Goal: Task Accomplishment & Management: Use online tool/utility

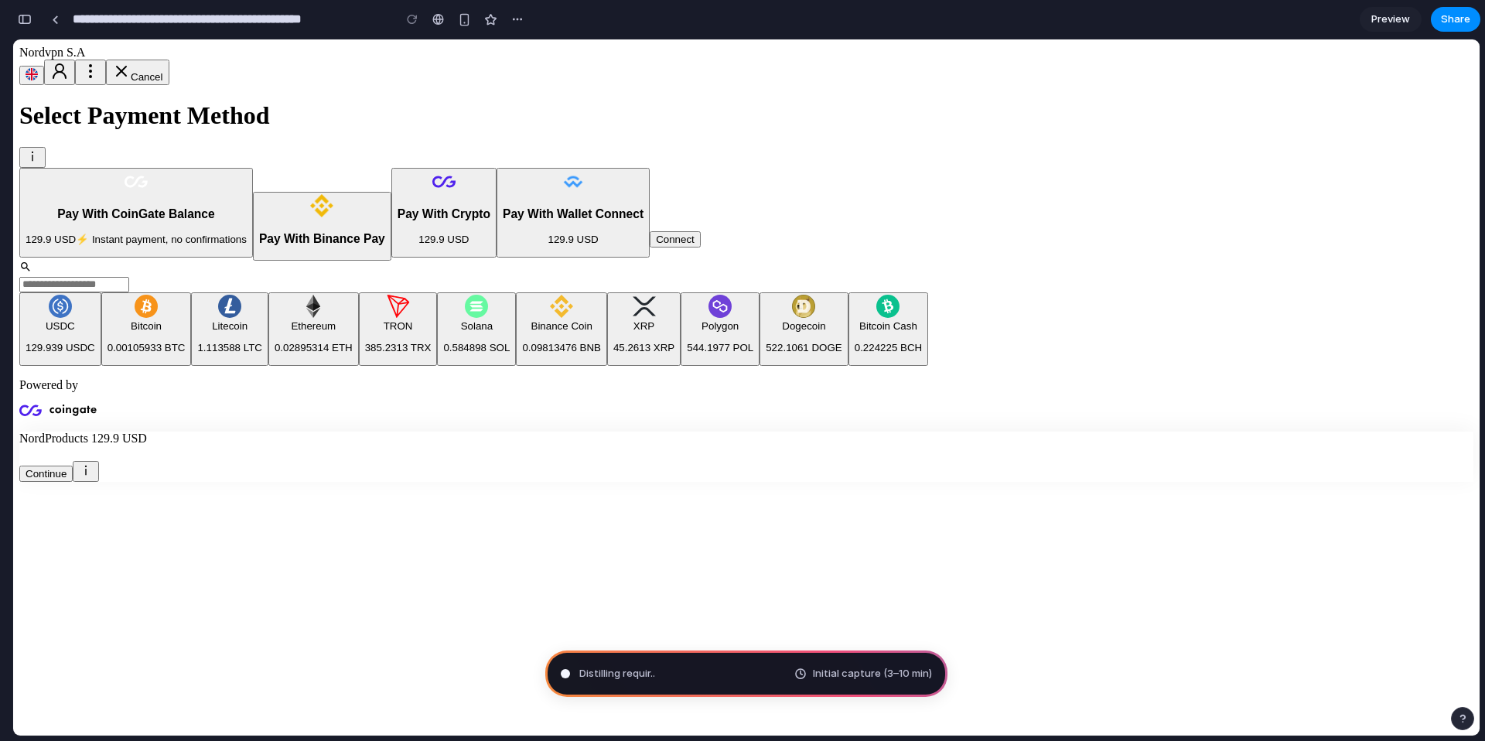
type input "**********"
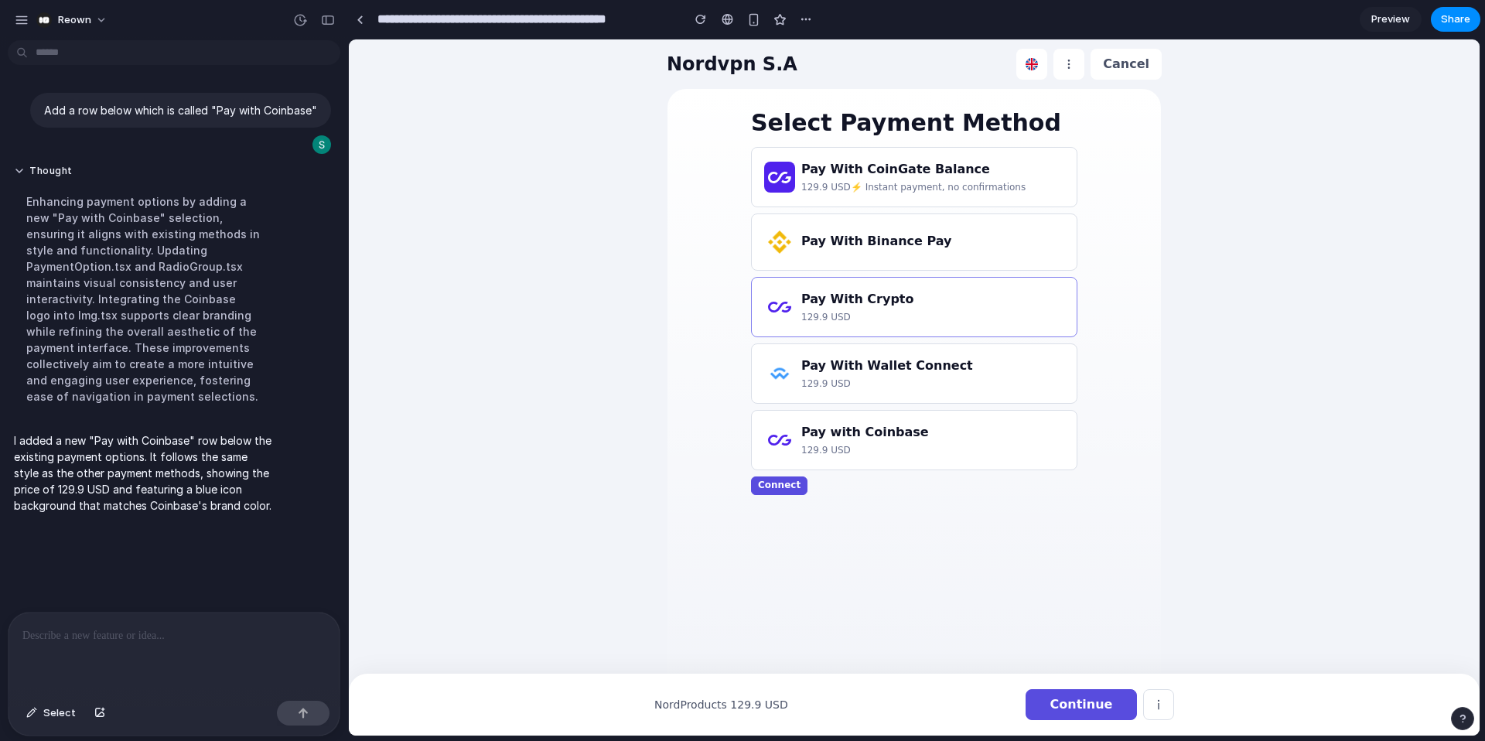
click at [73, 637] on p at bounding box center [173, 635] width 303 height 19
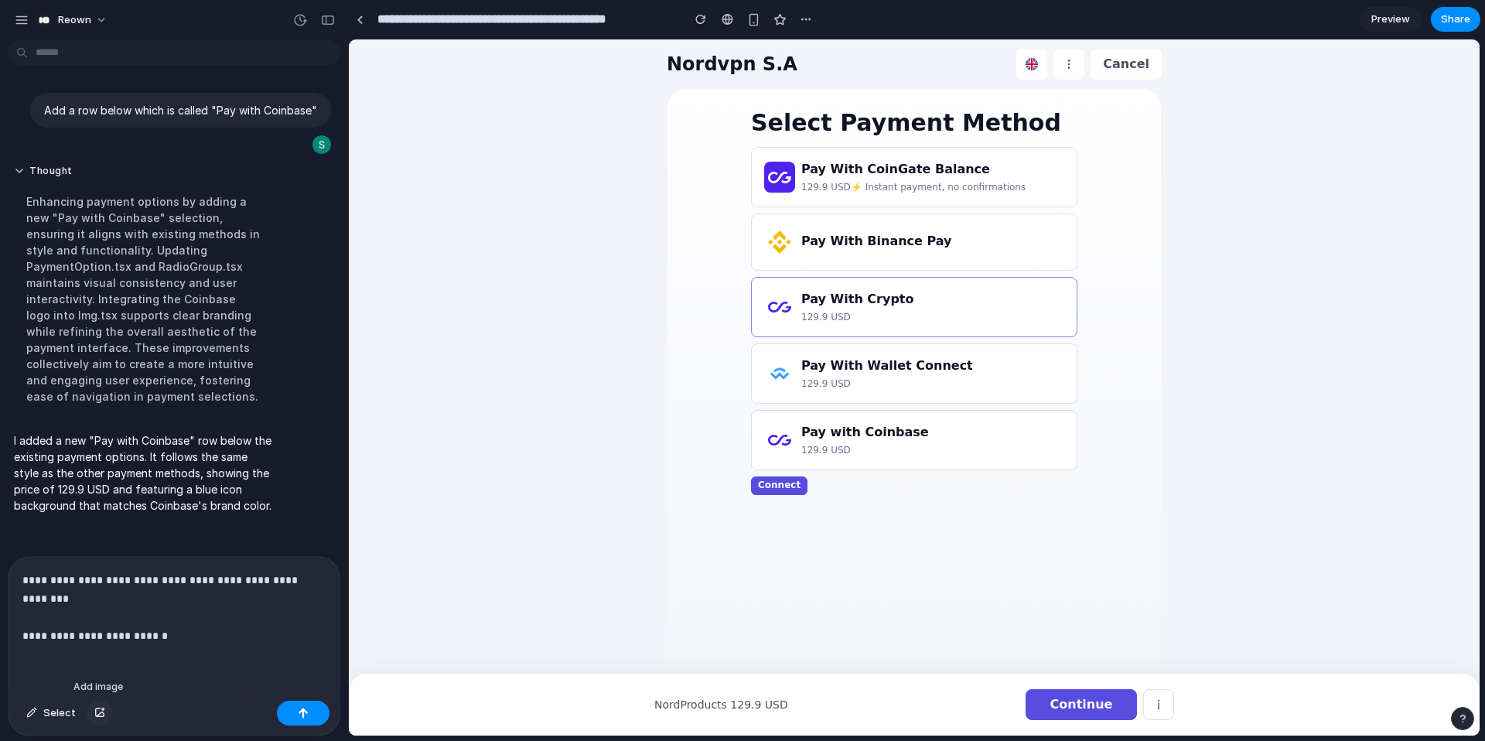
click at [101, 712] on div "button" at bounding box center [99, 712] width 11 height 9
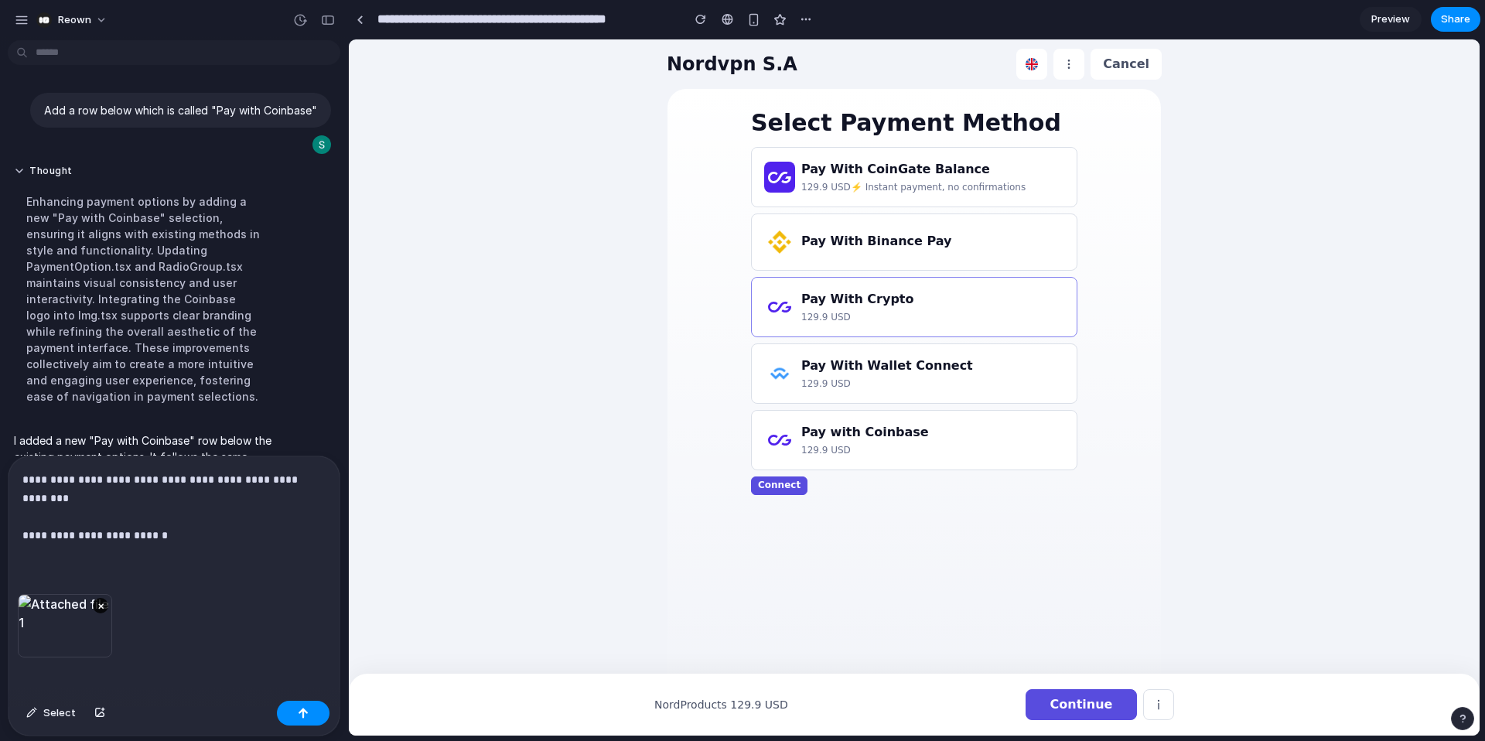
click at [167, 538] on p "**********" at bounding box center [173, 507] width 303 height 74
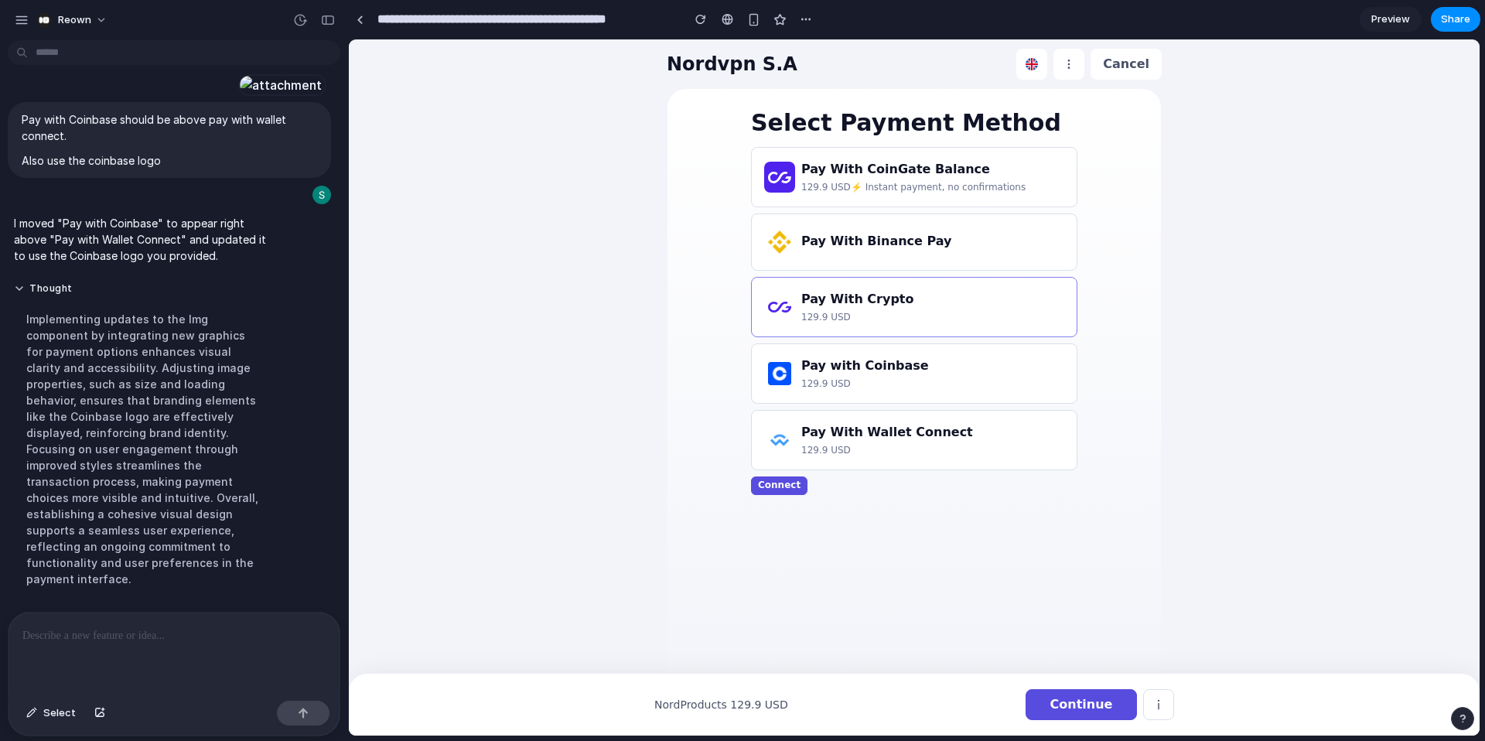
click at [224, 637] on p at bounding box center [173, 635] width 303 height 19
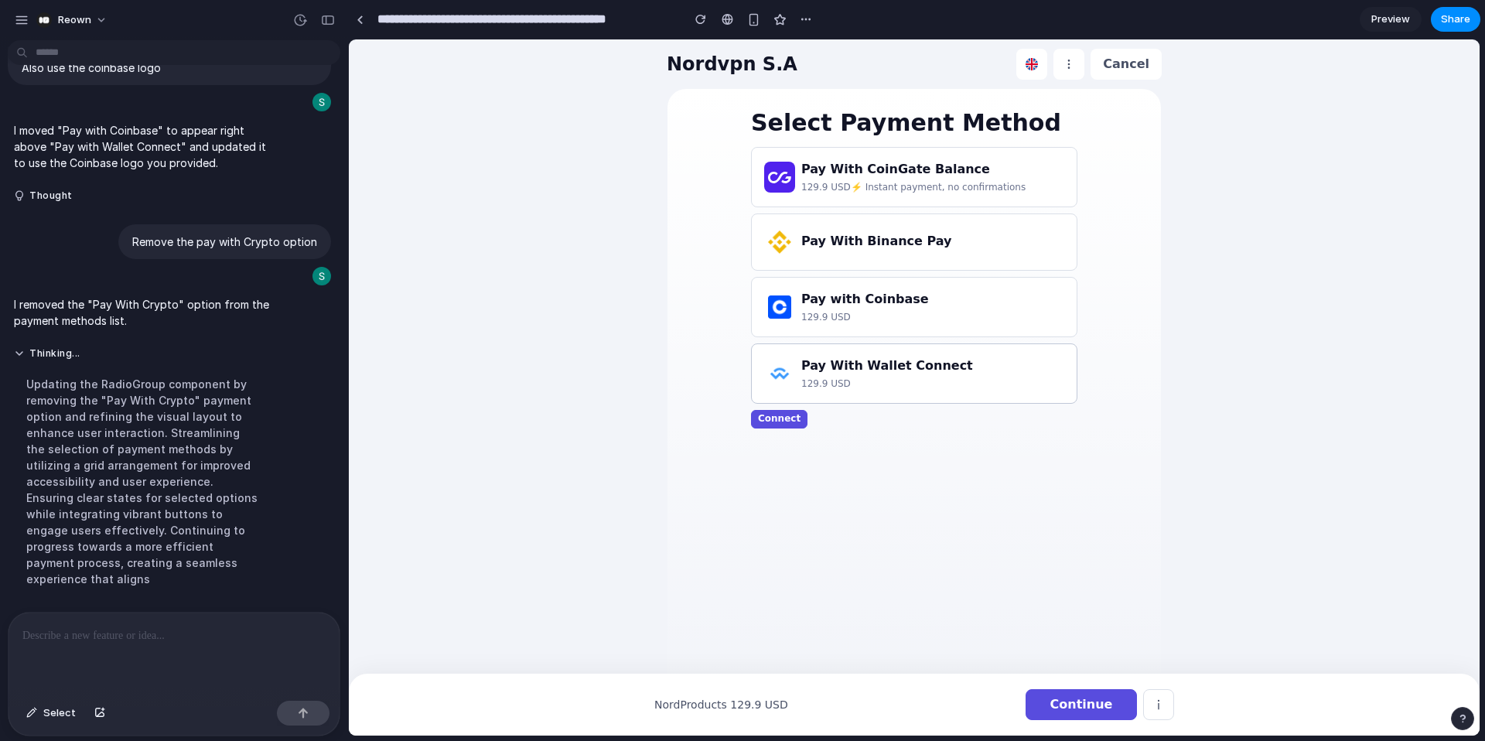
click at [837, 381] on span "129.9 USD" at bounding box center [825, 384] width 49 height 14
click at [217, 633] on p at bounding box center [173, 635] width 303 height 19
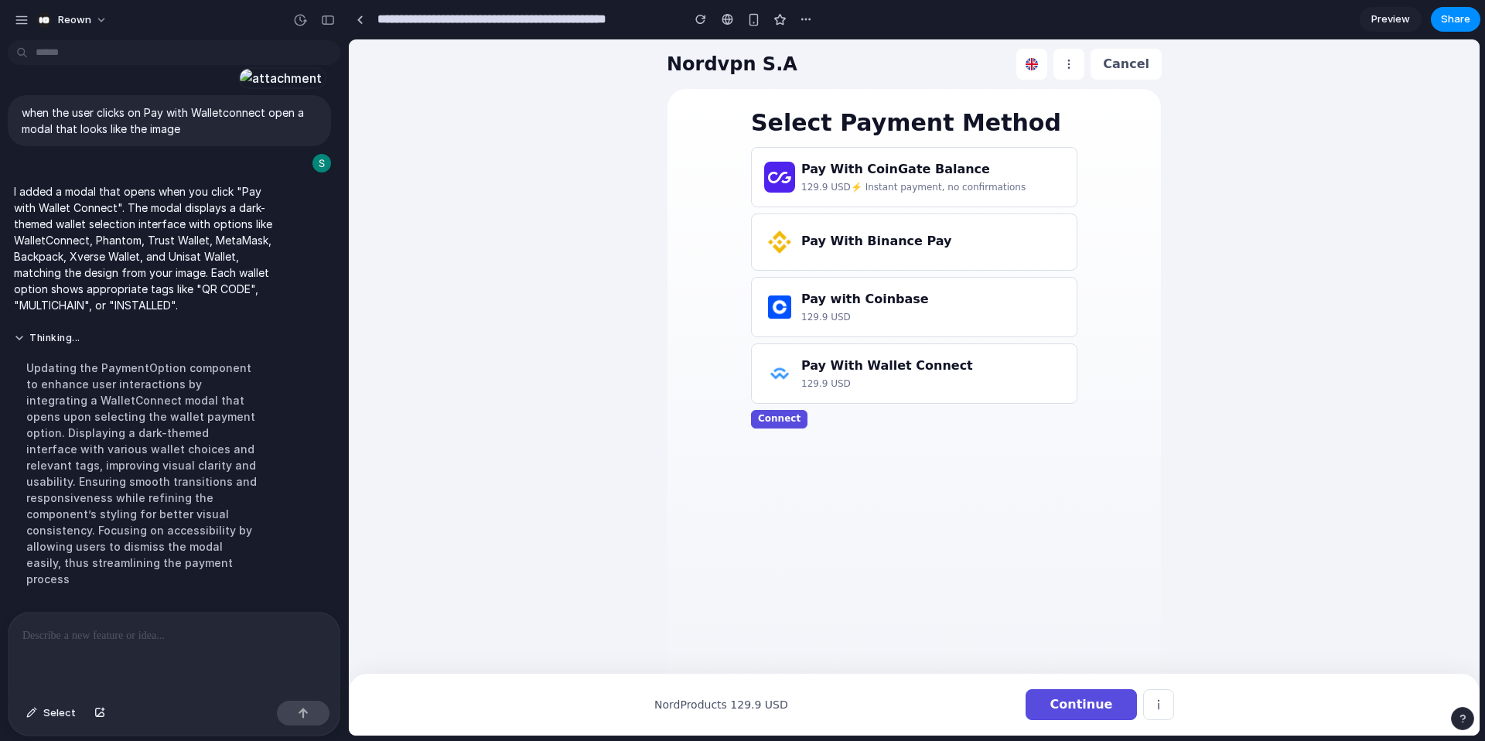
scroll to position [1131, 0]
click at [830, 367] on h3 "Pay With Wallet Connect" at bounding box center [887, 366] width 172 height 19
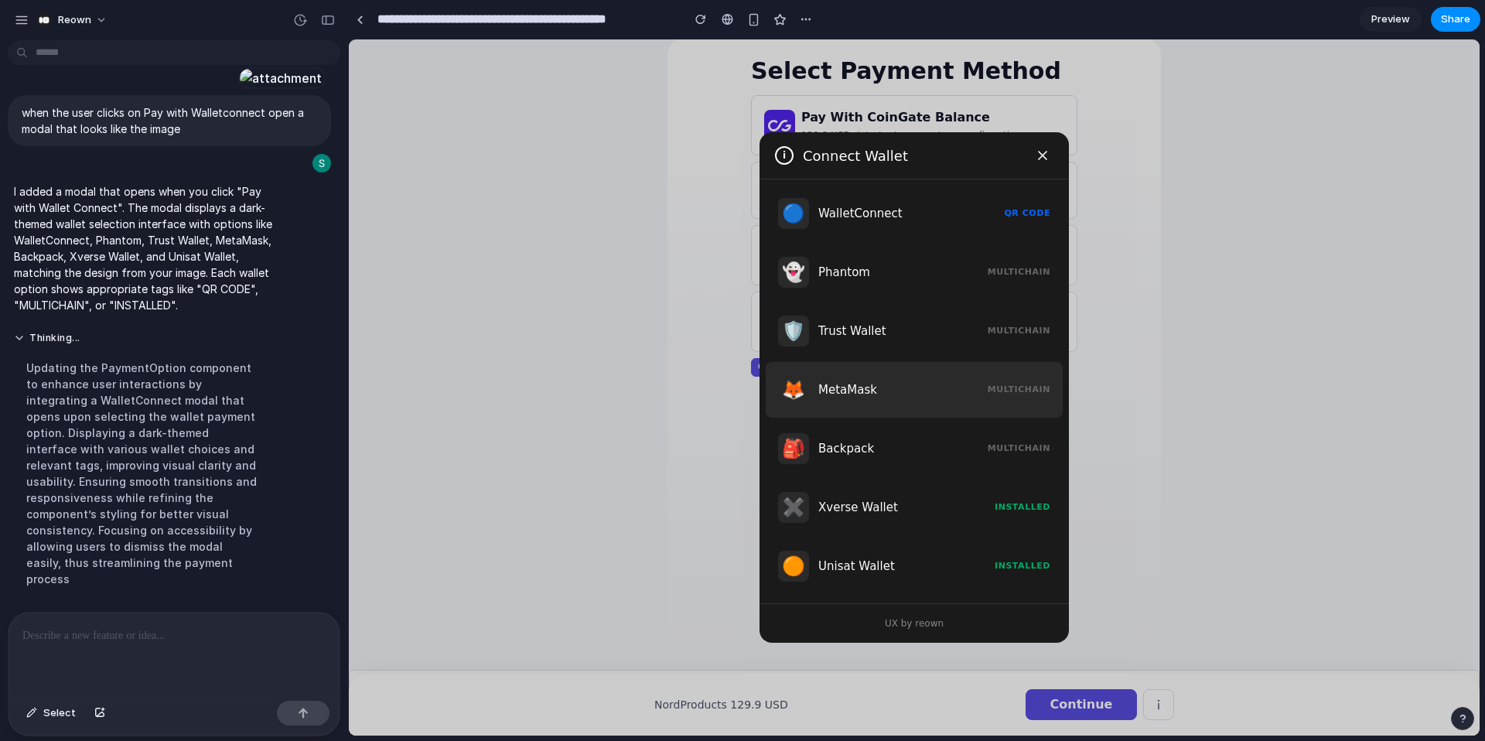
scroll to position [0, 0]
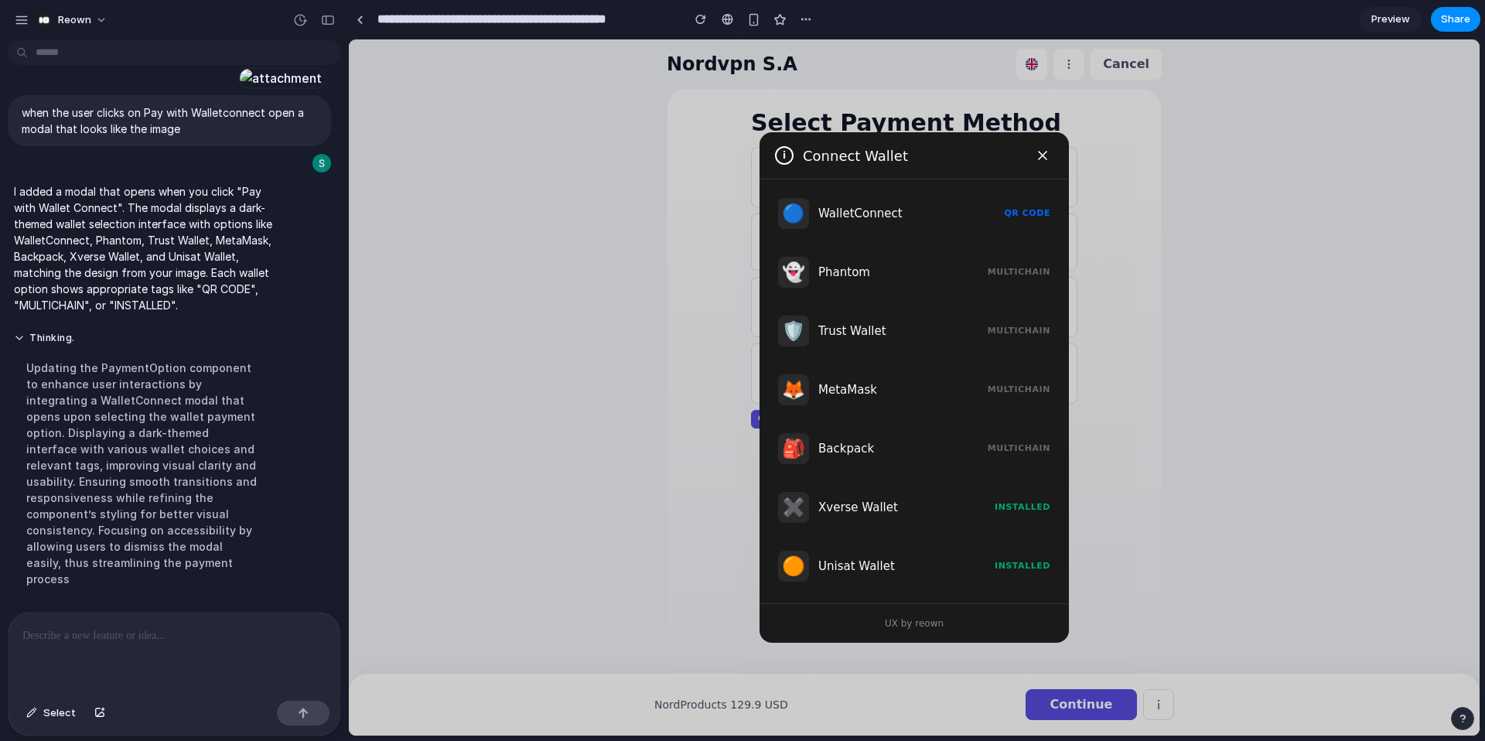
click at [97, 635] on p at bounding box center [173, 635] width 303 height 19
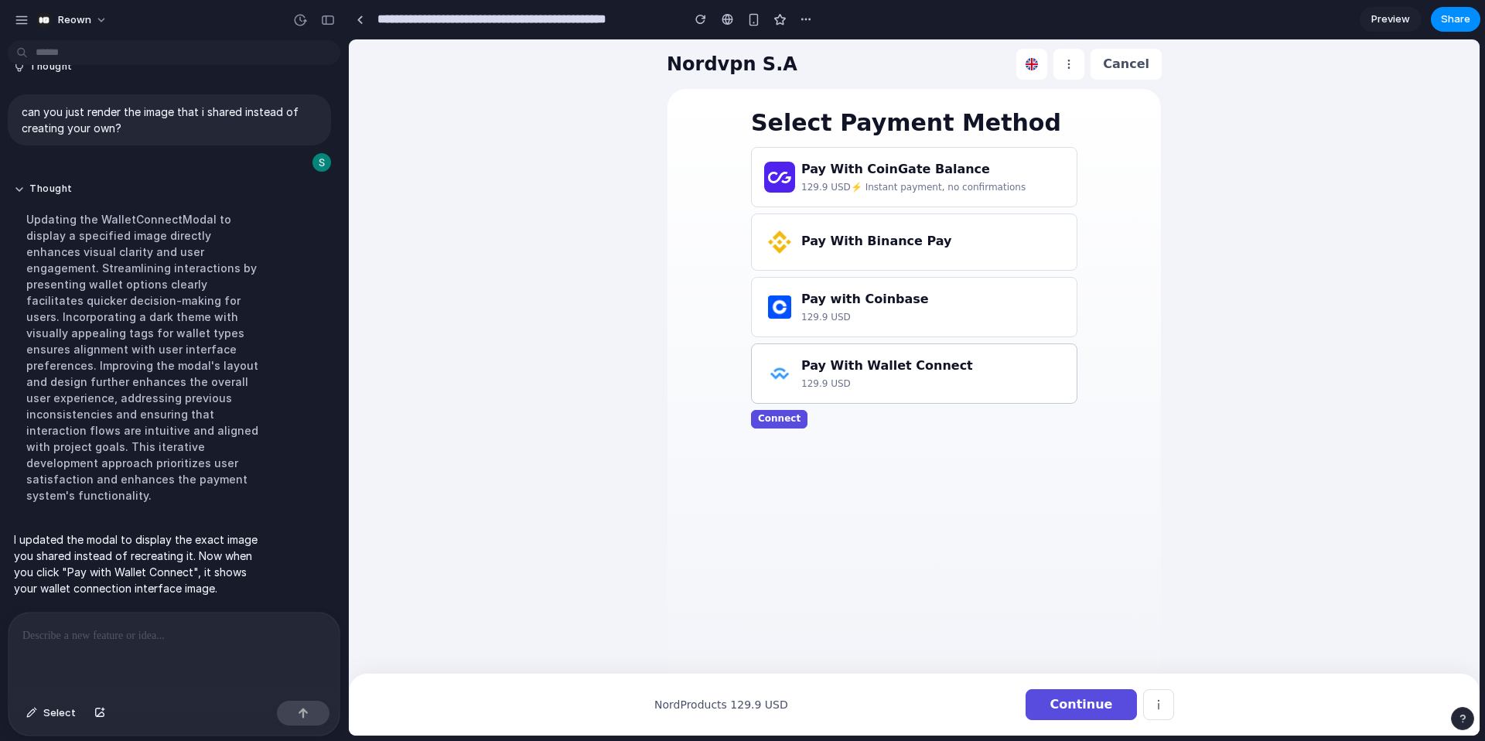
click at [862, 374] on h3 "Pay With Wallet Connect" at bounding box center [887, 366] width 172 height 19
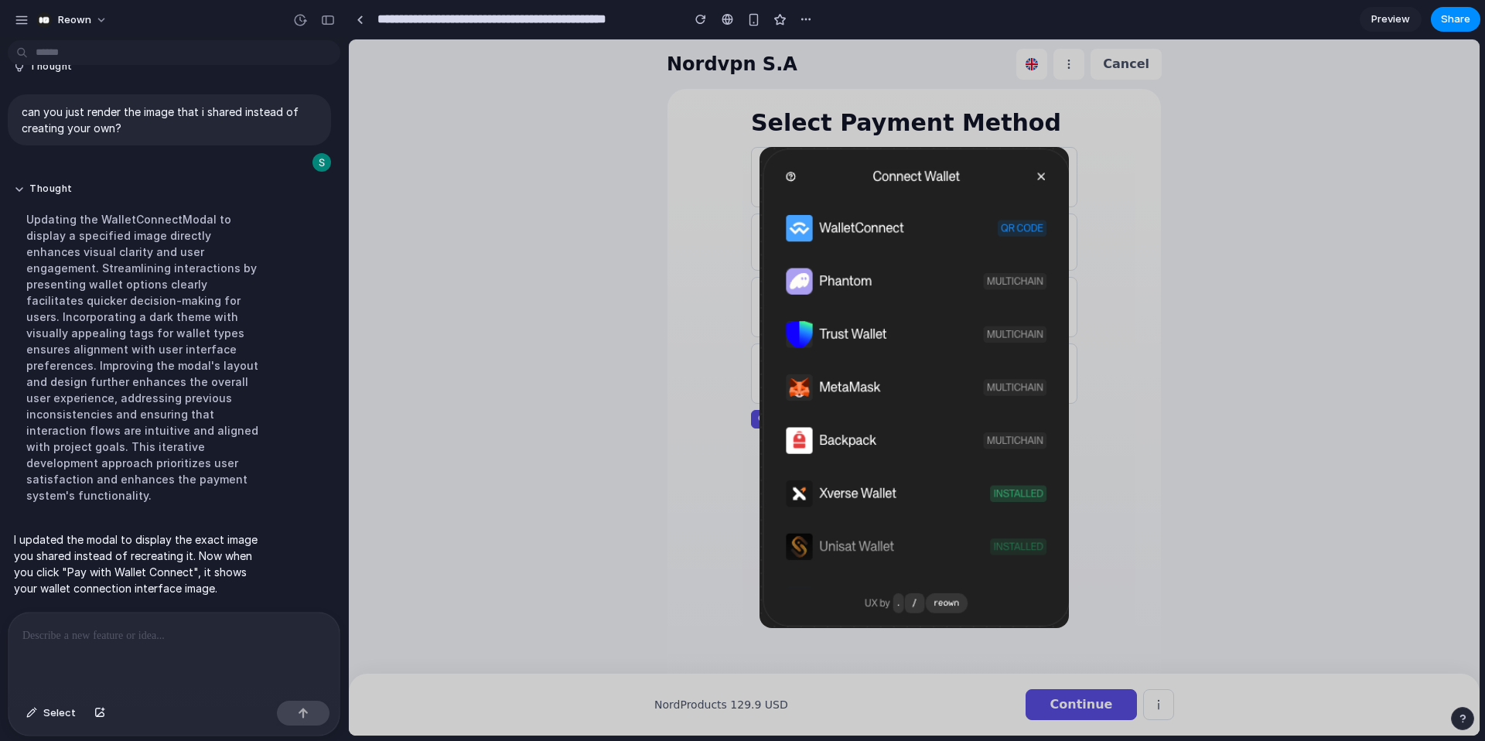
click at [196, 633] on p at bounding box center [173, 635] width 303 height 19
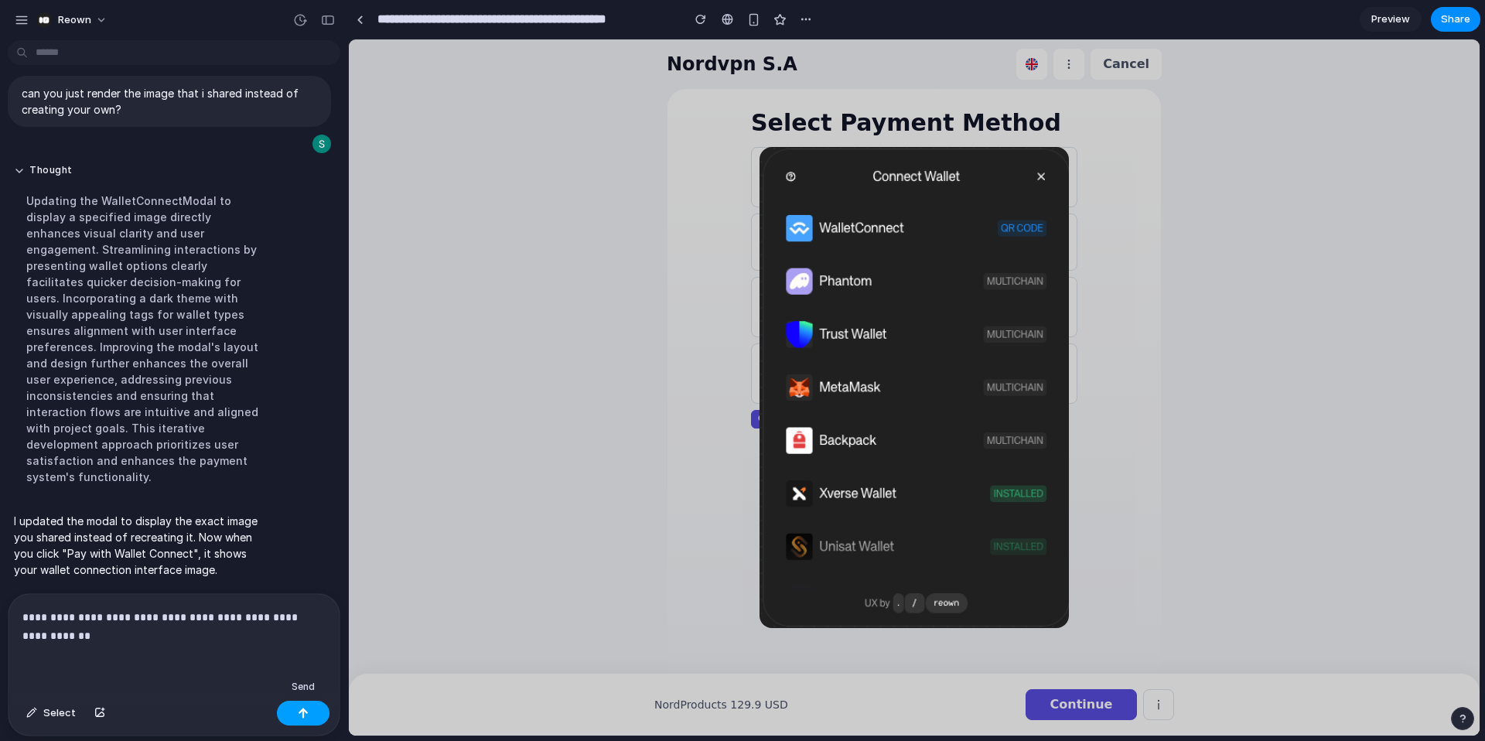
click at [310, 715] on button "button" at bounding box center [303, 713] width 53 height 25
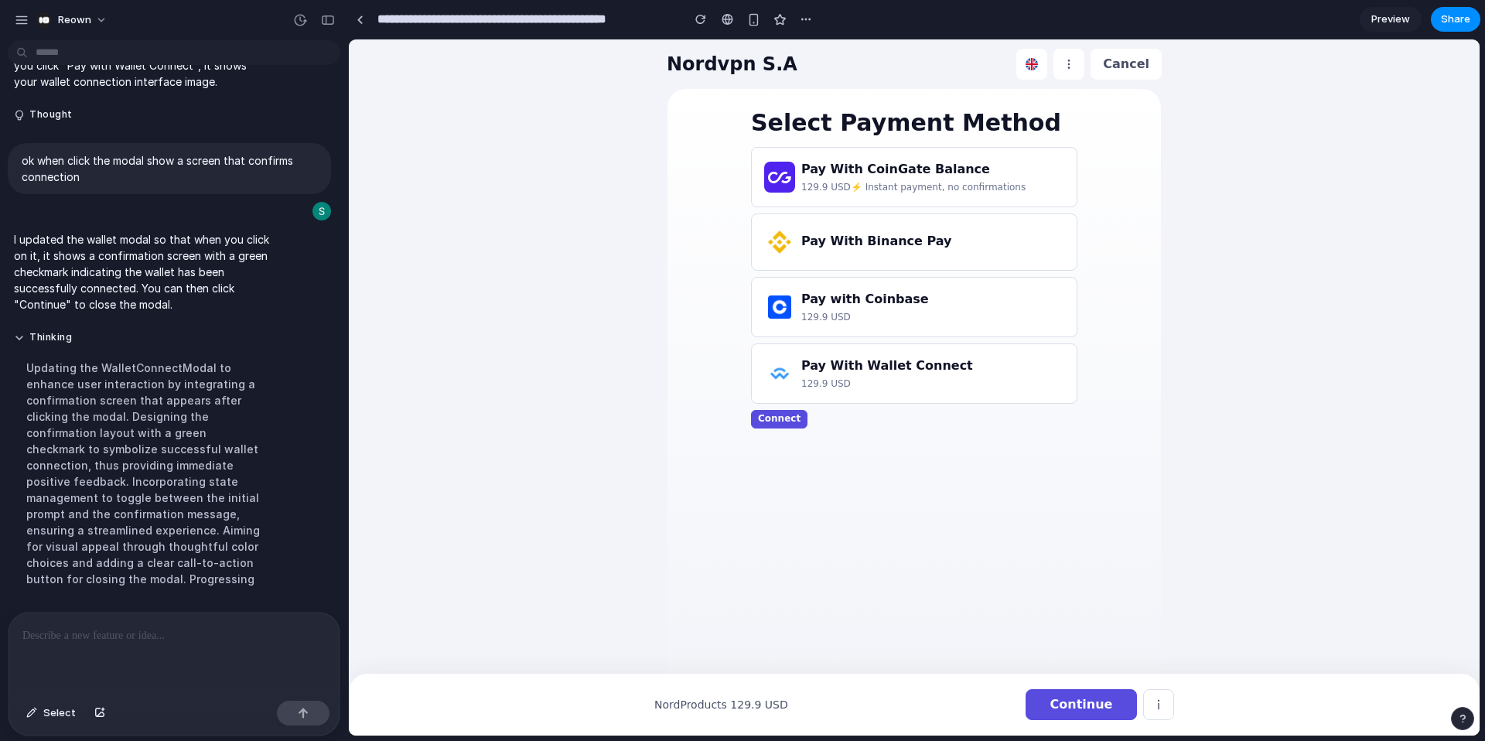
scroll to position [0, 0]
click at [876, 372] on h3 "Pay With Wallet Connect" at bounding box center [887, 366] width 172 height 19
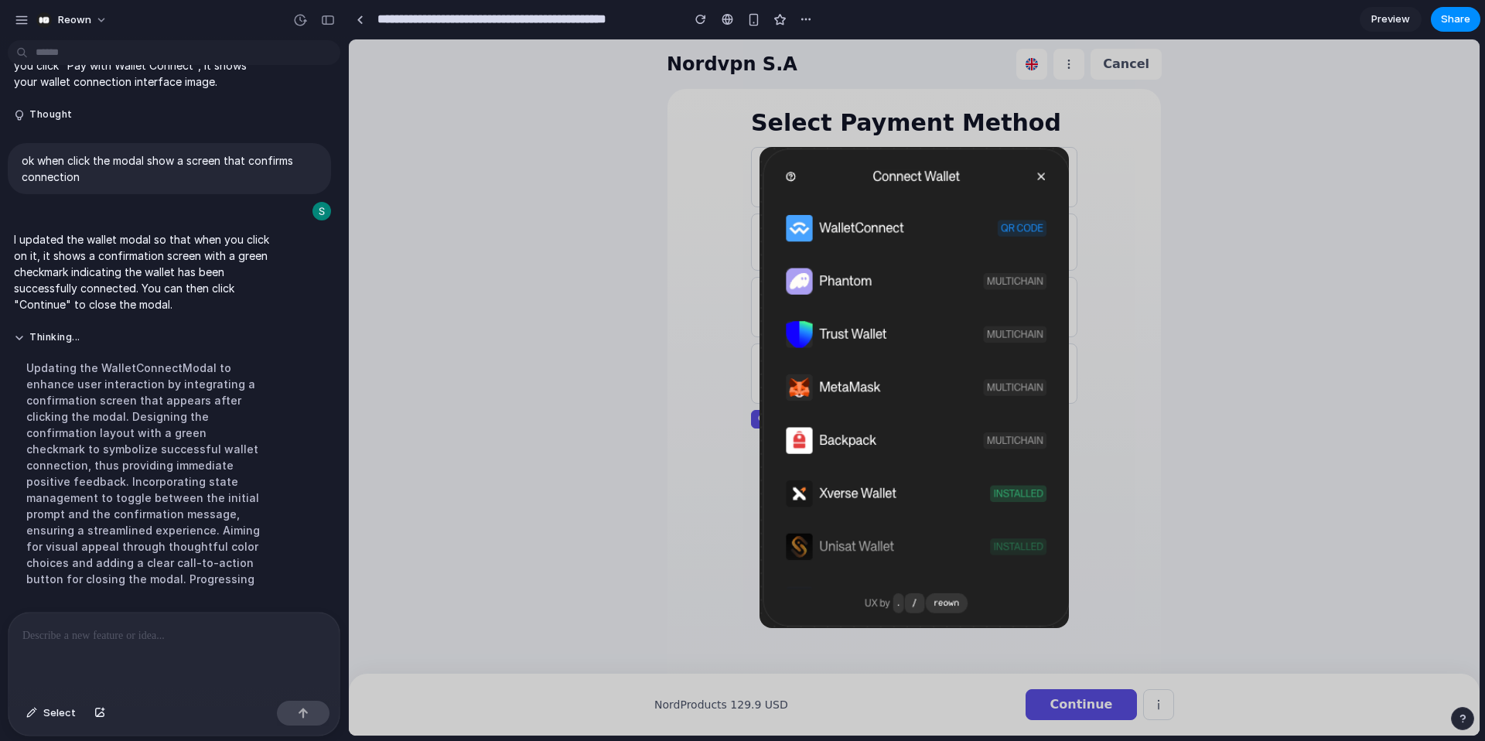
click at [845, 331] on img at bounding box center [914, 387] width 309 height 481
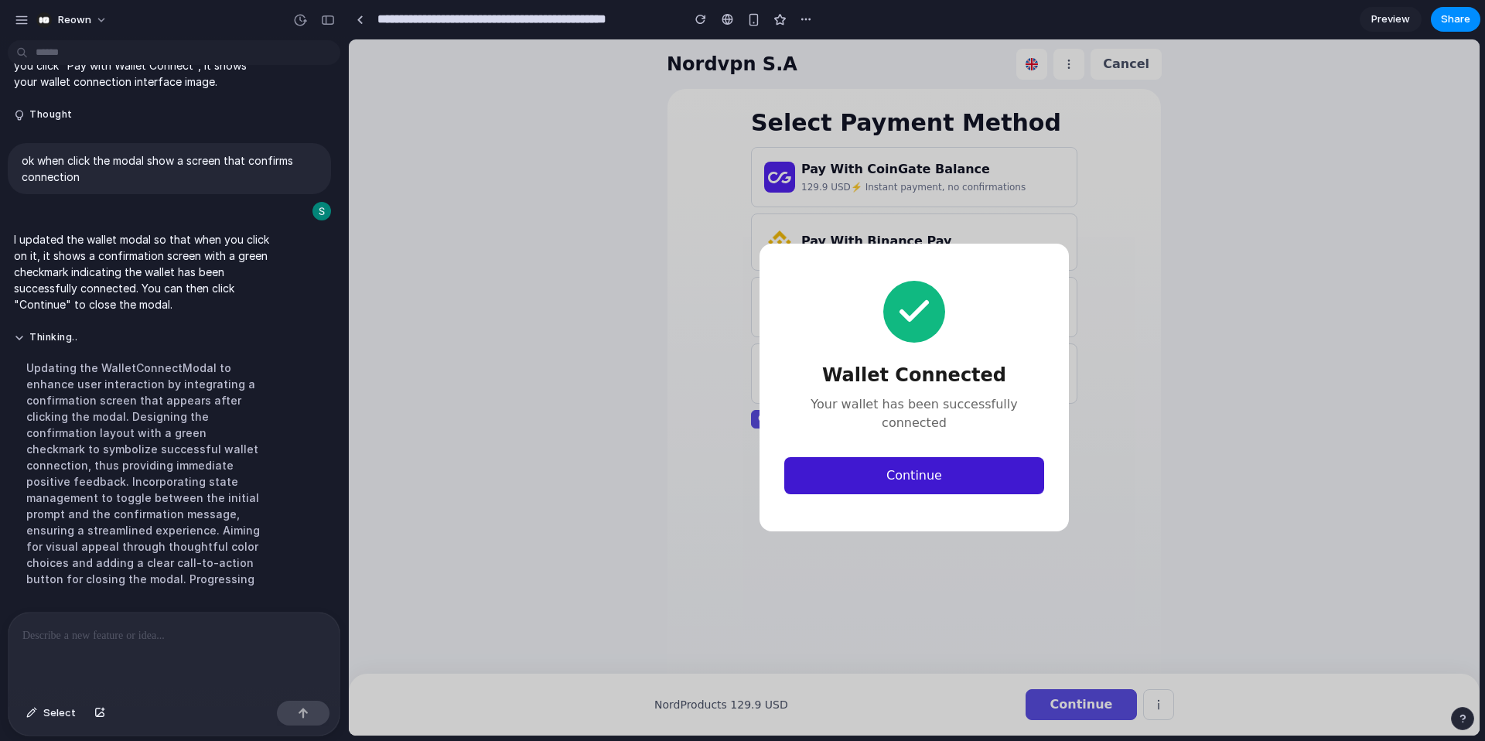
click at [900, 471] on button "Continue" at bounding box center [914, 475] width 260 height 37
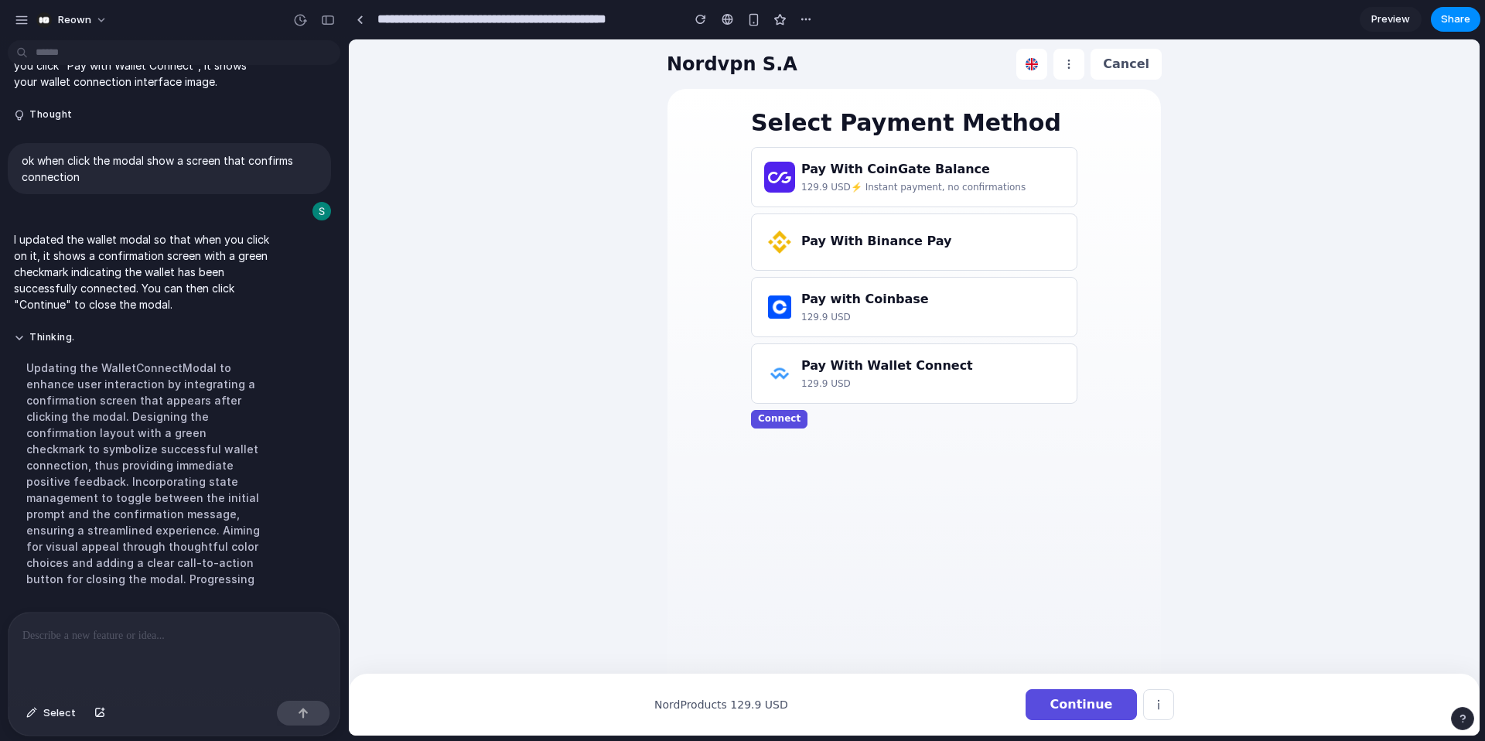
click at [173, 630] on p at bounding box center [173, 635] width 303 height 19
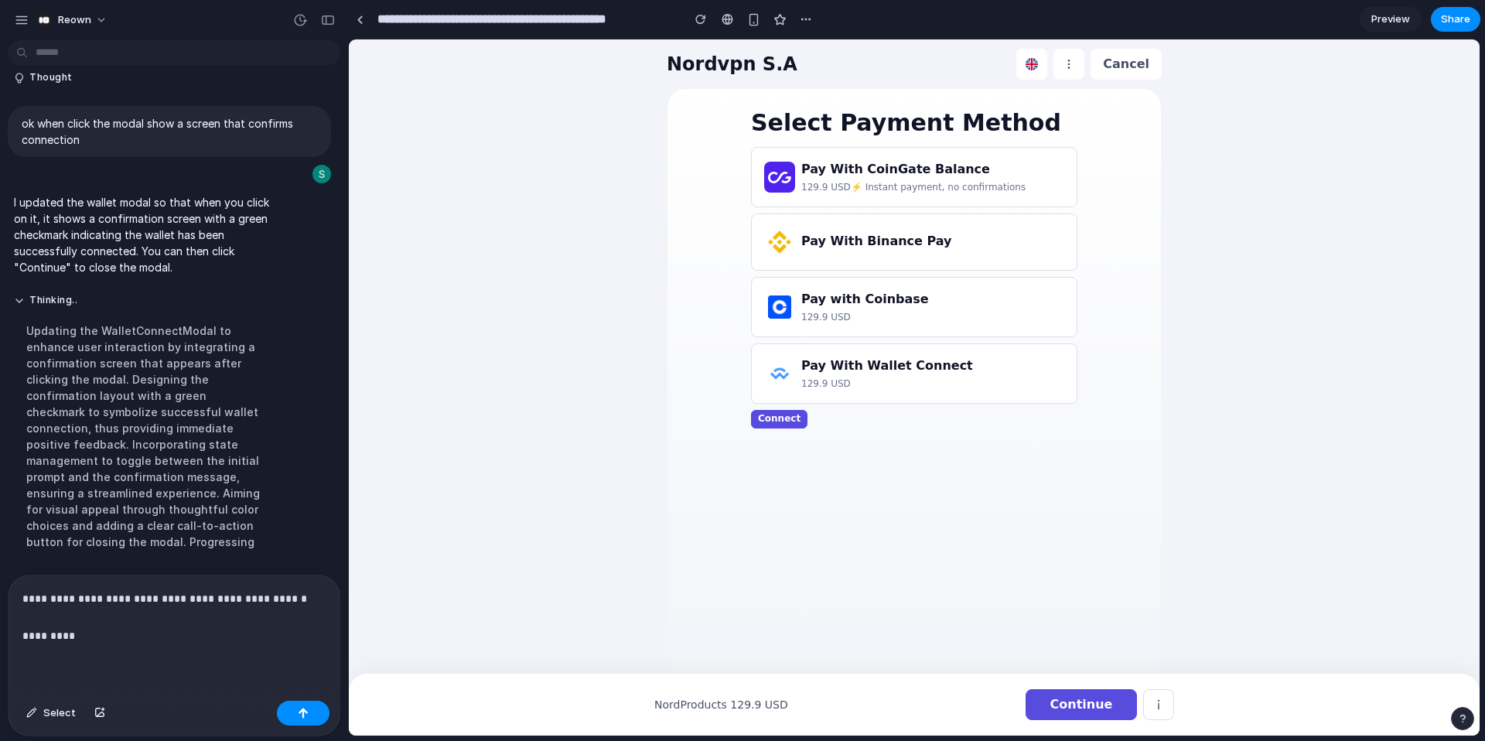
scroll to position [1753, 0]
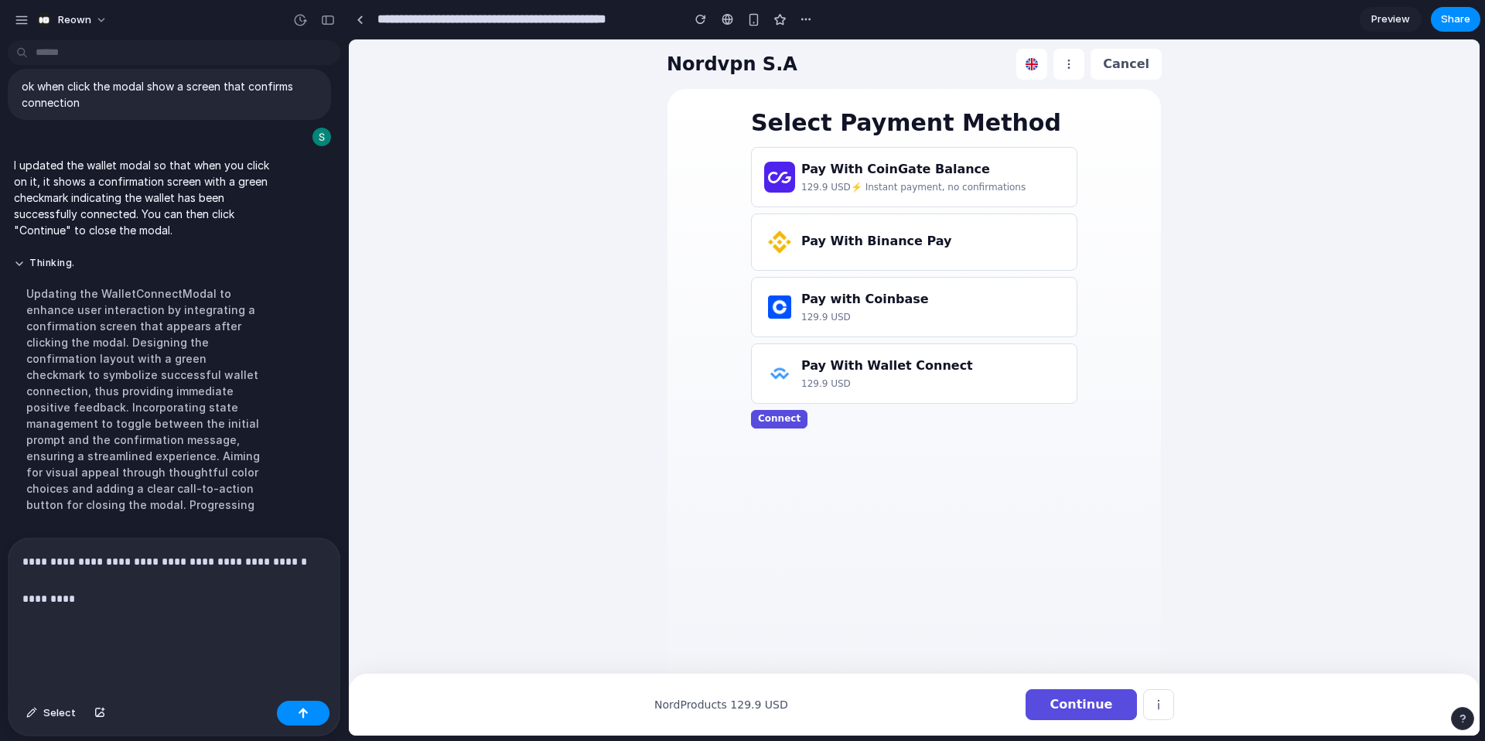
drag, startPoint x: 22, startPoint y: 599, endPoint x: 80, endPoint y: 600, distance: 58.8
click at [22, 599] on p "**********" at bounding box center [173, 598] width 303 height 93
click at [85, 575] on p "**********" at bounding box center [173, 598] width 303 height 93
click at [87, 593] on p "**********" at bounding box center [173, 598] width 303 height 93
click at [19, 599] on div "**********" at bounding box center [174, 616] width 331 height 156
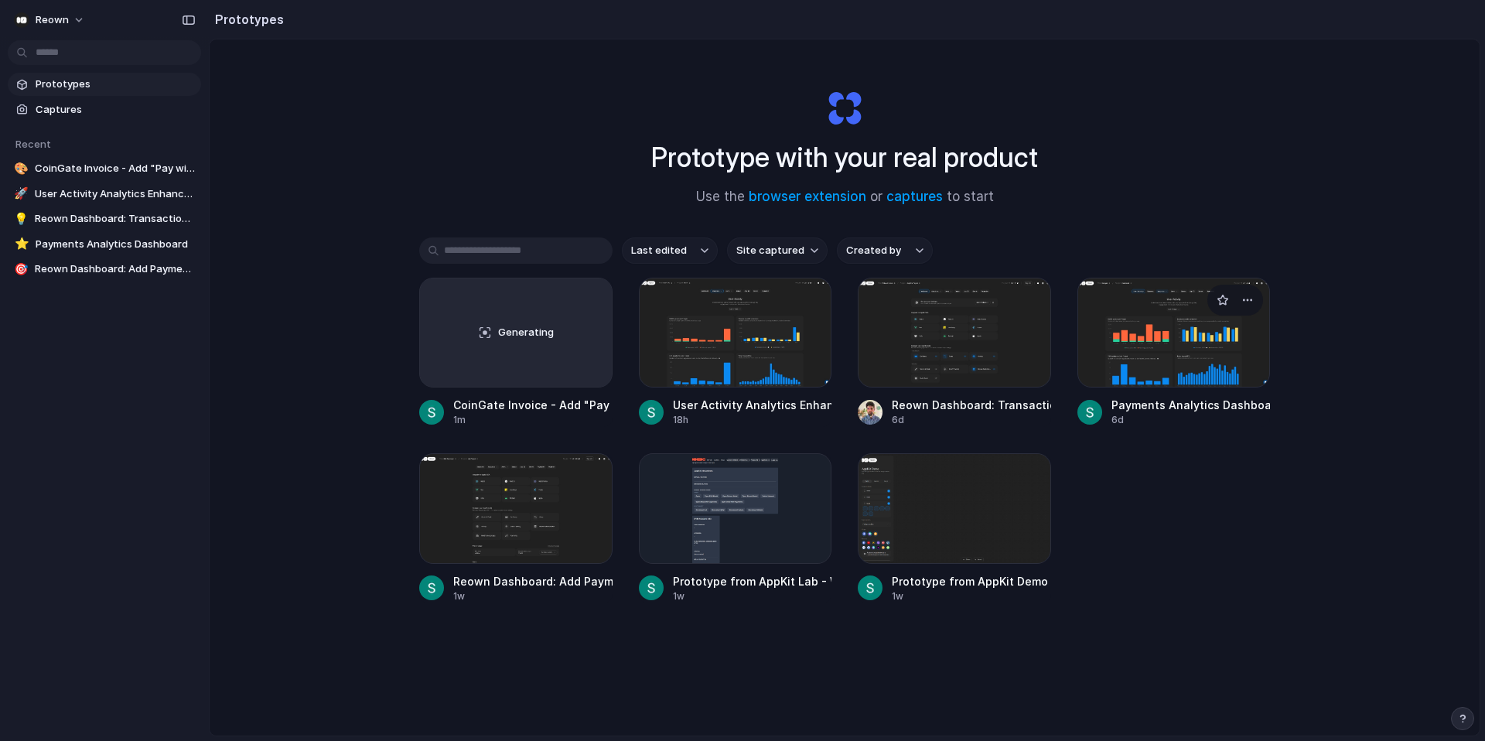
click at [1127, 345] on div at bounding box center [1173, 333] width 193 height 110
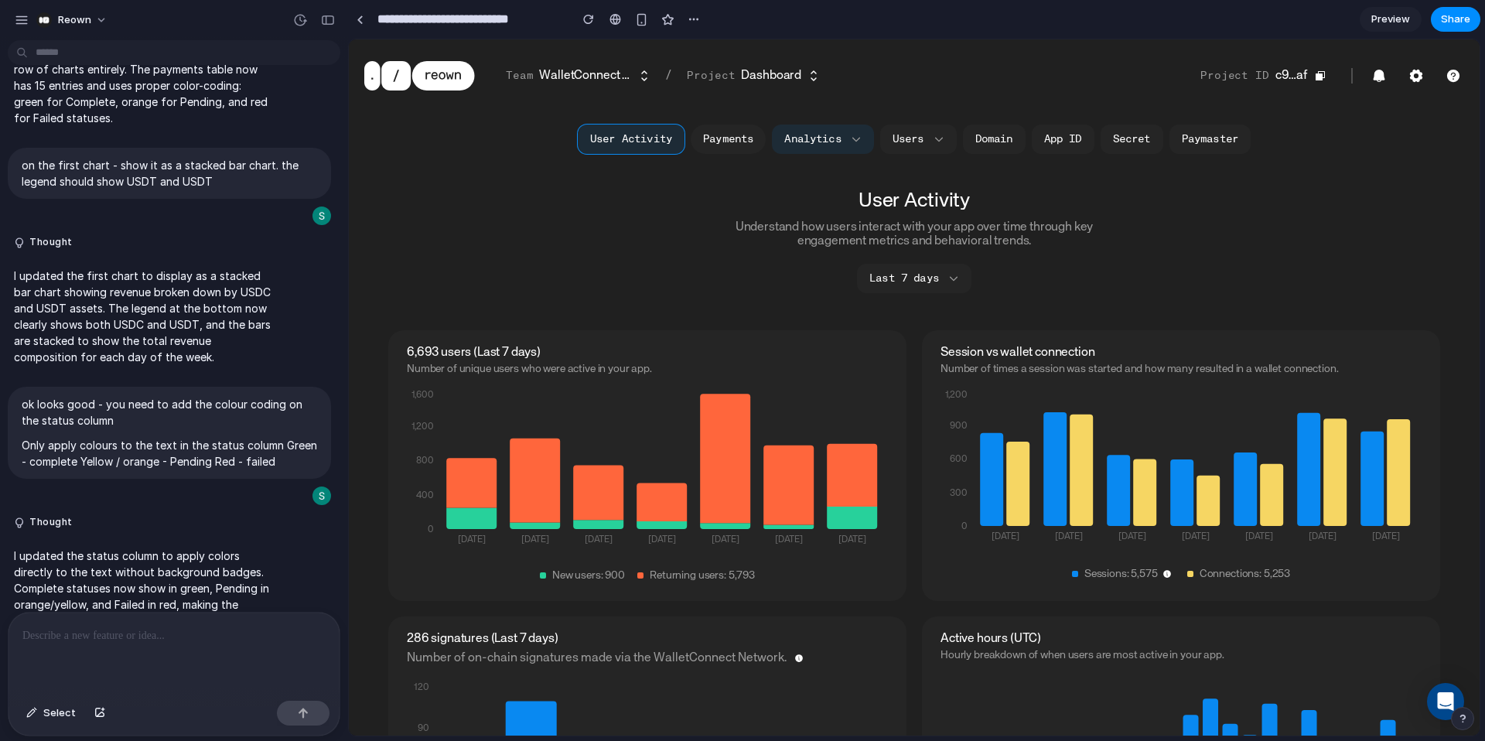
click at [717, 138] on button "Payments" at bounding box center [728, 139] width 75 height 29
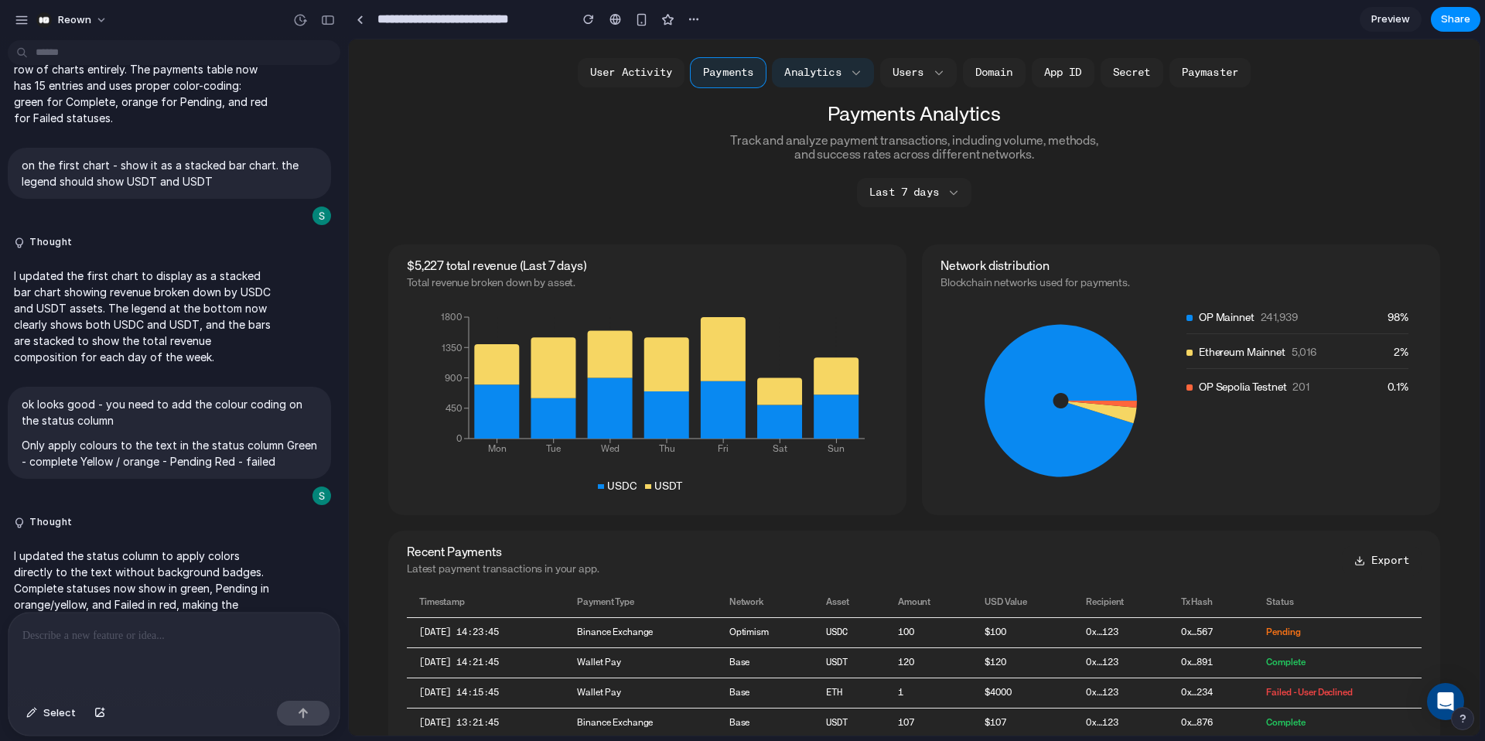
scroll to position [95, 0]
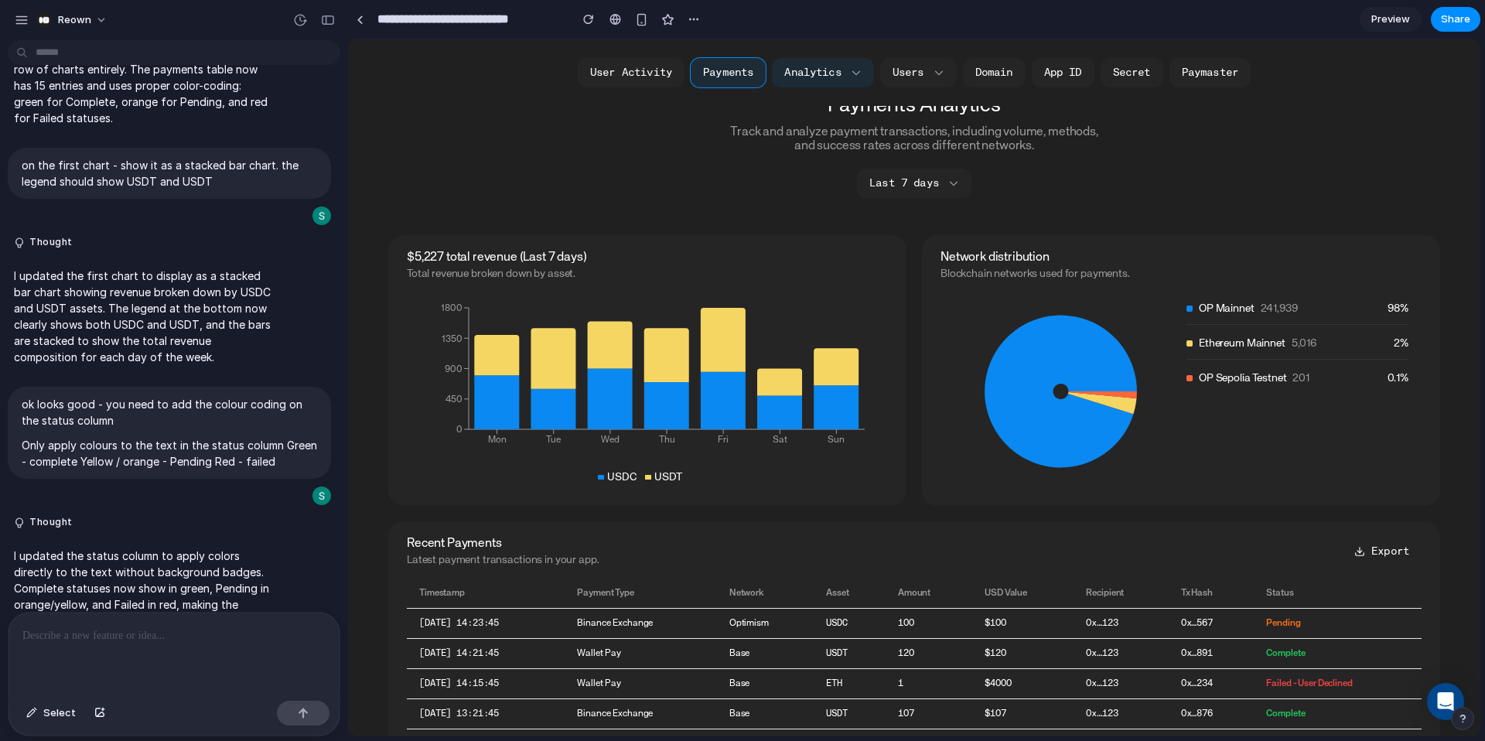
click at [122, 641] on p at bounding box center [173, 635] width 303 height 19
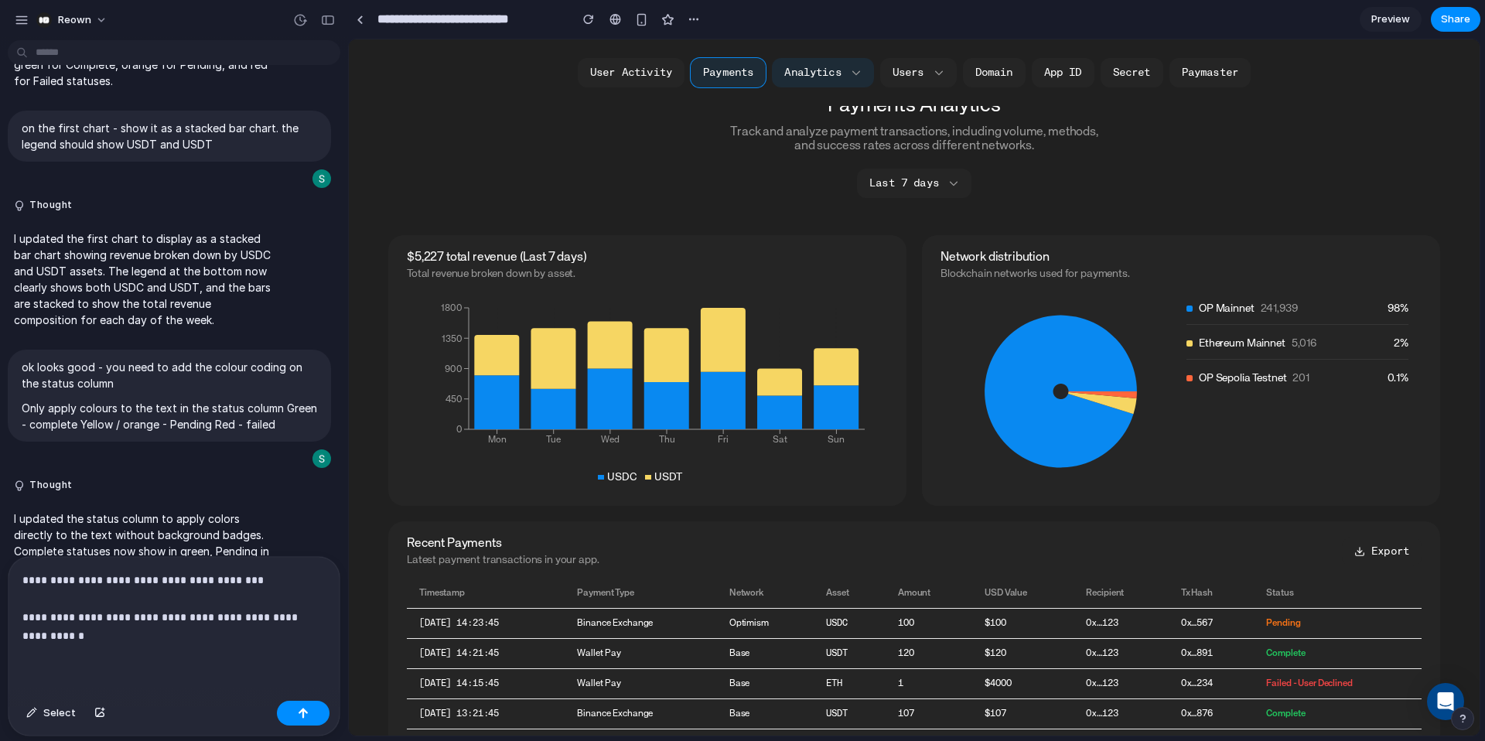
scroll to position [935, 0]
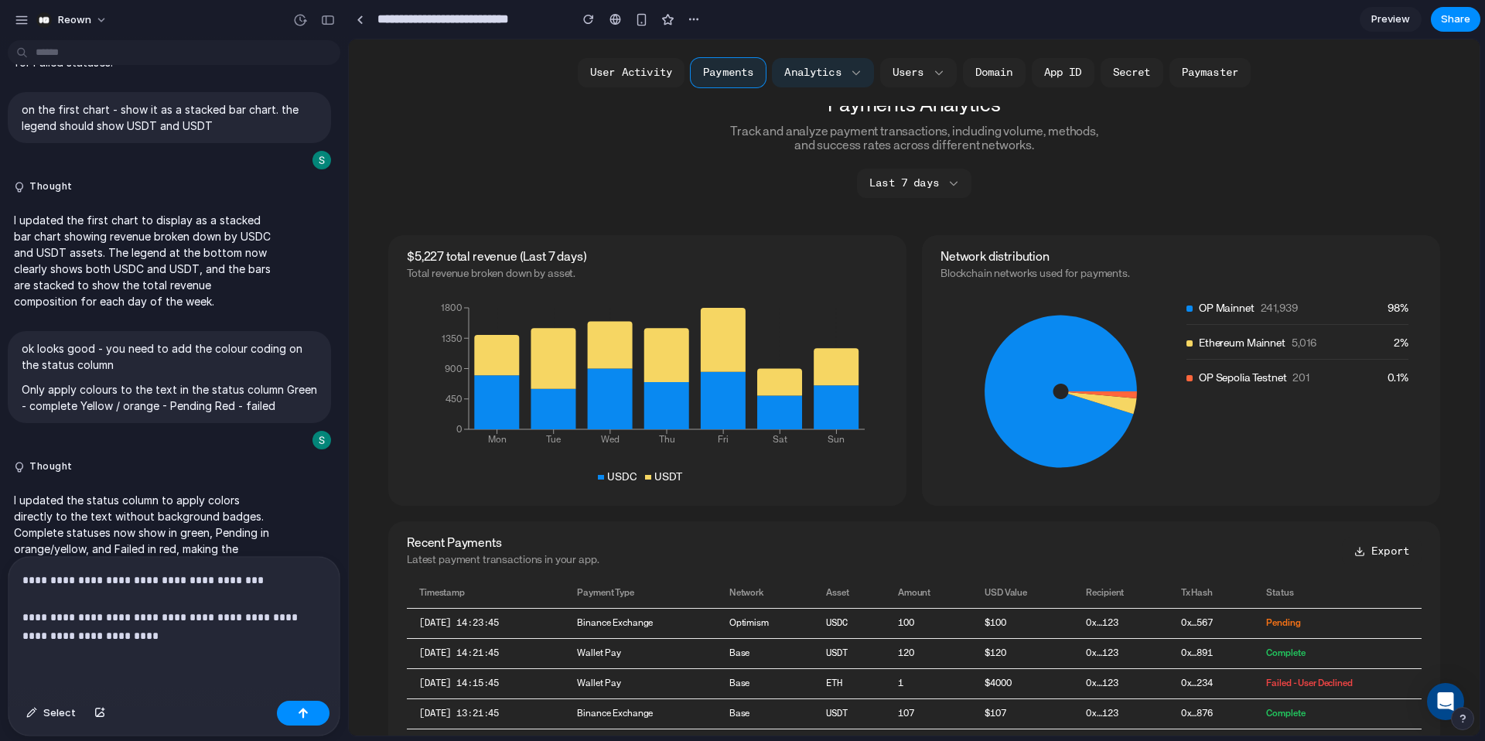
click at [20, 582] on div "**********" at bounding box center [174, 626] width 331 height 138
click at [299, 584] on p "**********" at bounding box center [173, 608] width 303 height 74
click at [19, 579] on div "**********" at bounding box center [174, 626] width 331 height 138
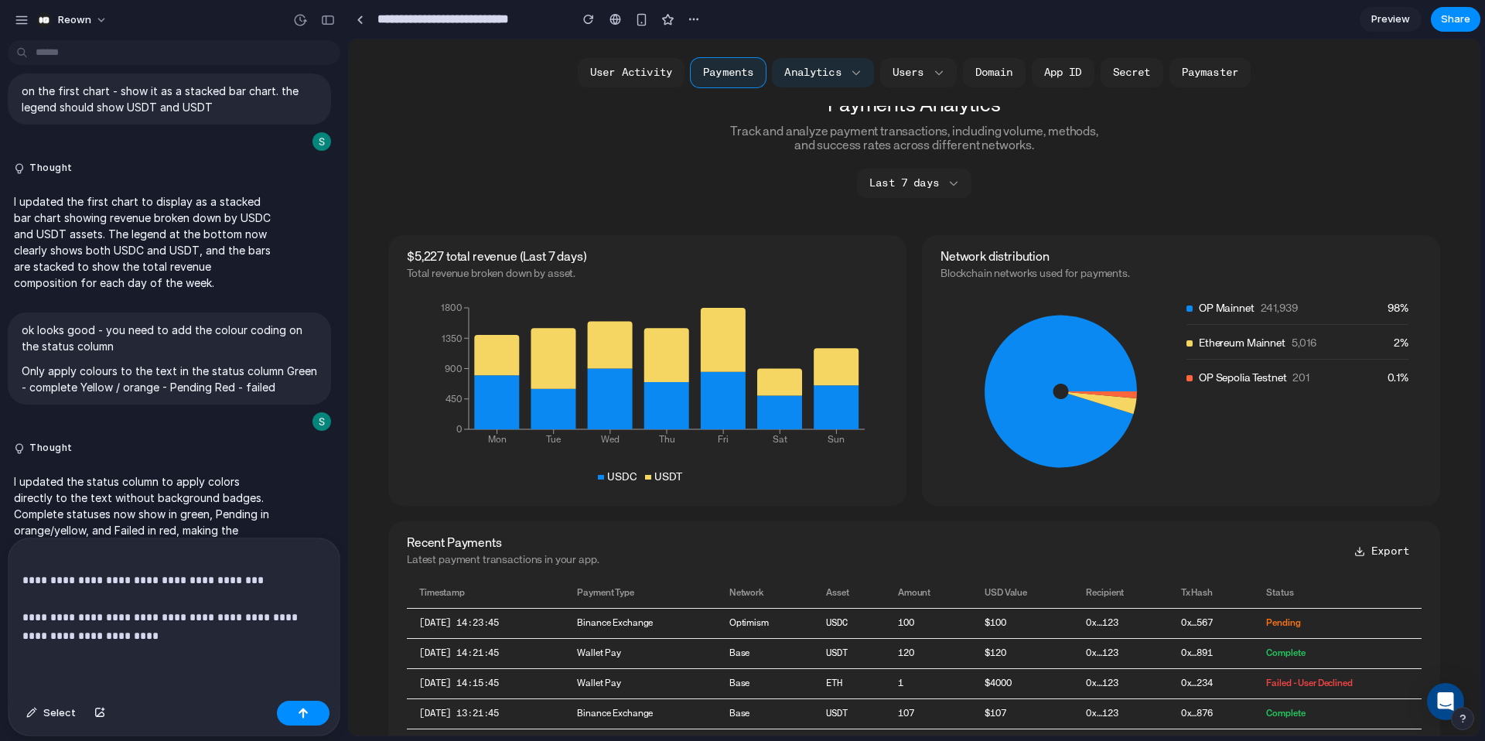
scroll to position [972, 0]
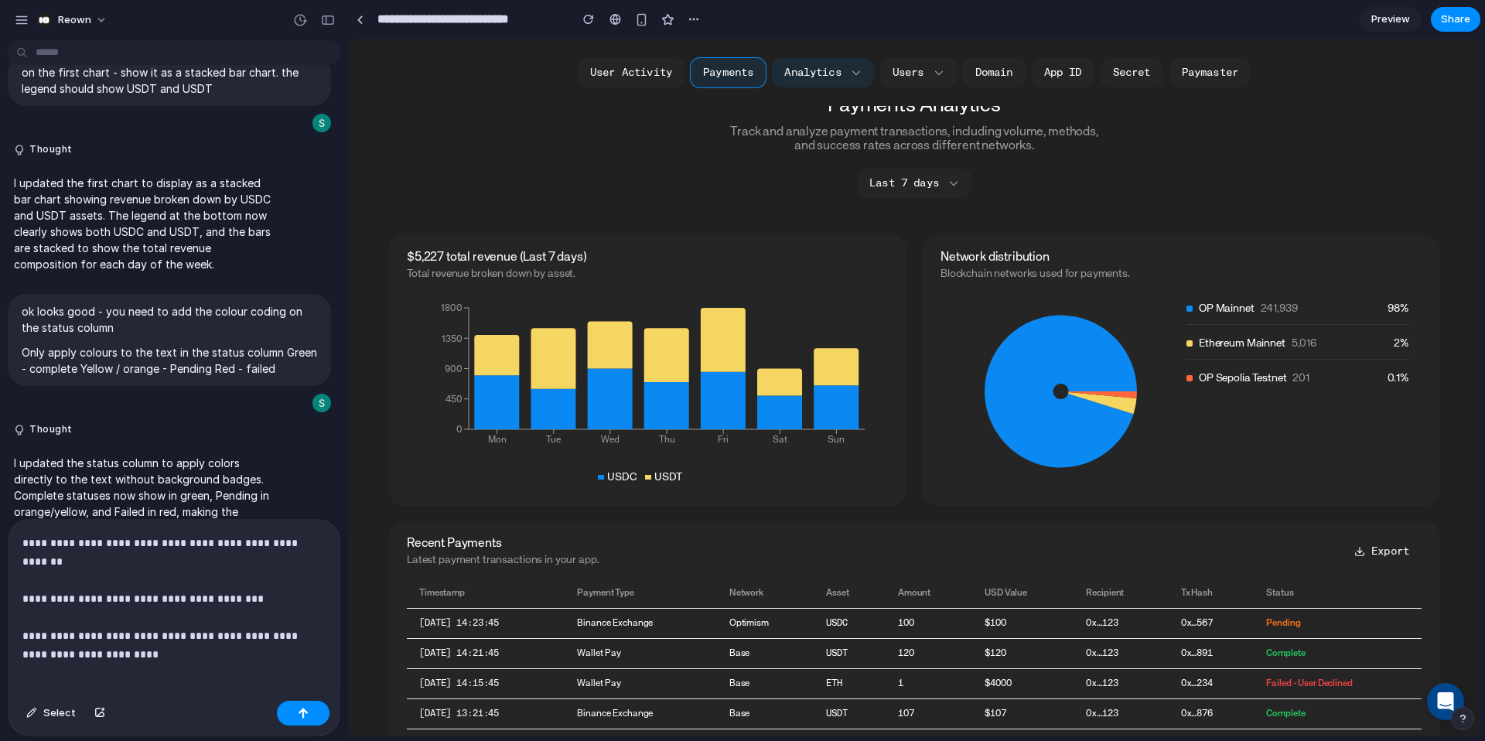
click at [24, 582] on p "**********" at bounding box center [173, 589] width 303 height 111
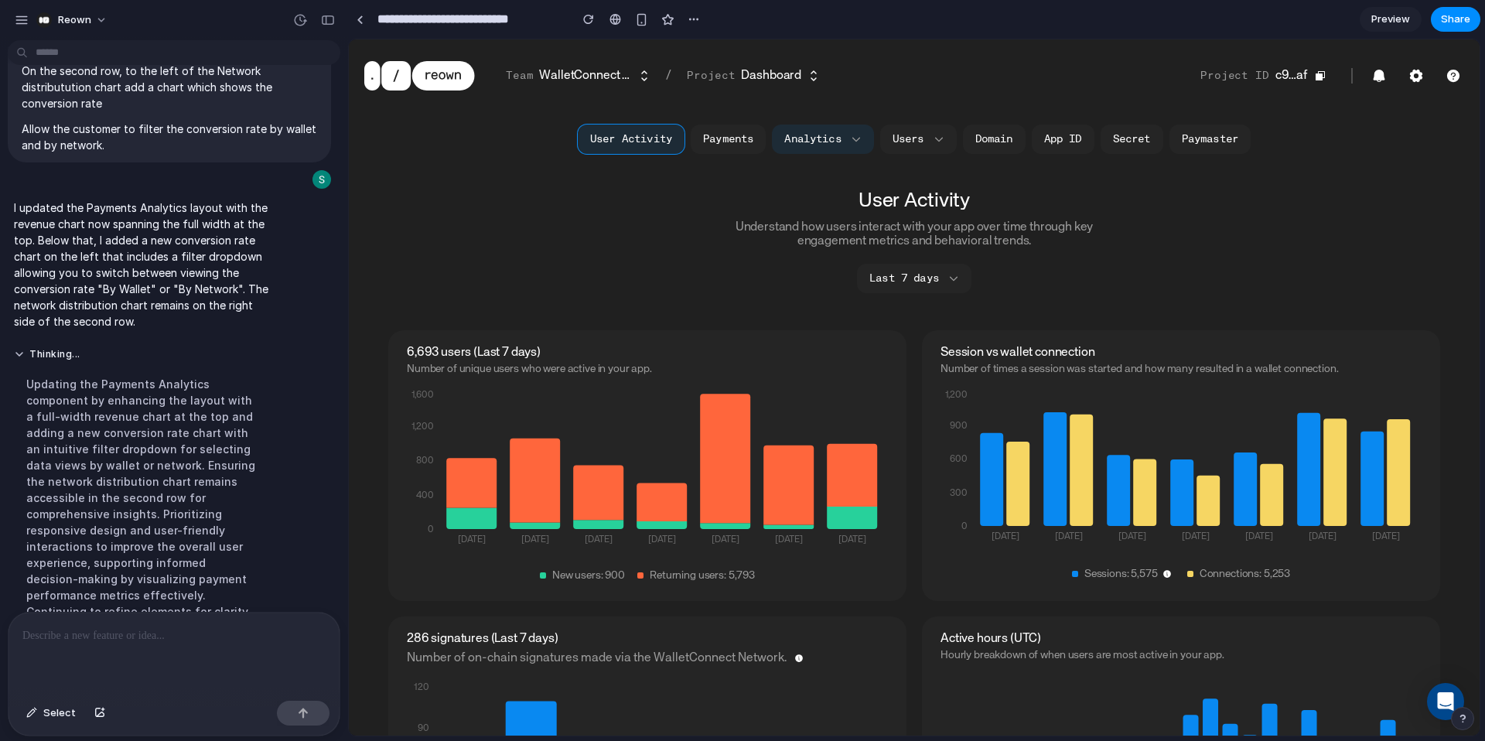
scroll to position [0, 0]
click at [738, 133] on button "Payments" at bounding box center [728, 139] width 75 height 29
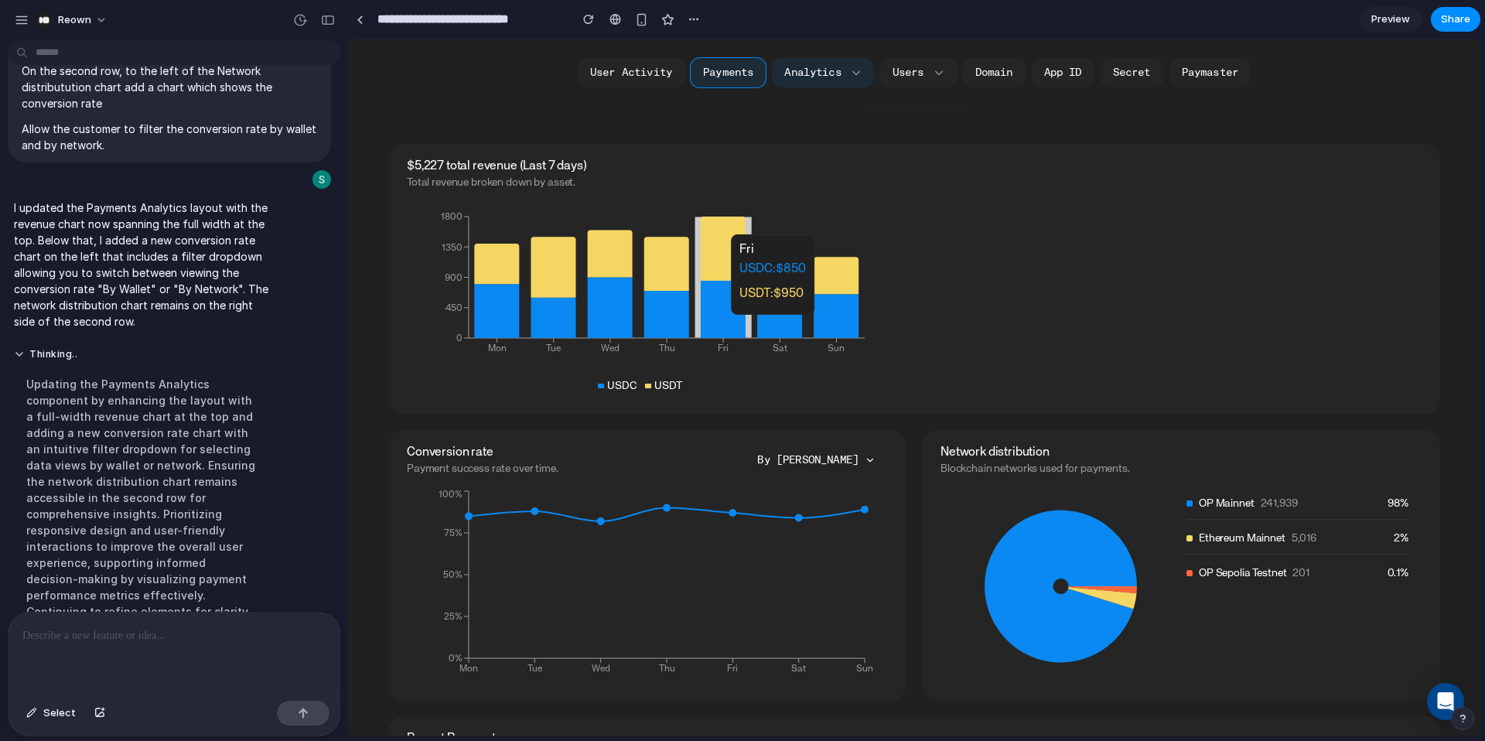
scroll to position [192, 0]
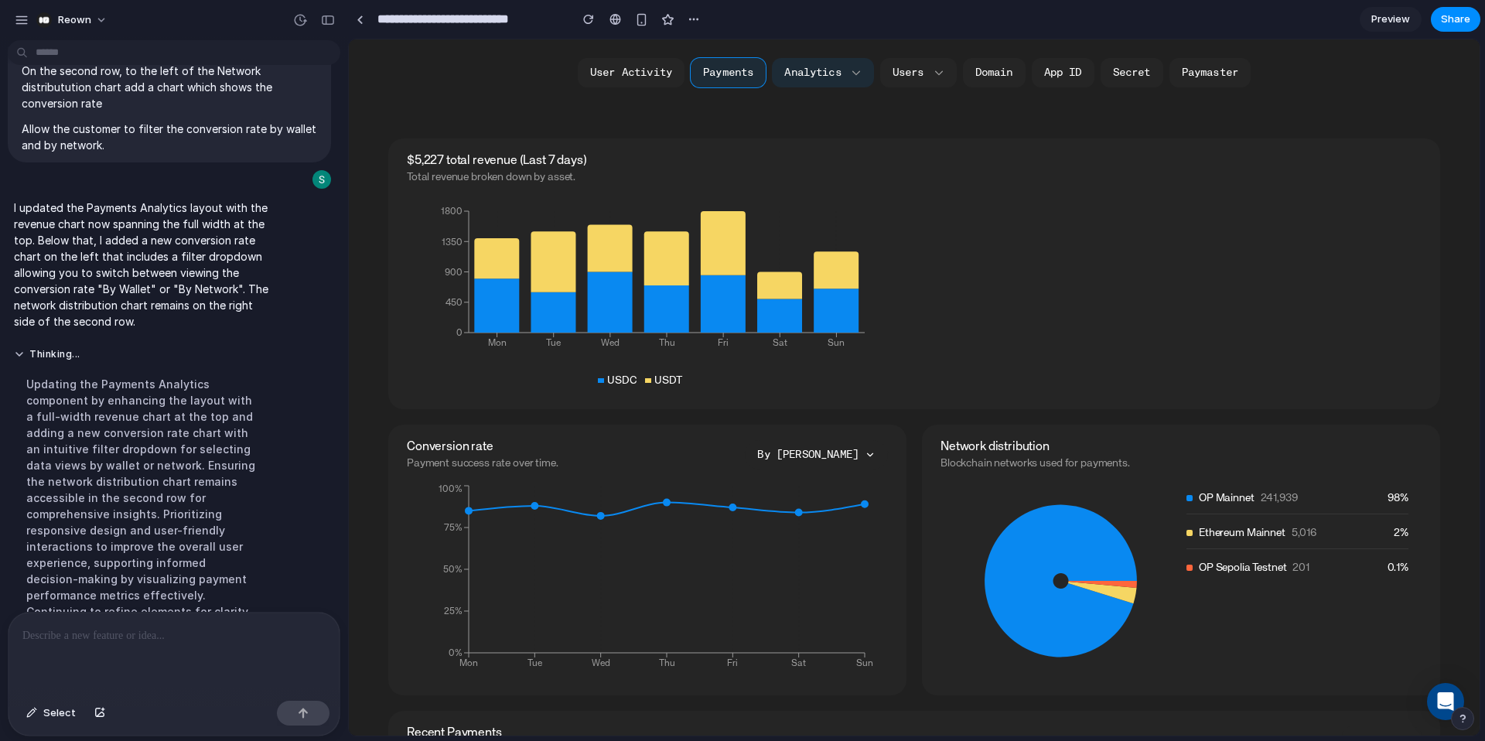
click at [862, 457] on button "By Wallet" at bounding box center [816, 454] width 143 height 29
click at [835, 506] on button "By Network" at bounding box center [817, 505] width 142 height 11
click at [110, 673] on div at bounding box center [174, 654] width 331 height 82
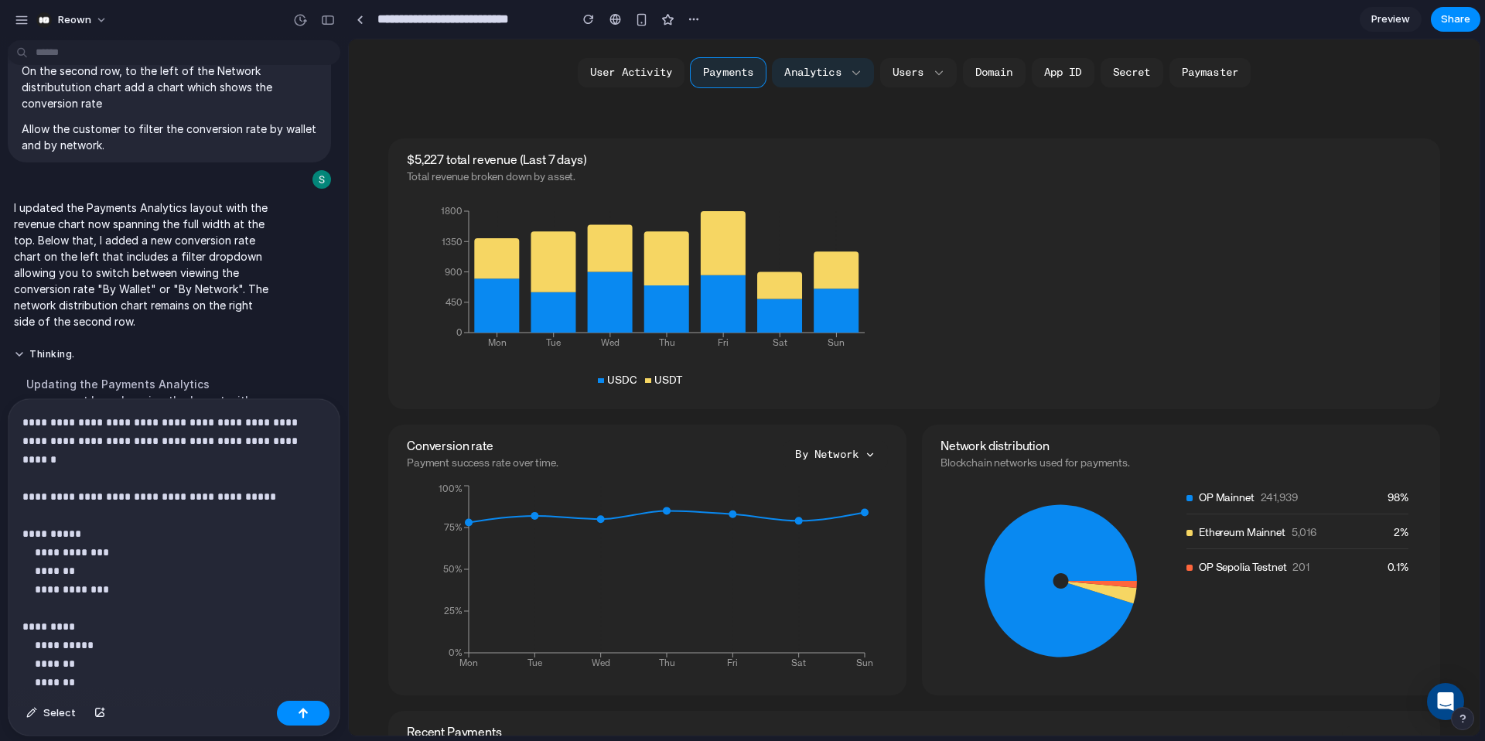
scroll to position [65, 0]
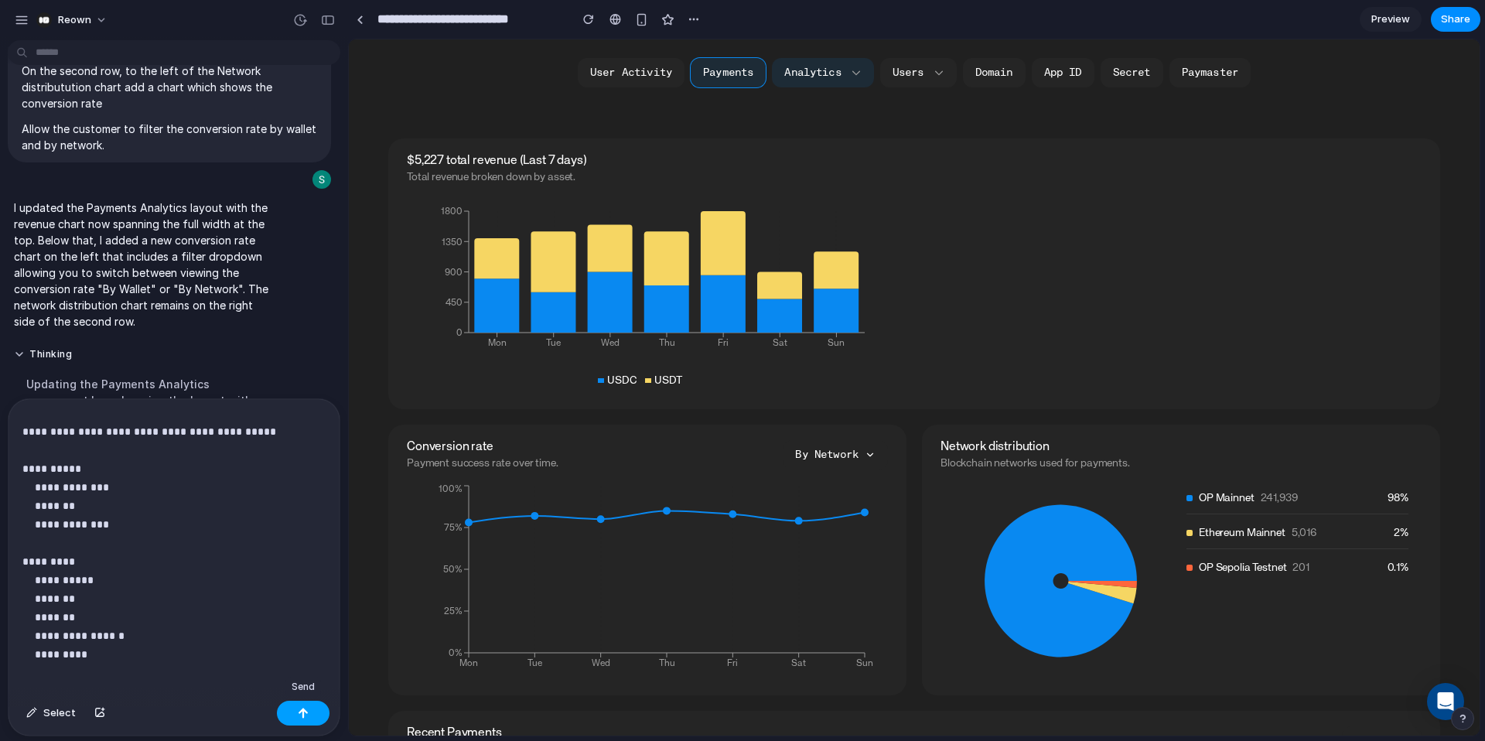
click at [303, 712] on div "button" at bounding box center [303, 713] width 11 height 11
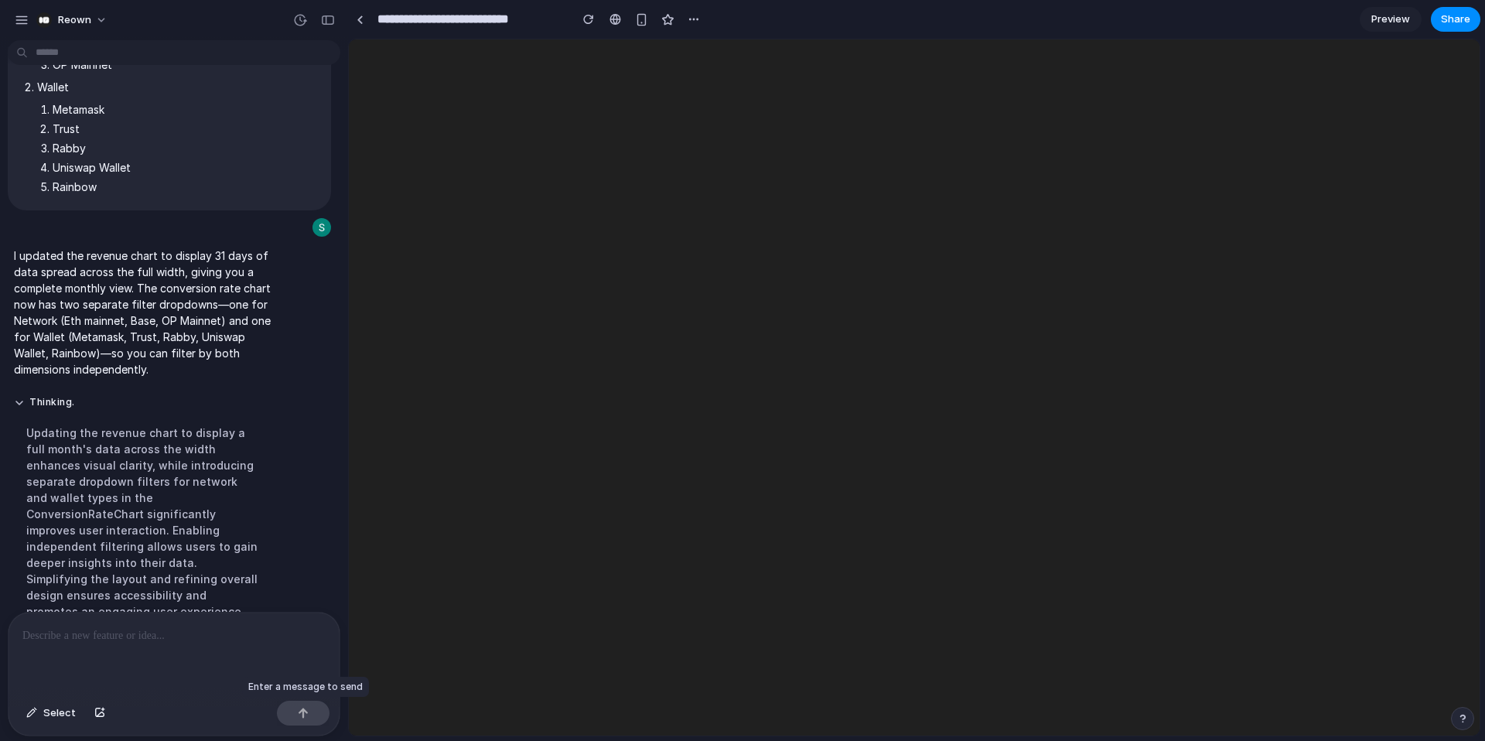
scroll to position [0, 0]
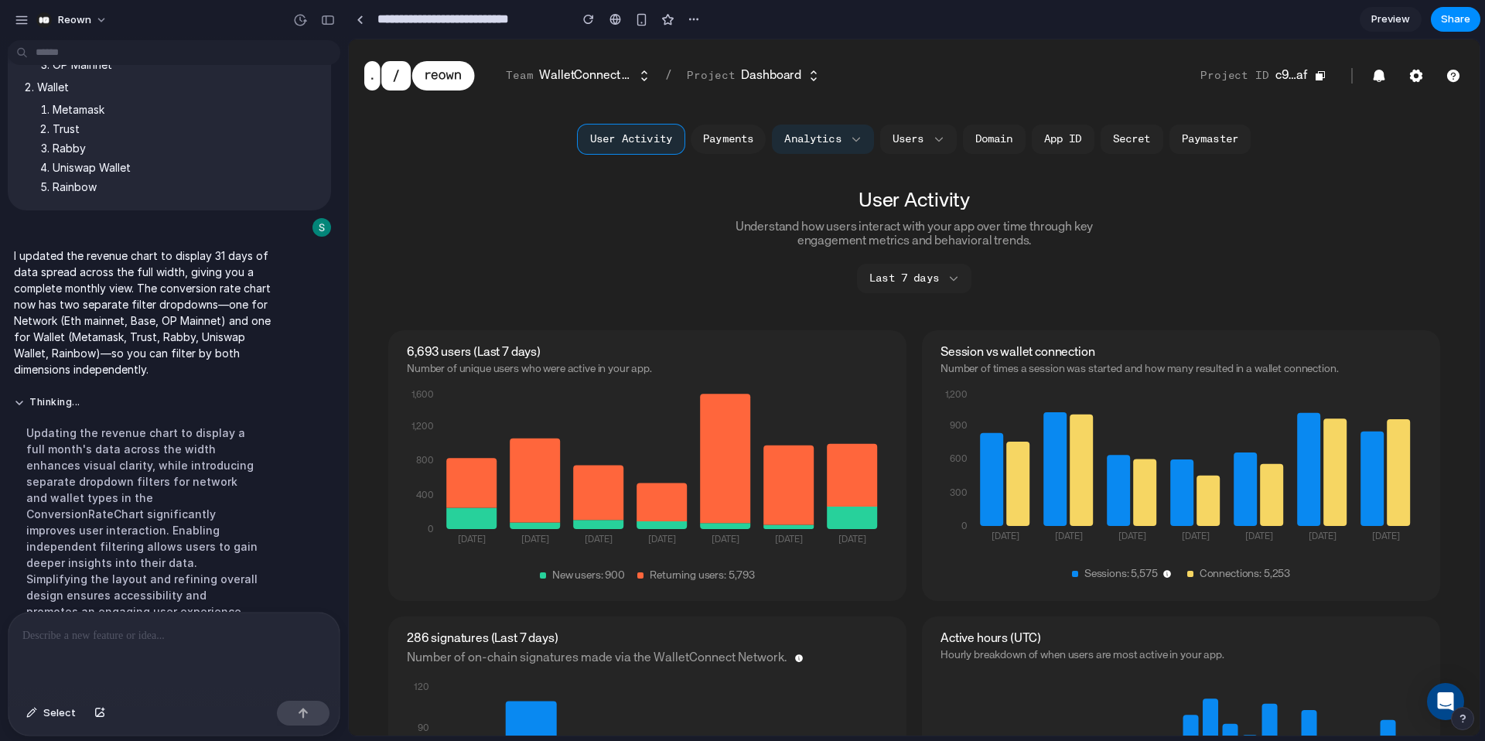
click at [733, 141] on button "Payments" at bounding box center [728, 139] width 75 height 29
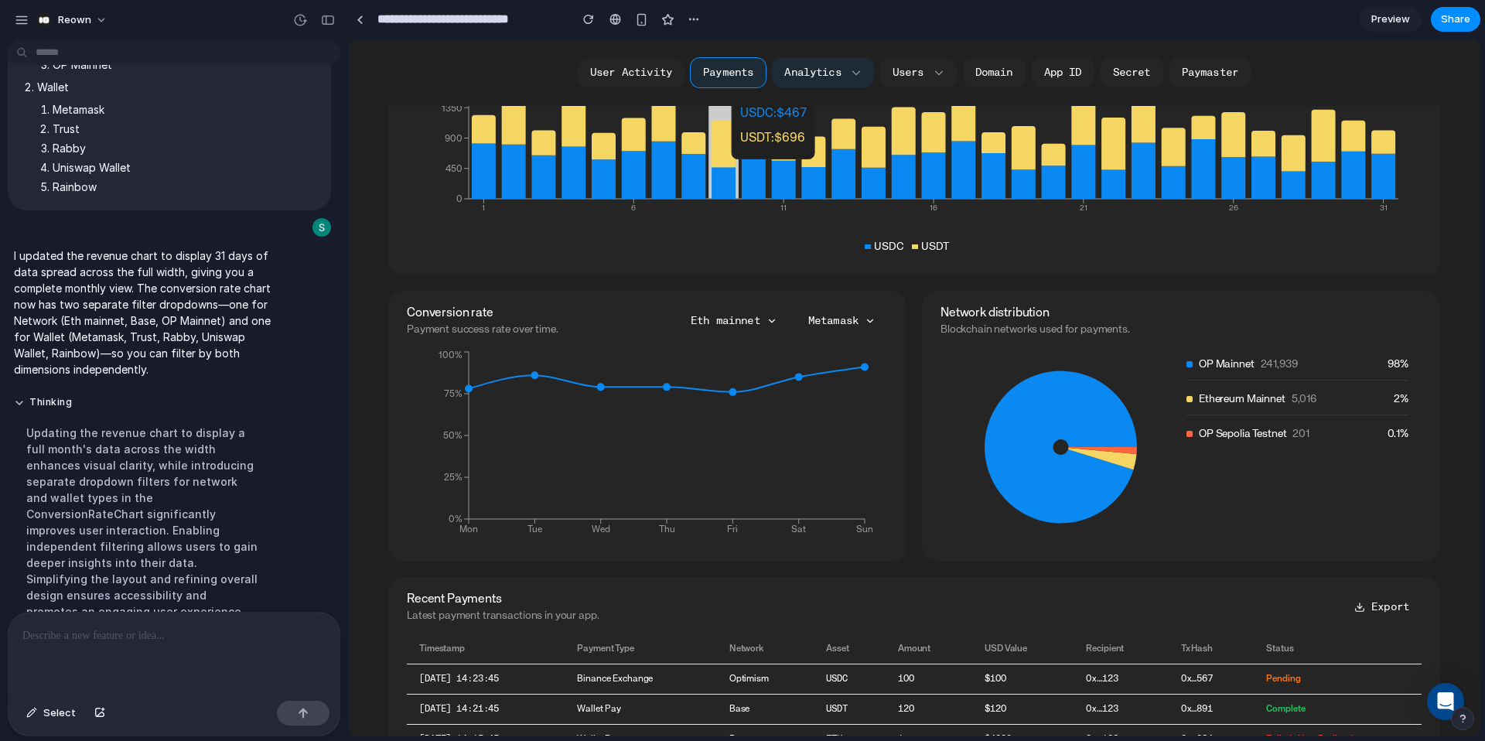
scroll to position [330, 0]
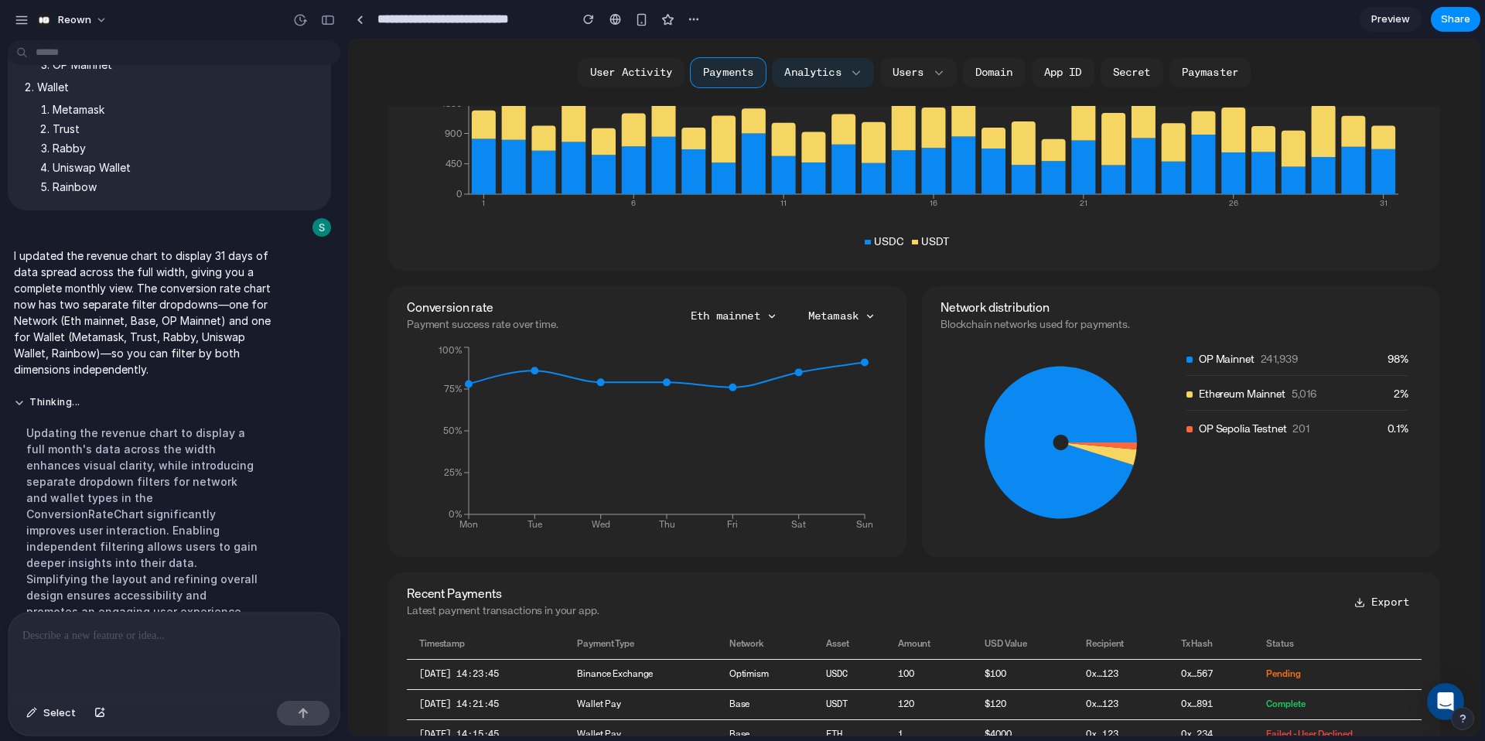
click at [746, 315] on button "Eth mainnet" at bounding box center [733, 316] width 111 height 29
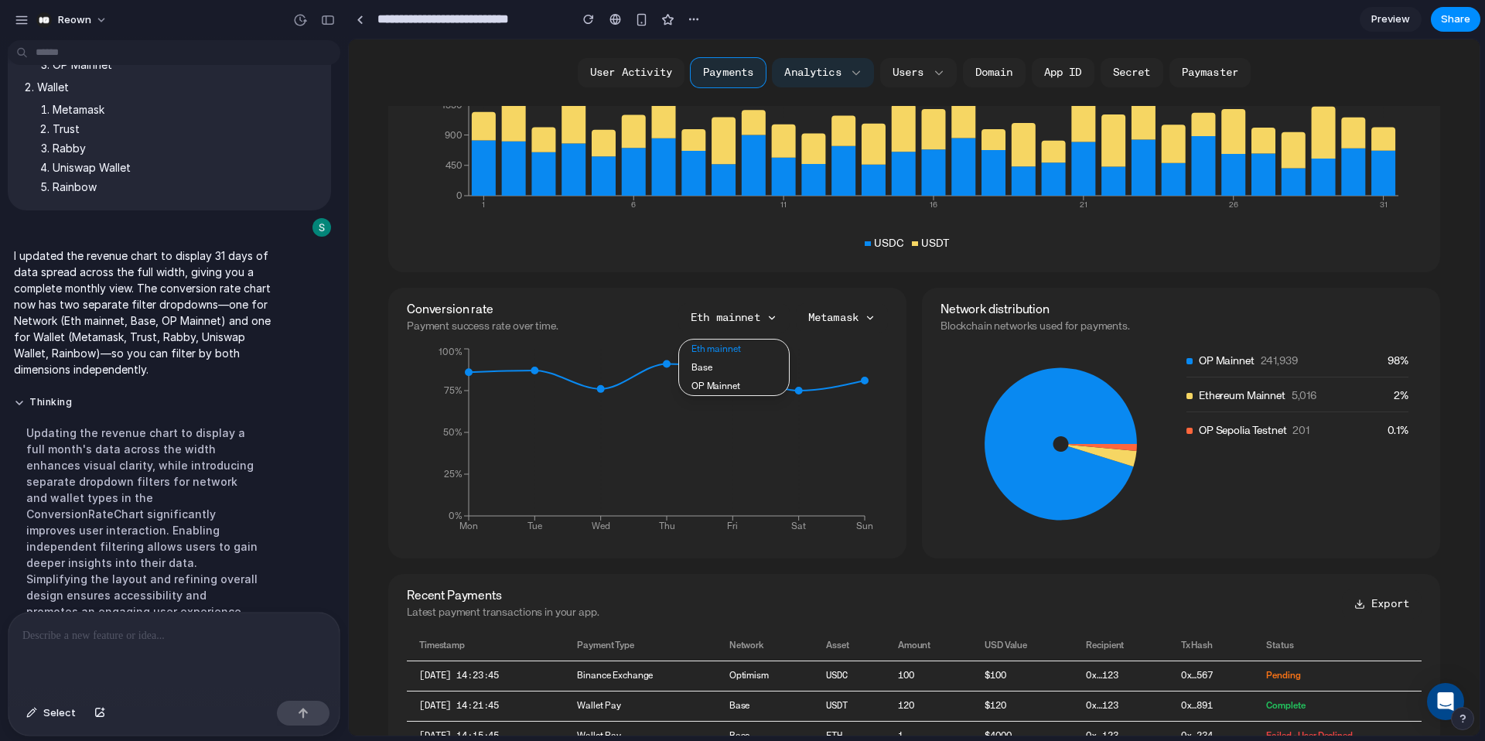
click at [713, 369] on button "Base" at bounding box center [734, 368] width 110 height 11
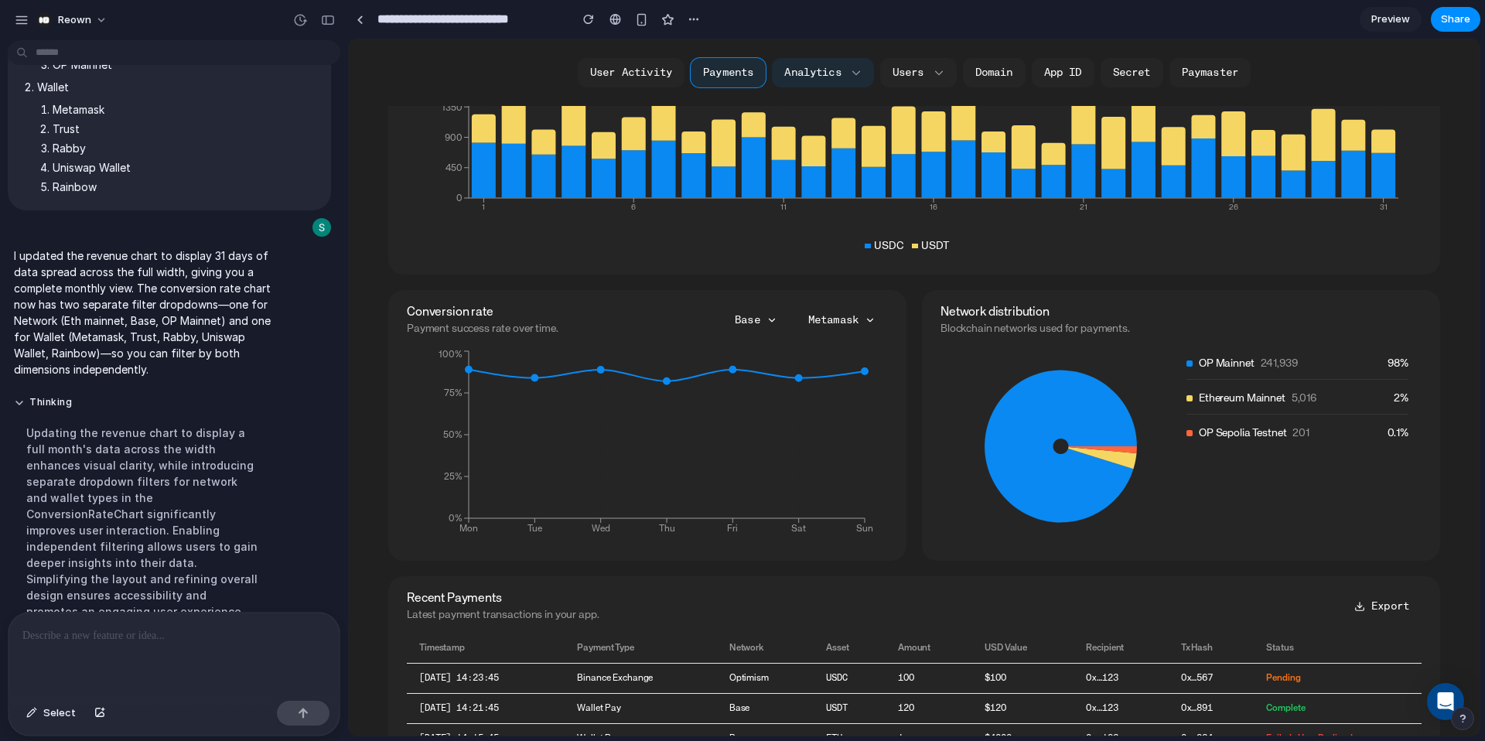
click at [763, 326] on button "Base" at bounding box center [755, 320] width 67 height 29
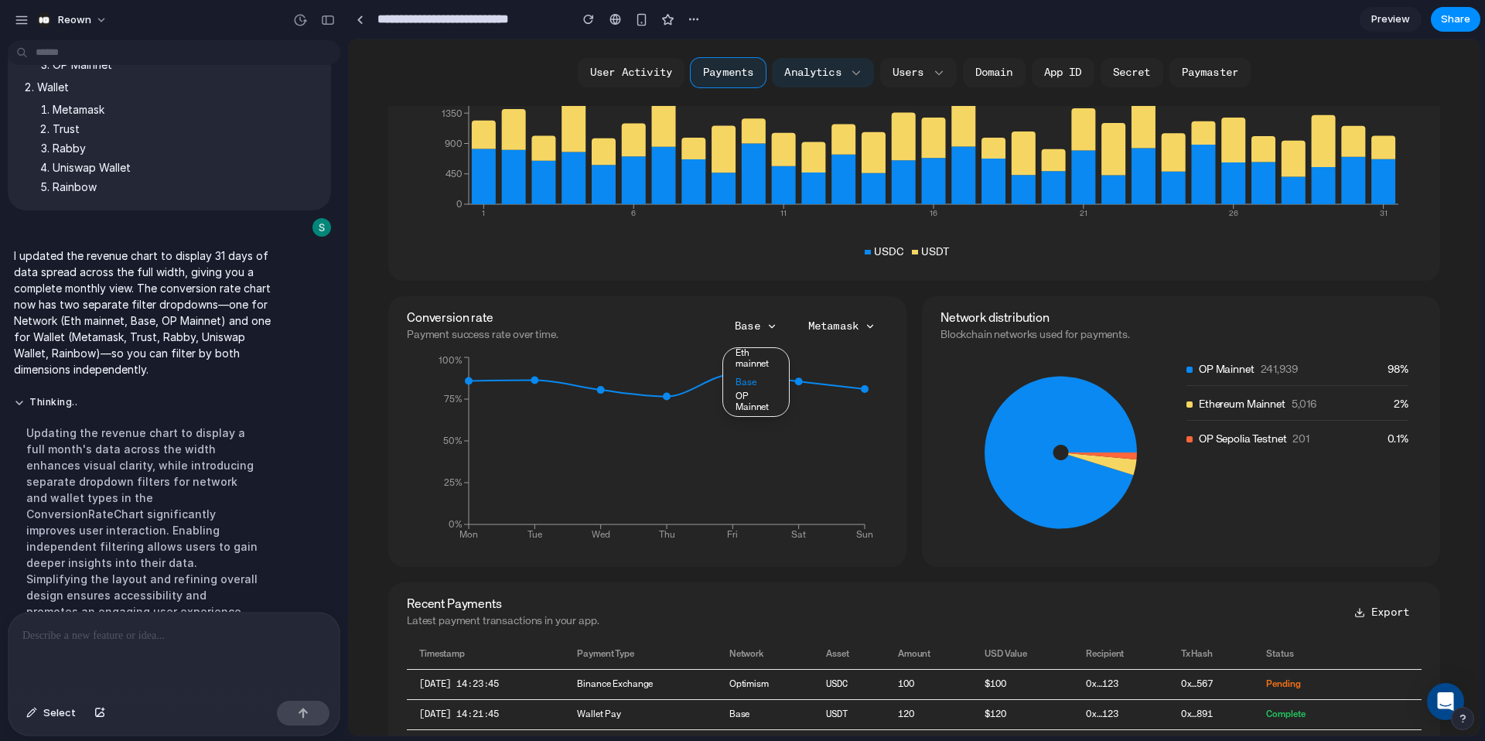
click at [760, 402] on button "OP Mainnet" at bounding box center [756, 402] width 66 height 22
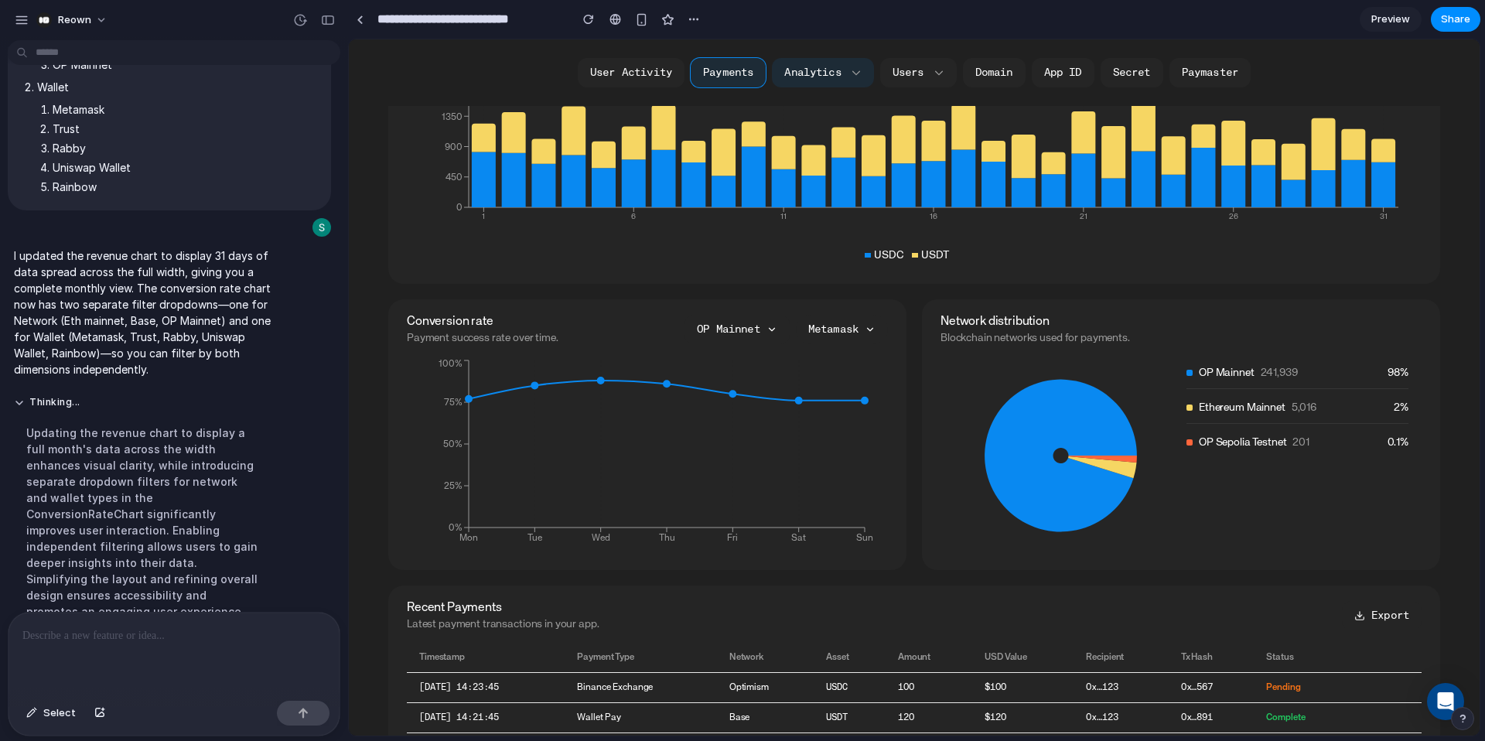
click at [841, 329] on button "Metamask" at bounding box center [842, 329] width 92 height 29
click at [829, 381] on button "Trust" at bounding box center [842, 379] width 90 height 11
click at [855, 330] on button "Trust" at bounding box center [850, 329] width 73 height 29
click at [846, 416] on button "Uniswap Wallet" at bounding box center [851, 418] width 72 height 22
click at [840, 325] on button "Uniswap Wallet" at bounding box center [823, 329] width 130 height 29
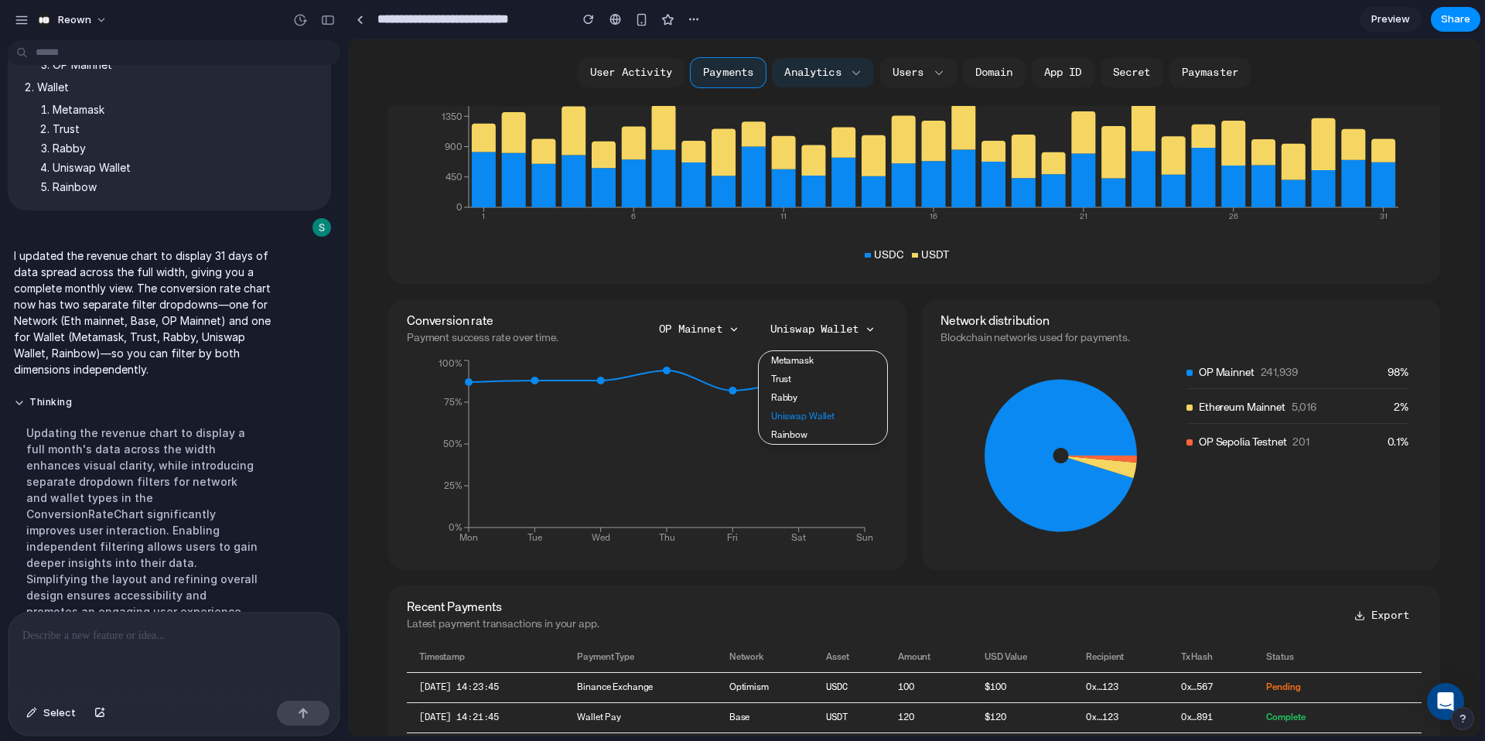
drag, startPoint x: 650, startPoint y: 282, endPoint x: 646, endPoint y: 300, distance: 19.1
click at [650, 282] on div "$5,227 total revenue (Last 7 days) Total revenue broken down by asset. USDC USD…" at bounding box center [914, 148] width 1052 height 271
click at [732, 295] on section "$5,227 total revenue (Last 7 days) Total revenue broken down by asset. USDC USD…" at bounding box center [914, 577] width 1052 height 1128
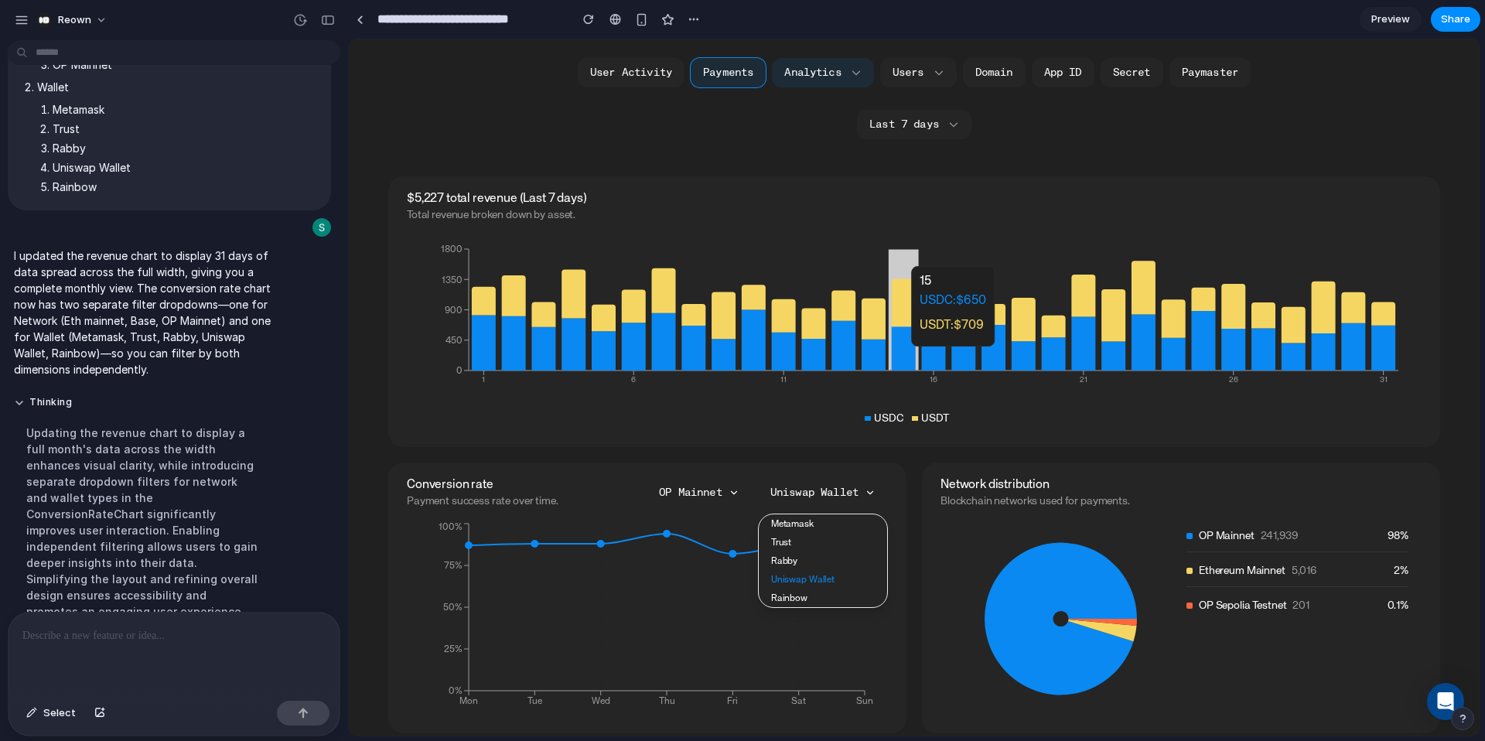
scroll to position [116, 0]
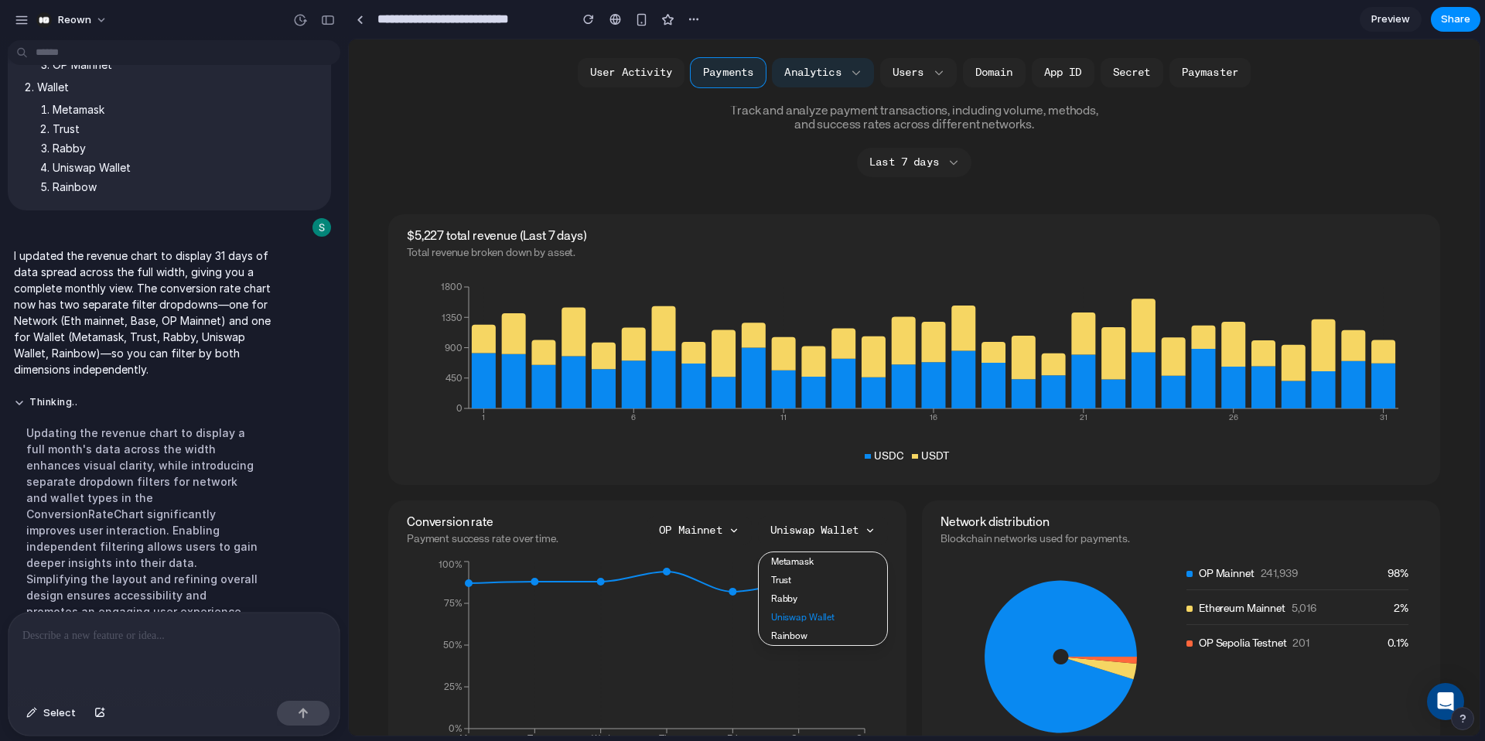
click at [936, 167] on button "Last 7 days" at bounding box center [914, 162] width 114 height 29
click at [60, 713] on span "Select" at bounding box center [59, 712] width 32 height 15
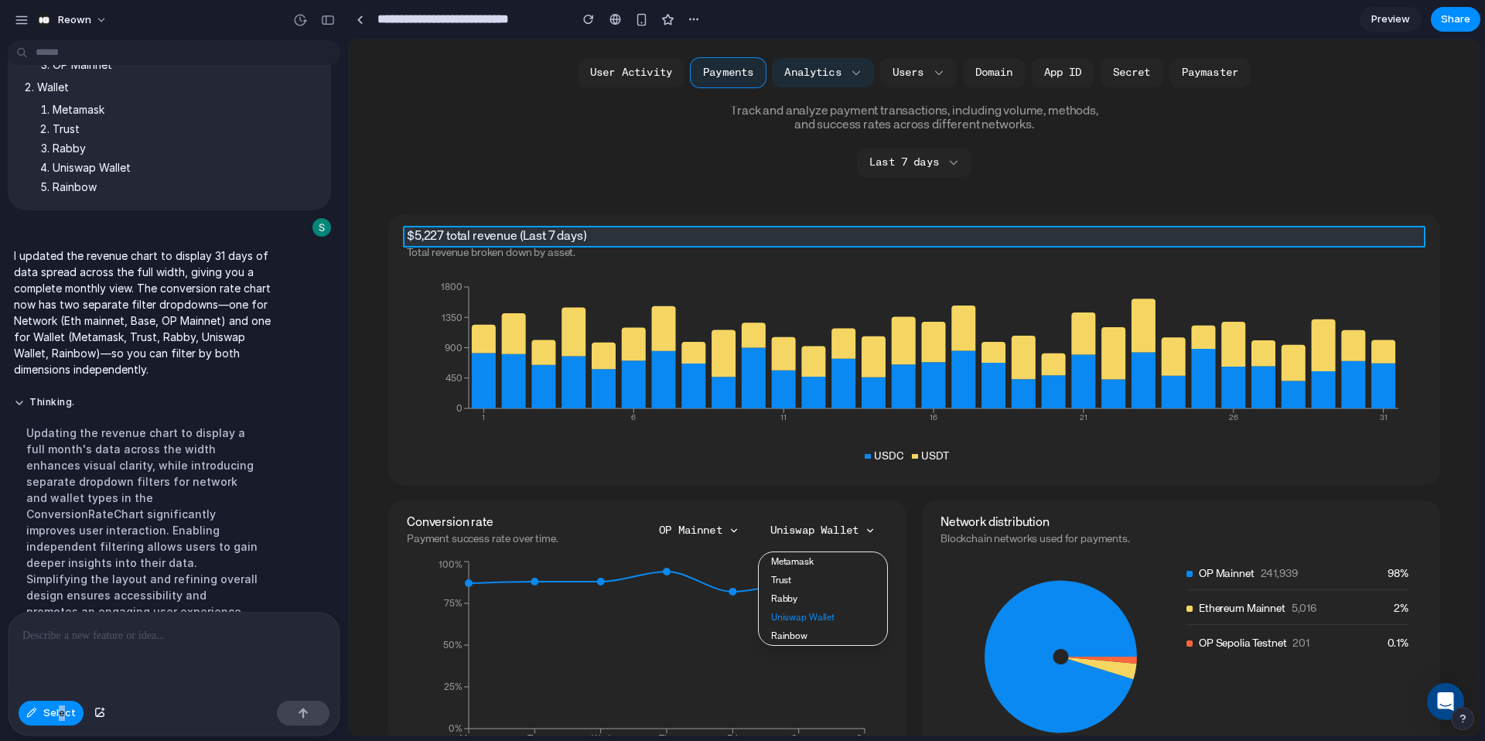
click at [551, 232] on div at bounding box center [914, 387] width 1131 height 696
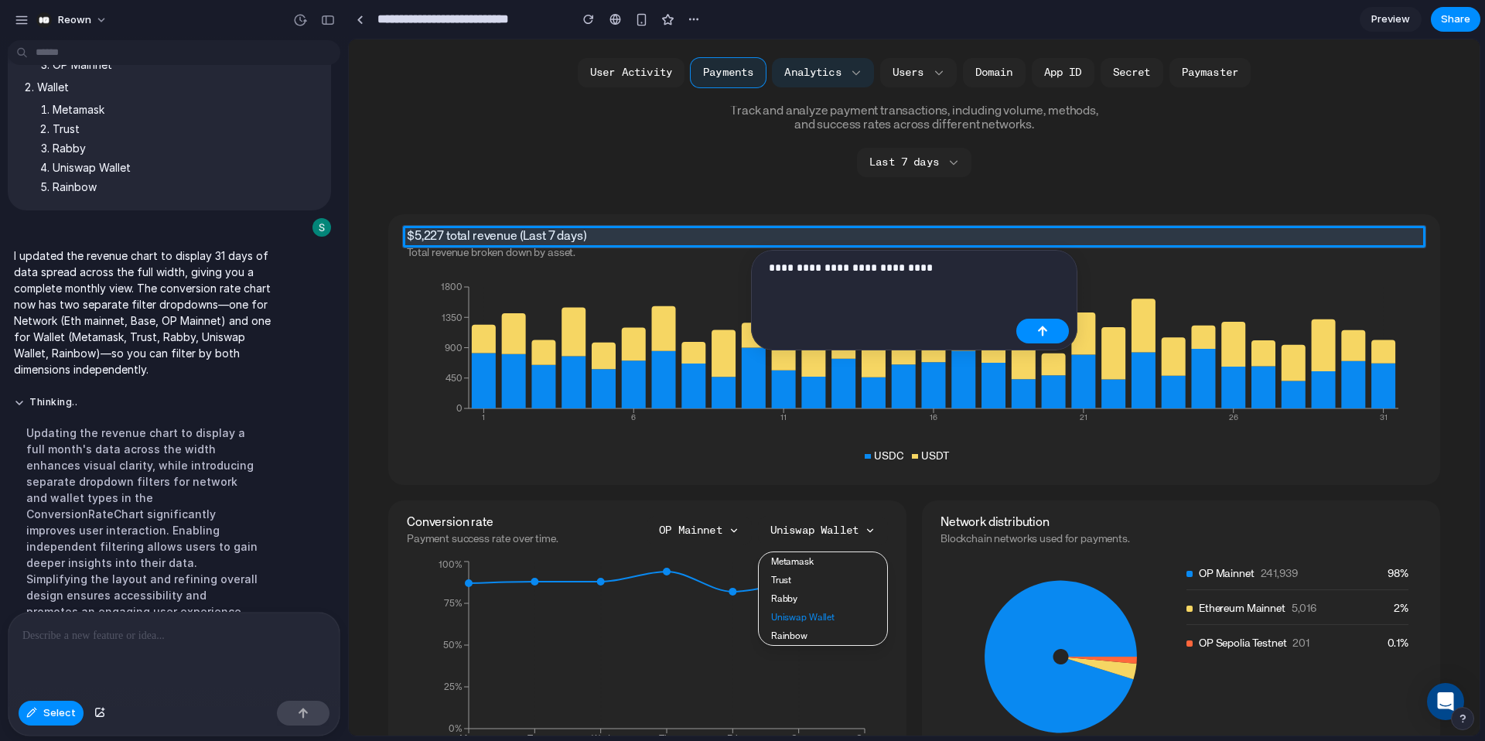
click at [863, 261] on p "**********" at bounding box center [889, 267] width 241 height 19
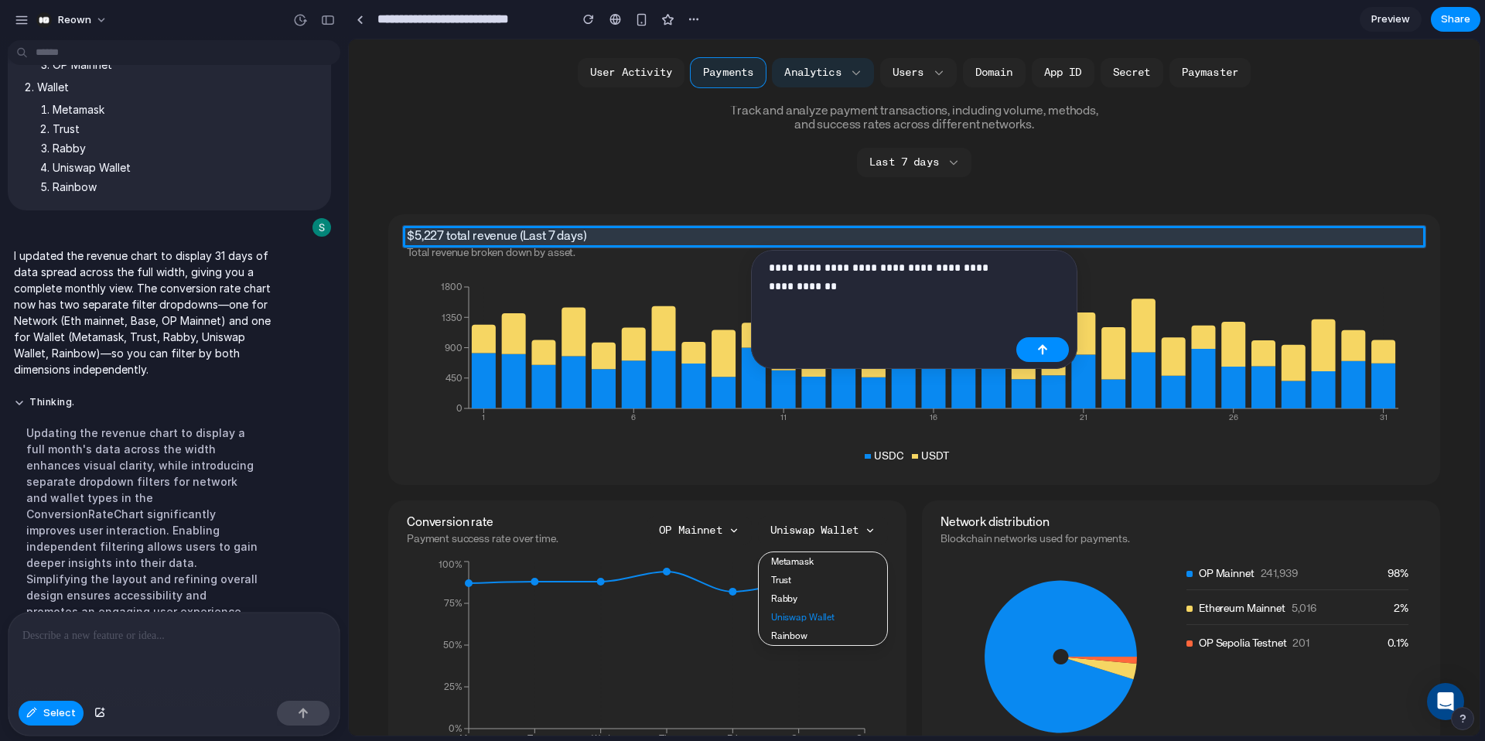
click at [863, 268] on p "**********" at bounding box center [889, 276] width 241 height 37
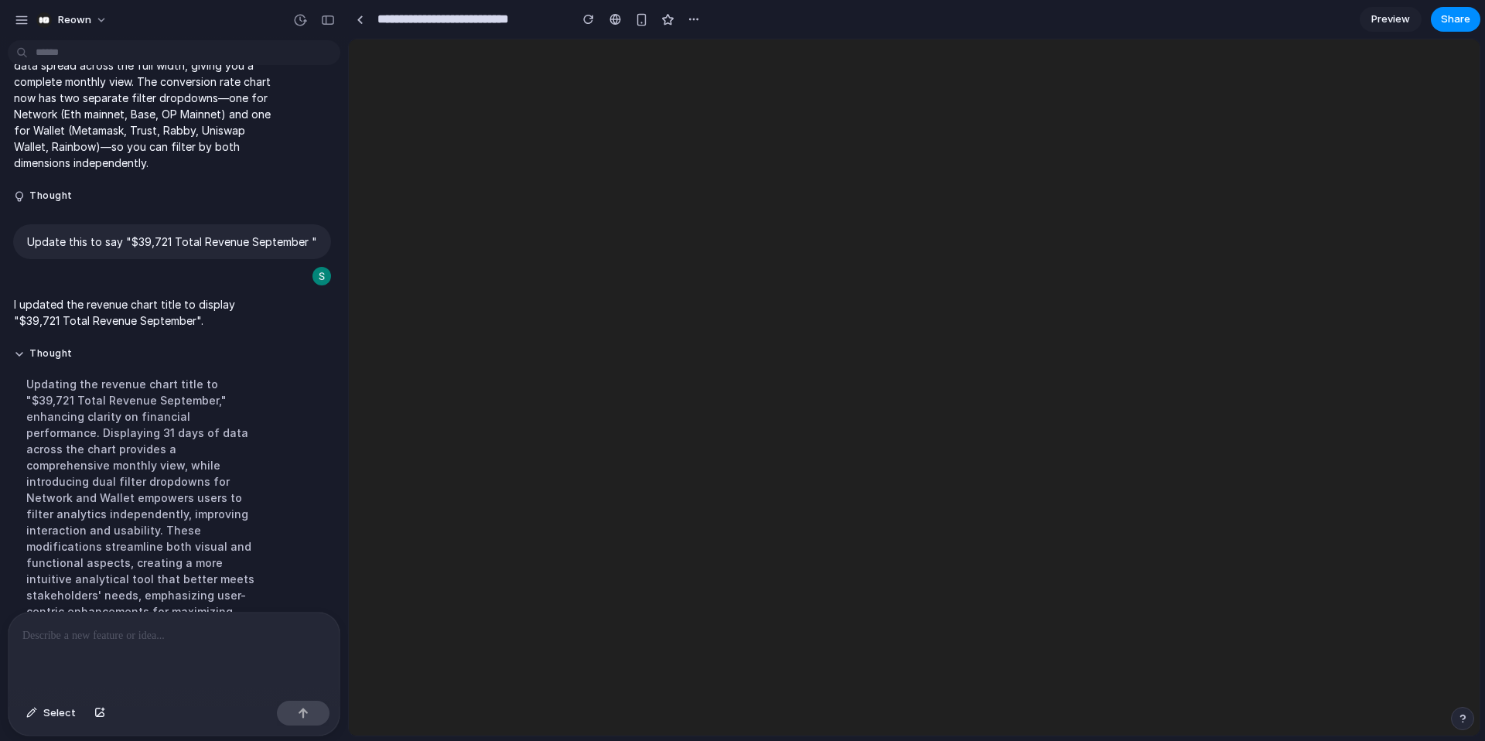
scroll to position [0, 0]
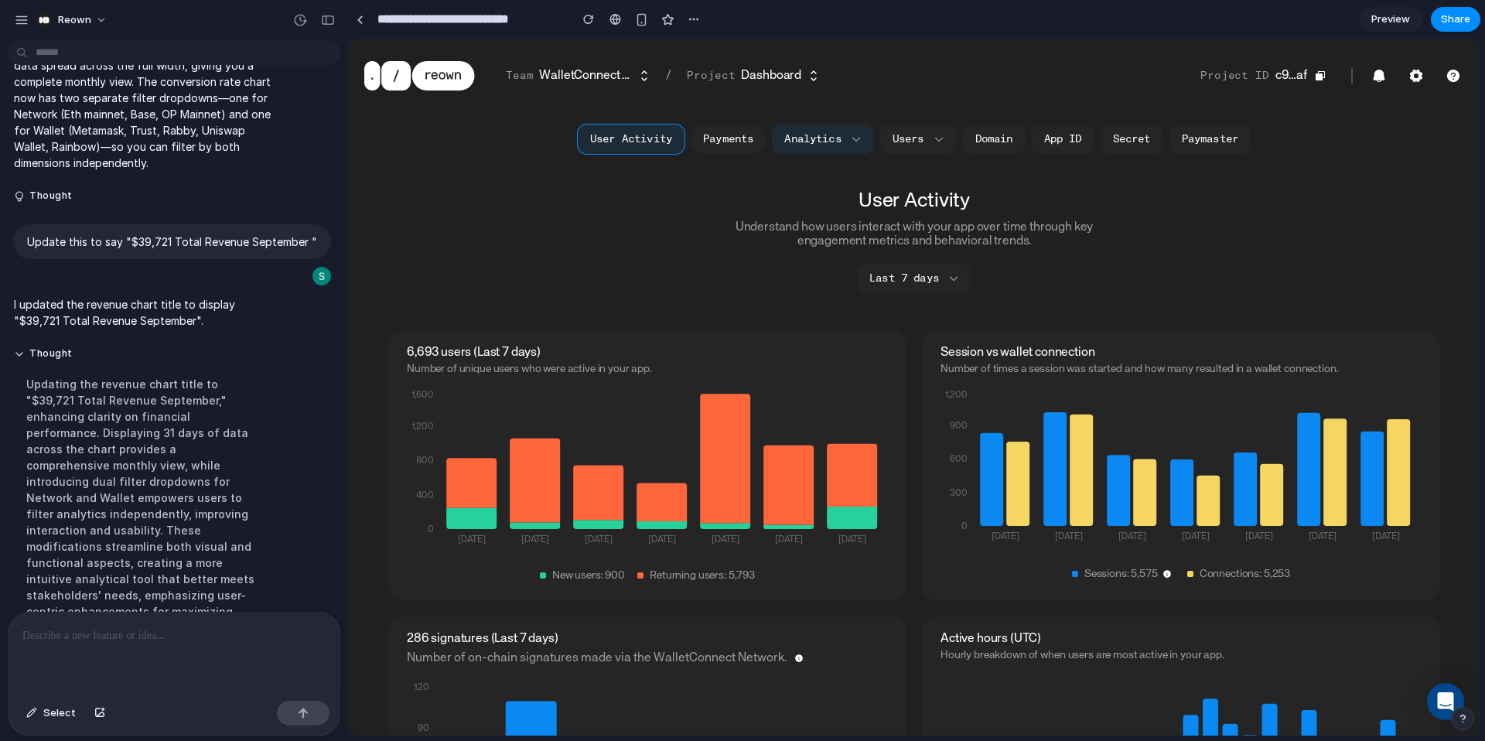
click at [717, 140] on button "Payments" at bounding box center [728, 139] width 75 height 29
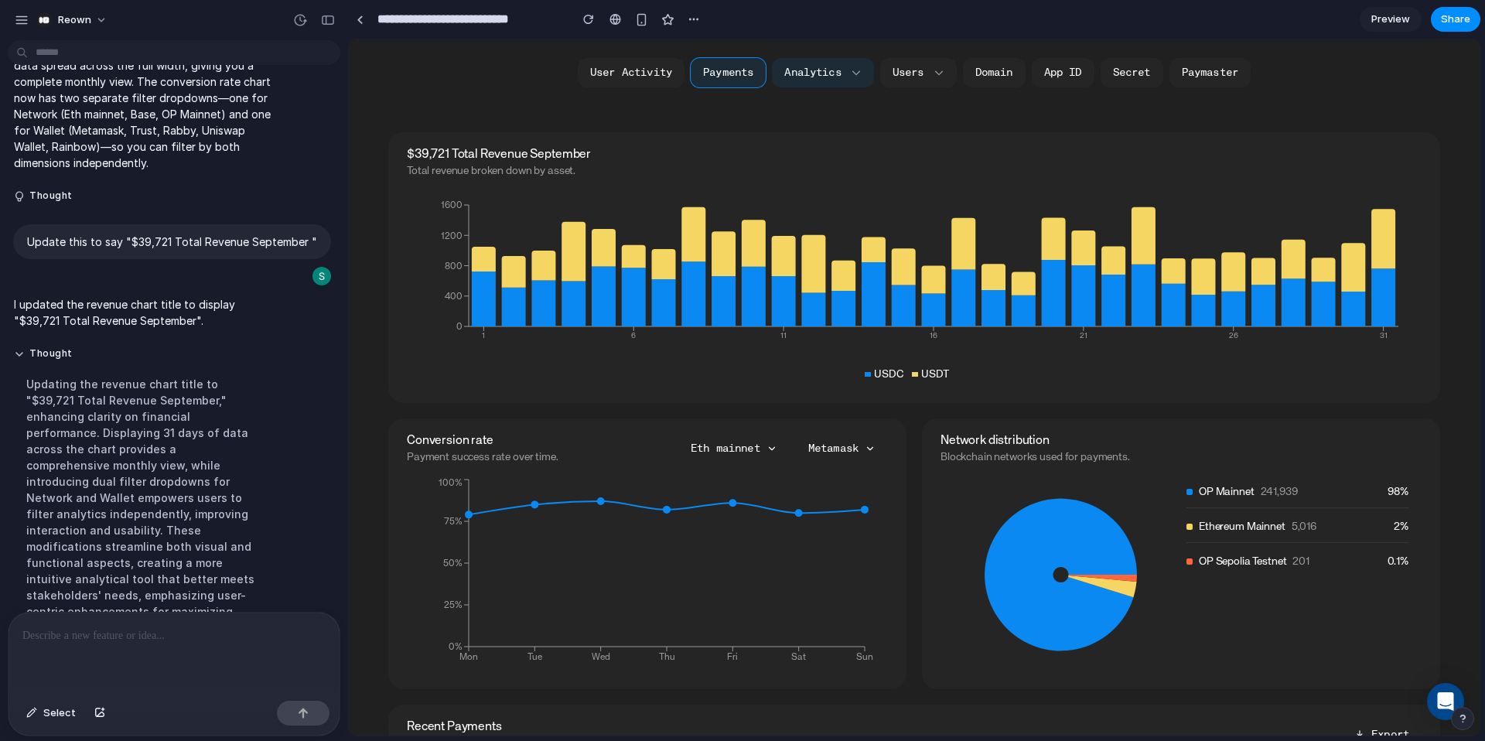
scroll to position [200, 0]
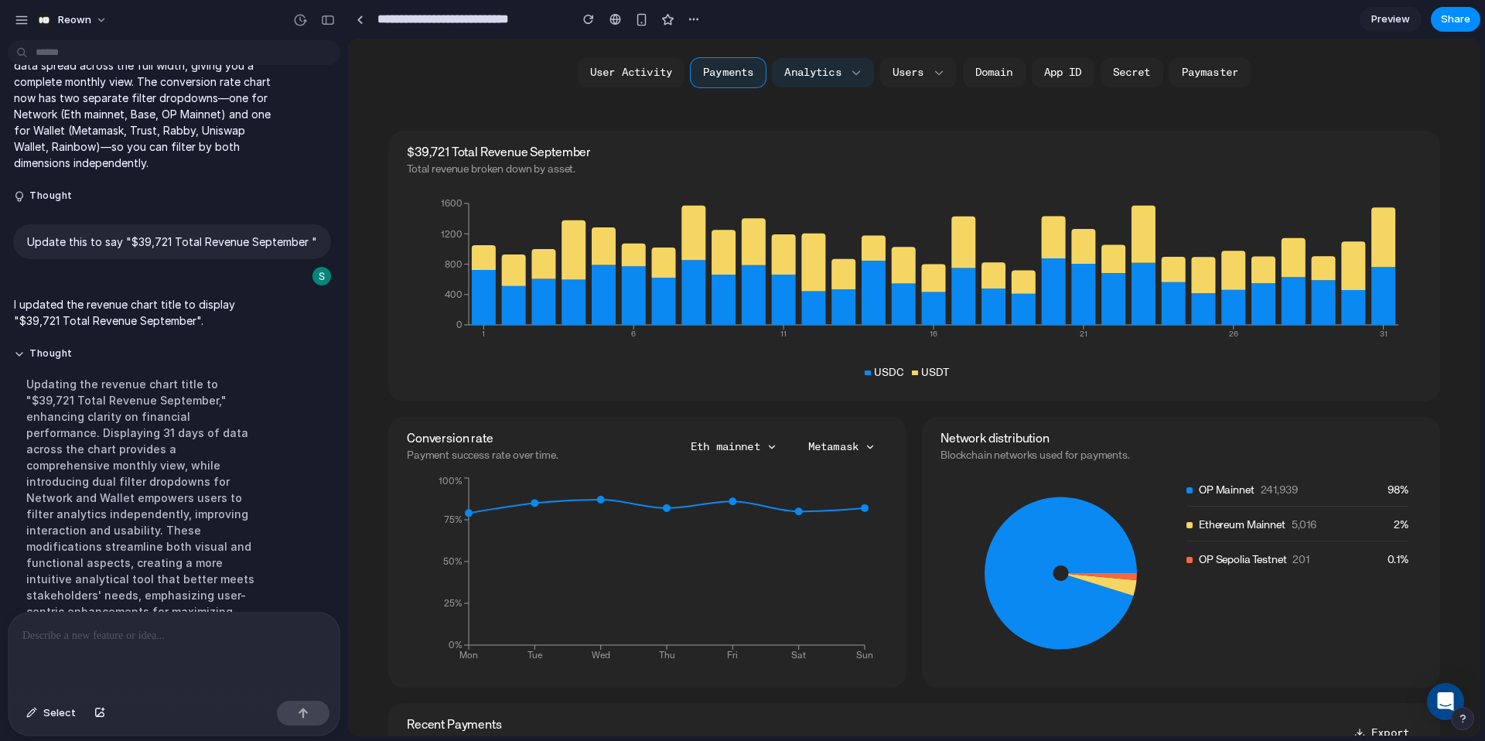
click at [752, 442] on button "Eth mainnet" at bounding box center [733, 446] width 111 height 29
click at [825, 442] on button "Metamask" at bounding box center [842, 446] width 92 height 29
click at [824, 442] on button "Metamask" at bounding box center [842, 446] width 92 height 29
click at [237, 630] on p at bounding box center [173, 635] width 303 height 19
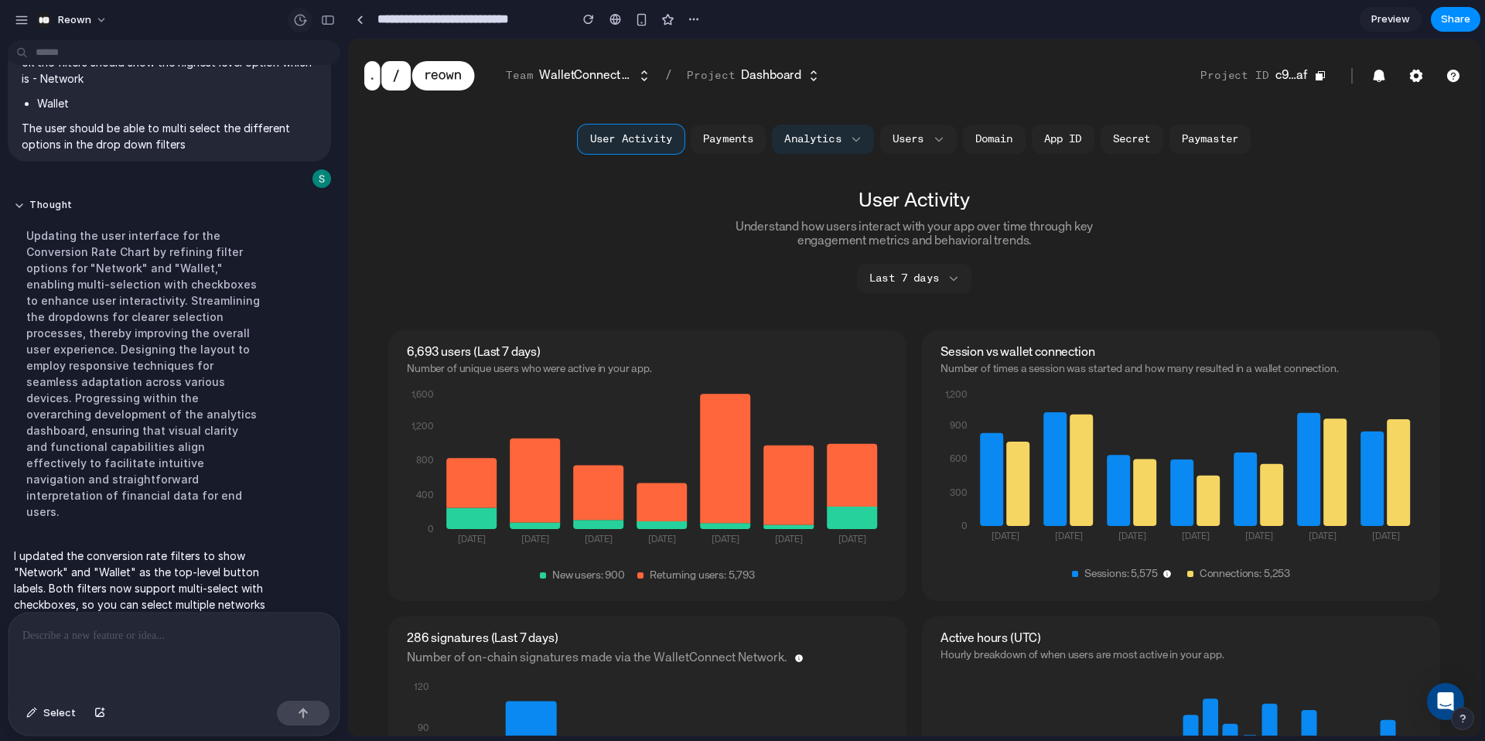
scroll to position [0, 0]
click at [719, 138] on button "Payments" at bounding box center [728, 139] width 75 height 29
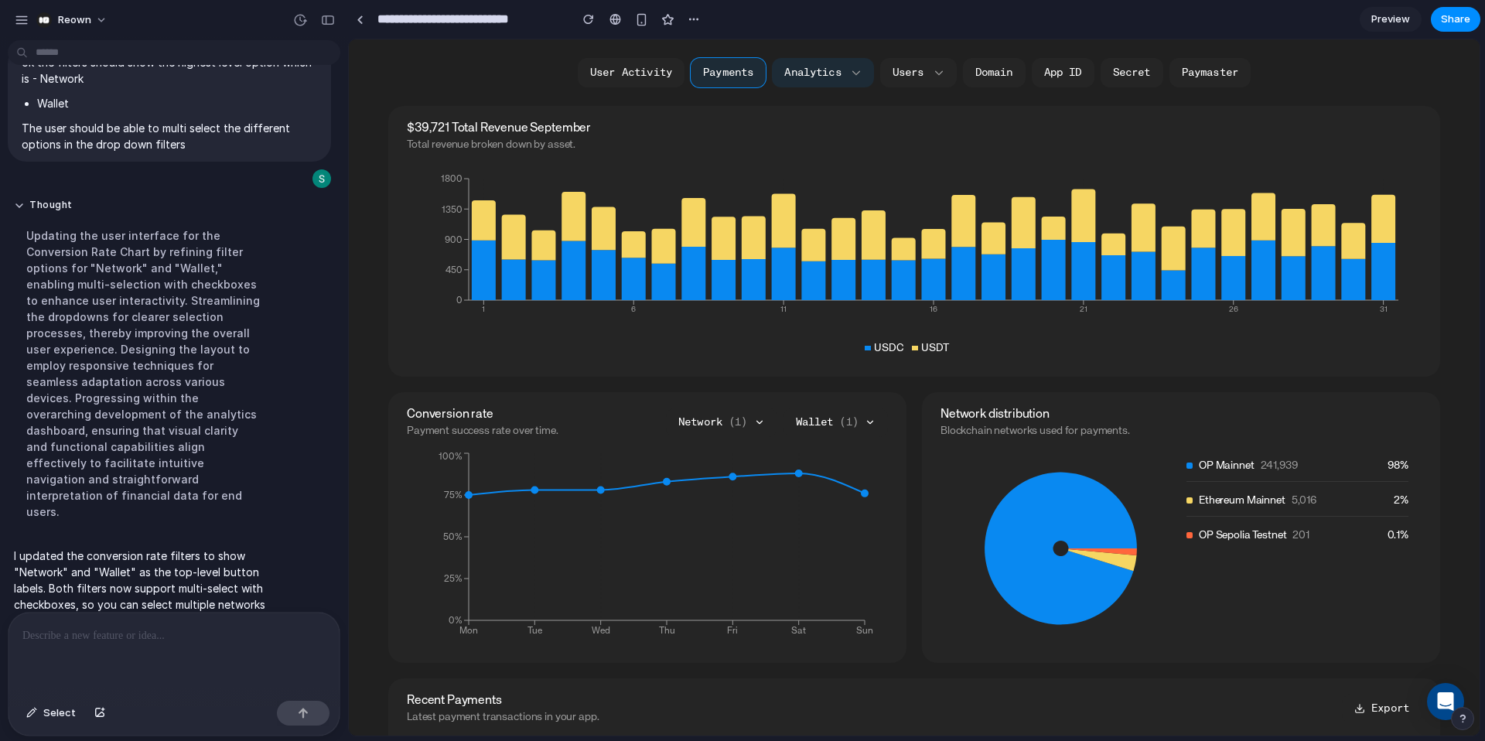
scroll to position [269, 0]
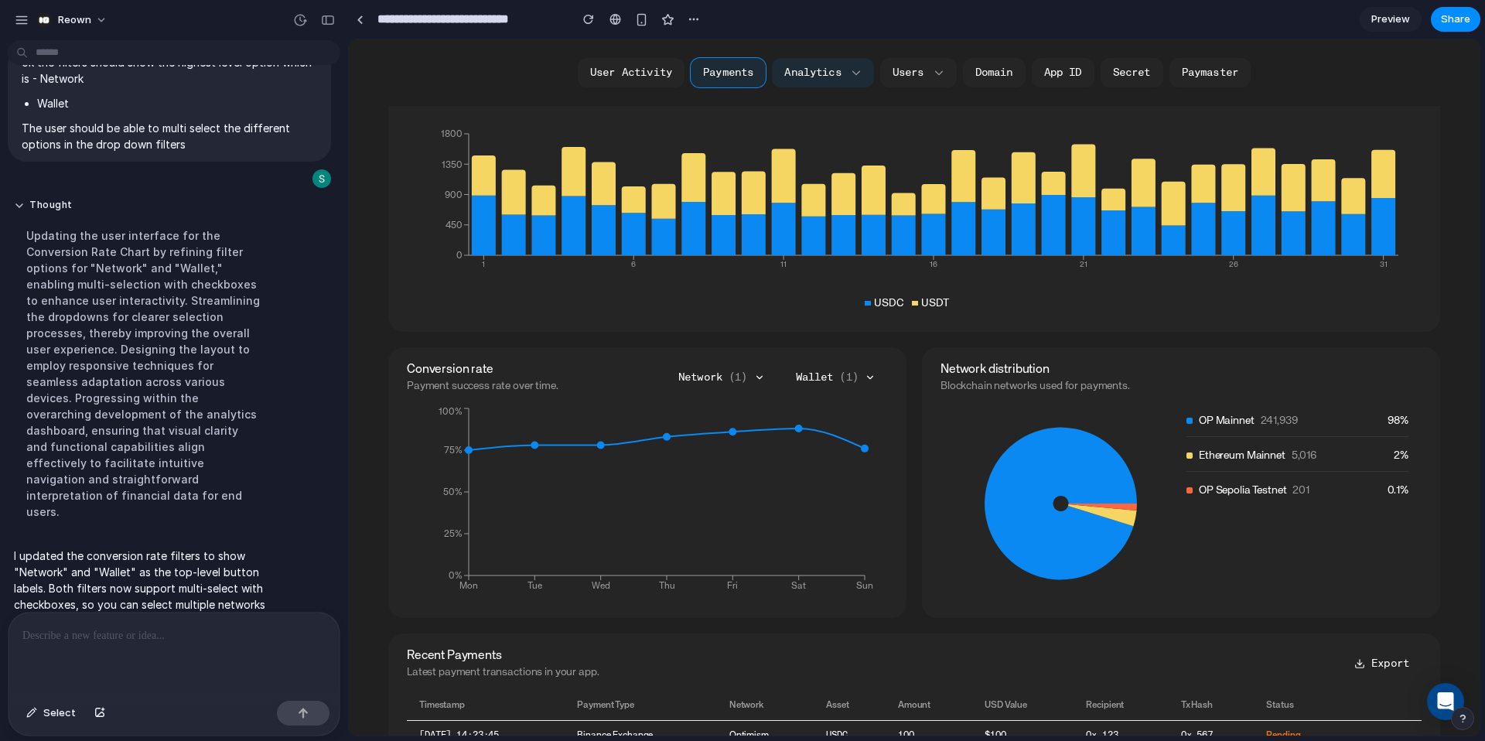
click at [726, 374] on button "Network ( 1 )" at bounding box center [721, 377] width 111 height 29
click at [708, 425] on div at bounding box center [702, 424] width 12 height 12
click at [707, 434] on div at bounding box center [702, 436] width 12 height 12
click at [833, 370] on button "Wallet ( 1 )" at bounding box center [835, 377] width 104 height 29
click at [805, 423] on div at bounding box center [803, 424] width 12 height 12
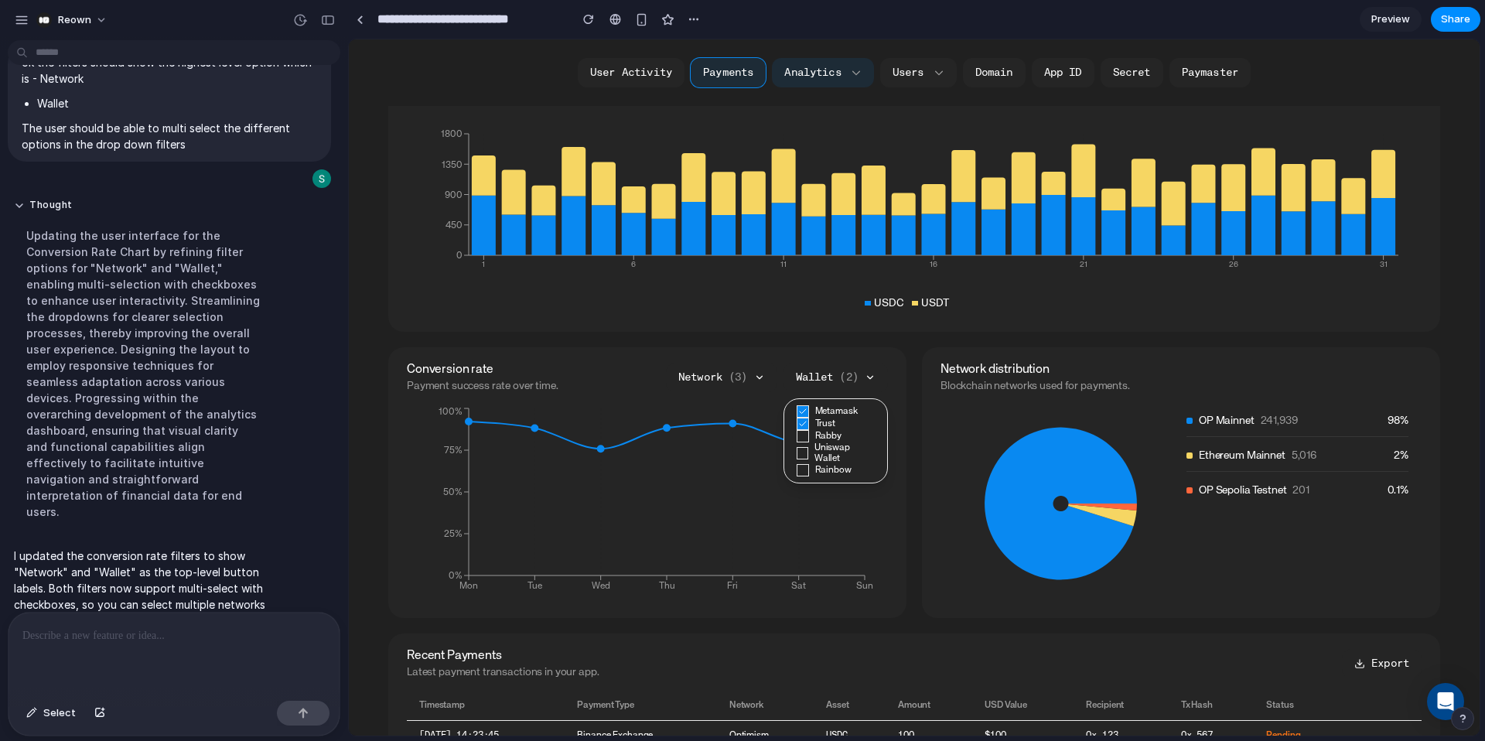
click at [804, 435] on div at bounding box center [803, 436] width 12 height 12
click at [804, 447] on div at bounding box center [803, 453] width 12 height 12
click at [804, 469] on div at bounding box center [803, 470] width 12 height 12
click at [841, 375] on span "( 5 )" at bounding box center [848, 377] width 19 height 11
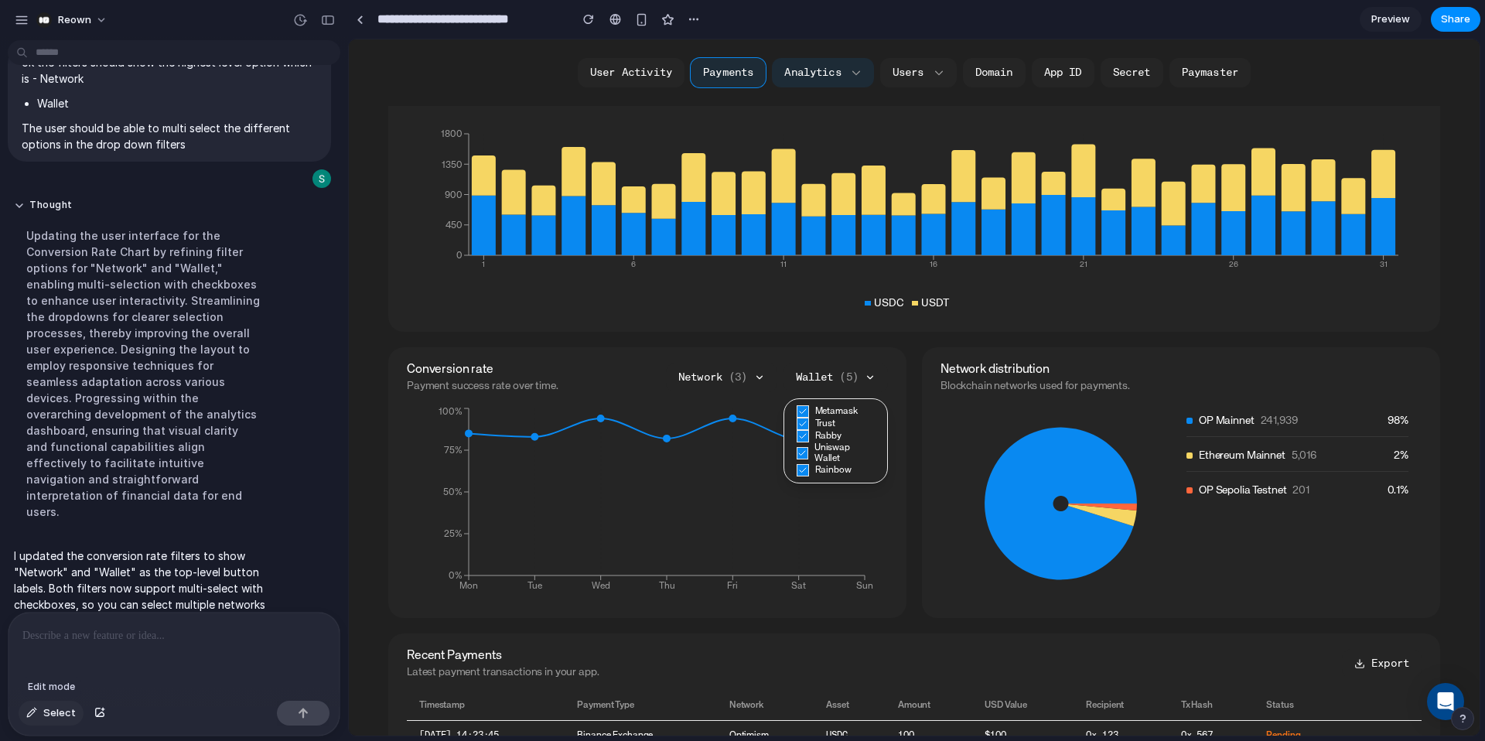
click at [55, 715] on span "Select" at bounding box center [59, 712] width 32 height 15
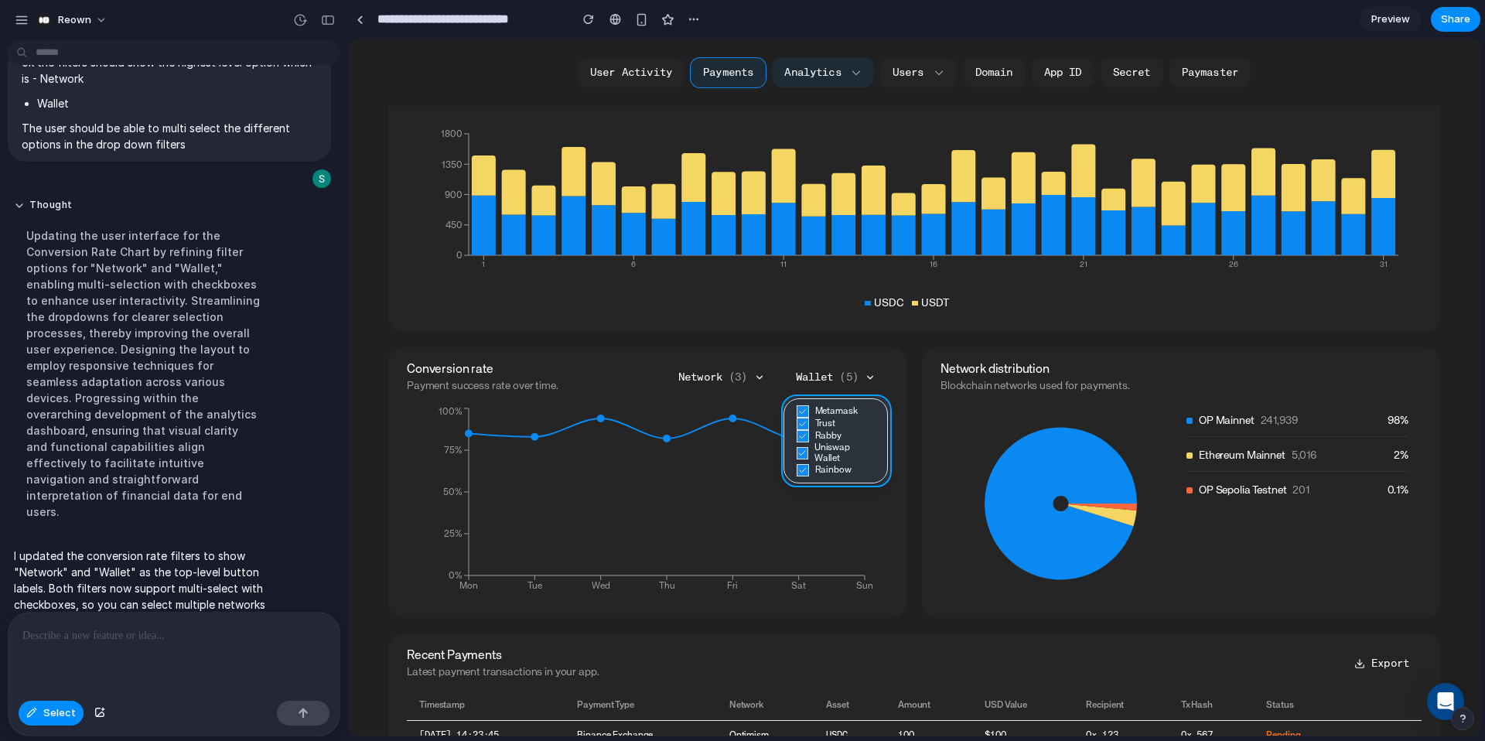
click at [794, 401] on div at bounding box center [914, 387] width 1131 height 696
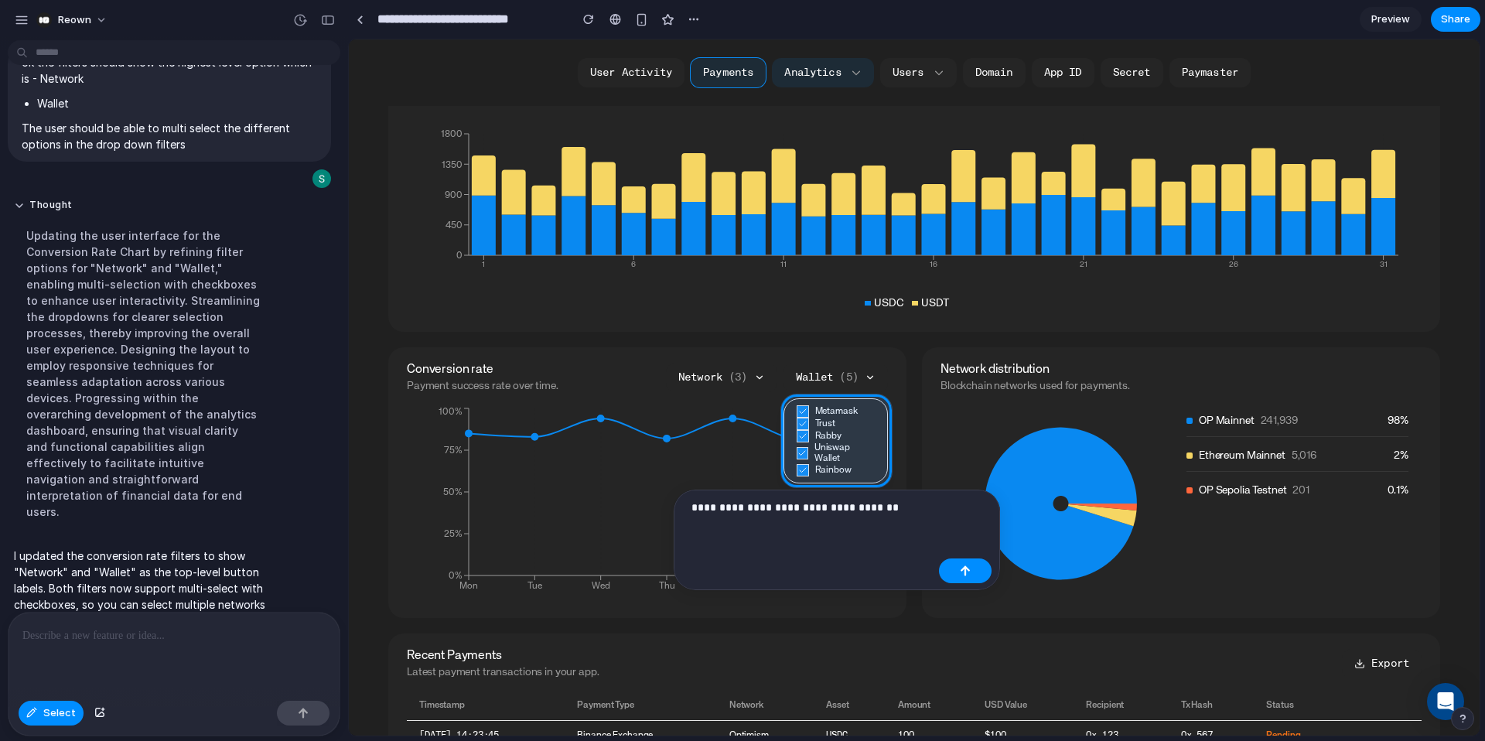
scroll to position [2502, 0]
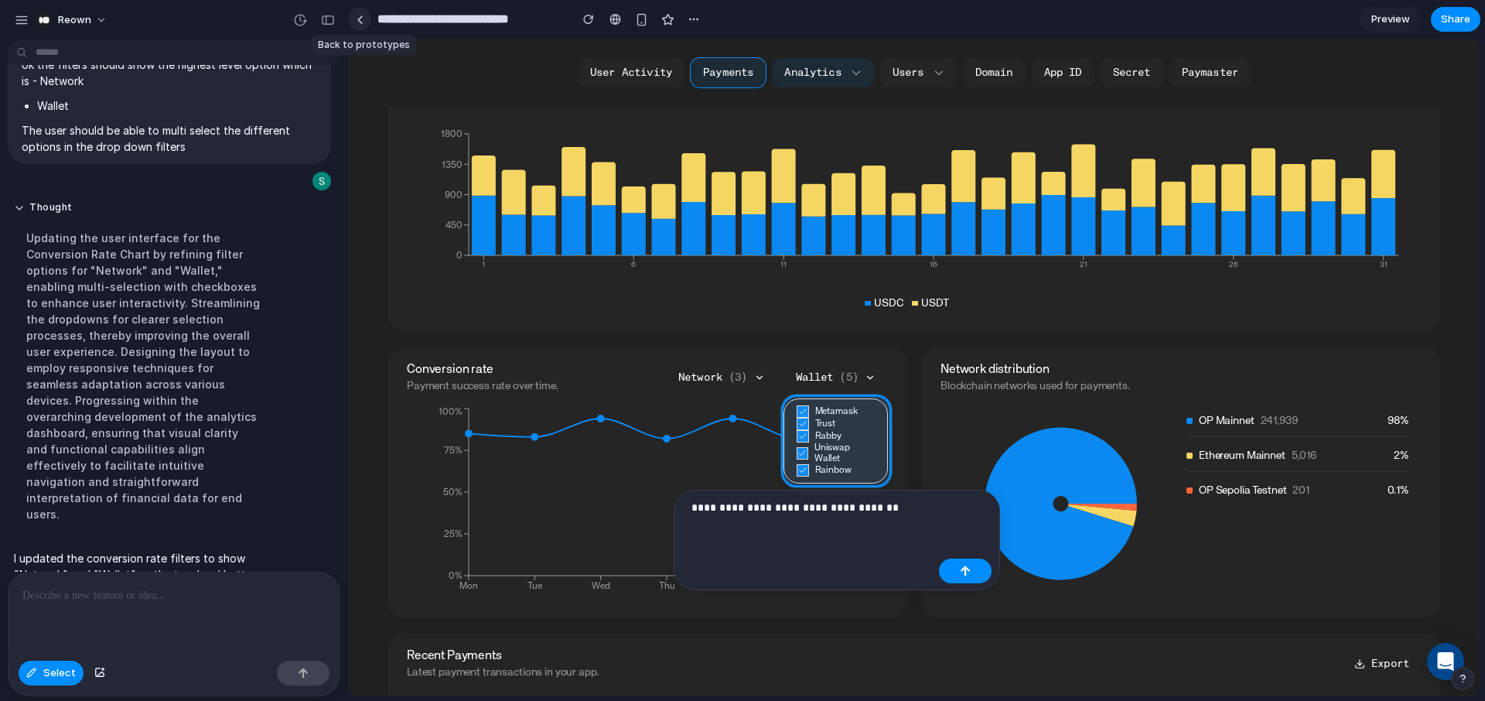
click at [359, 22] on div at bounding box center [360, 19] width 7 height 9
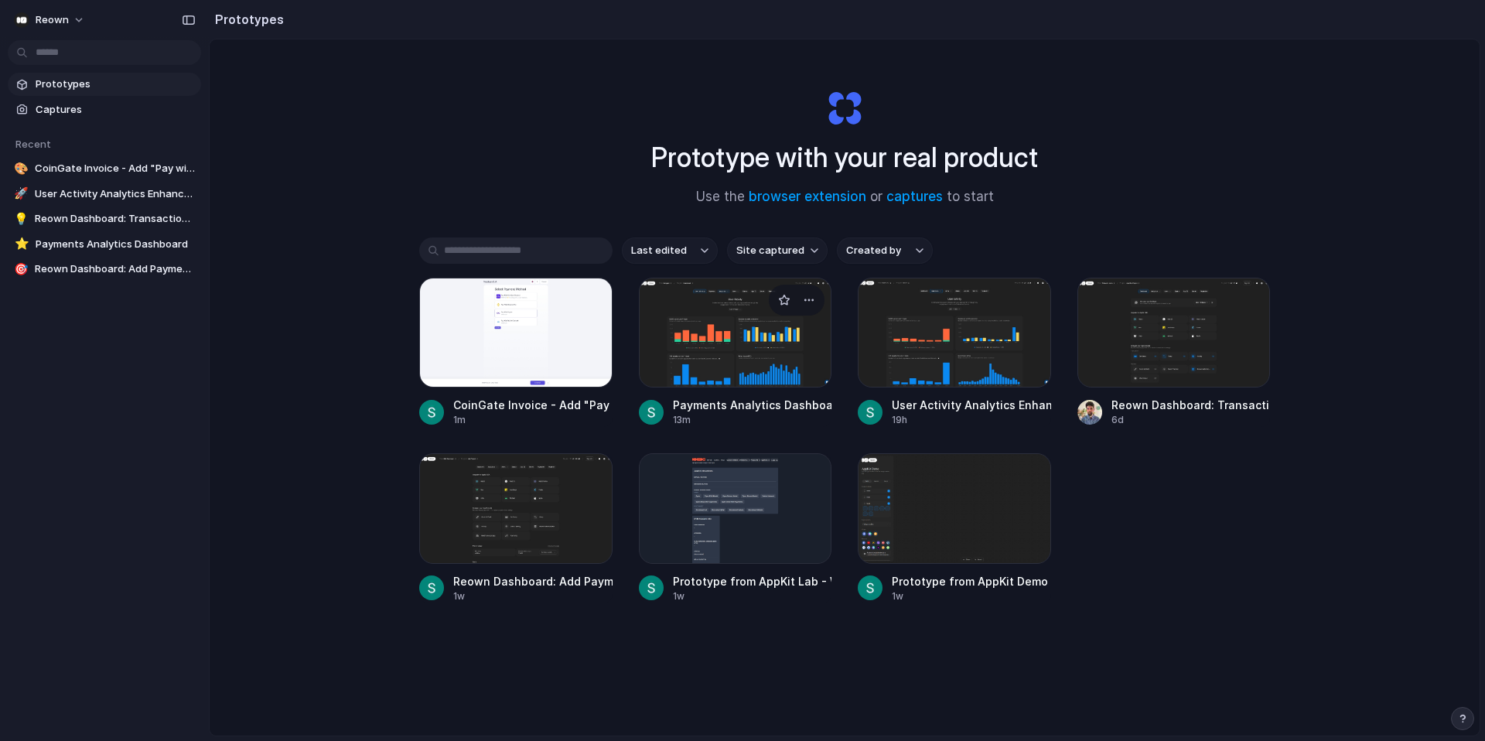
click at [731, 341] on div at bounding box center [735, 333] width 193 height 110
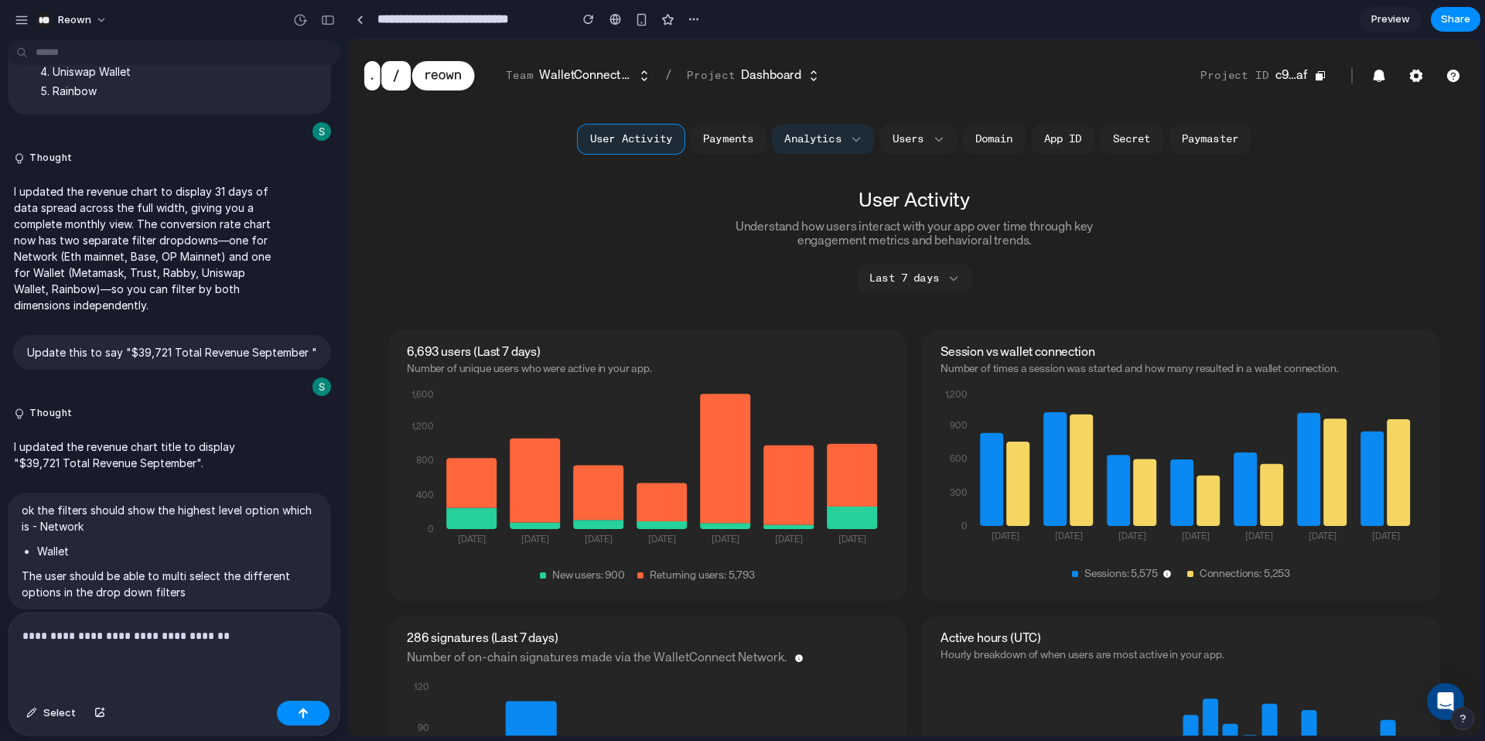
scroll to position [2220, 0]
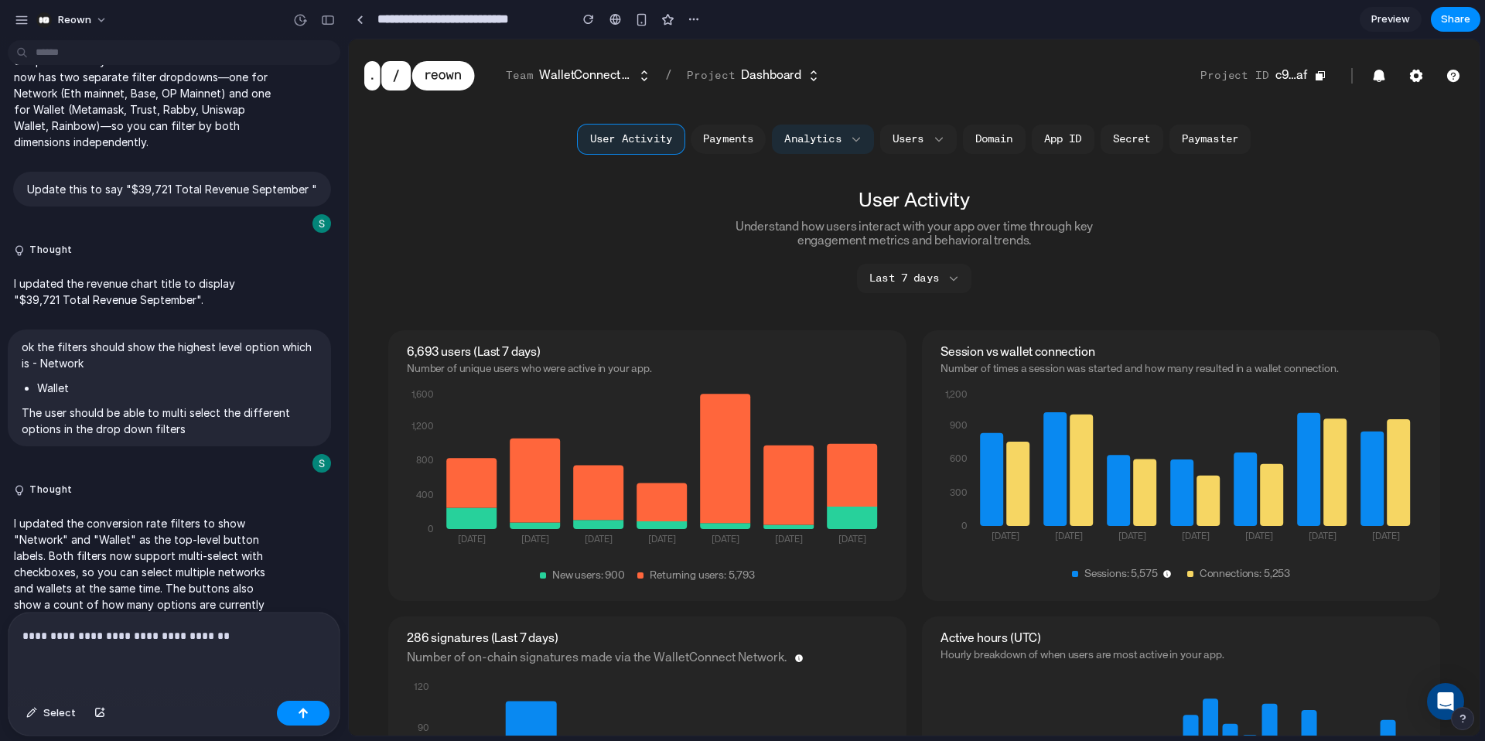
click at [729, 145] on button "Payments" at bounding box center [728, 139] width 75 height 29
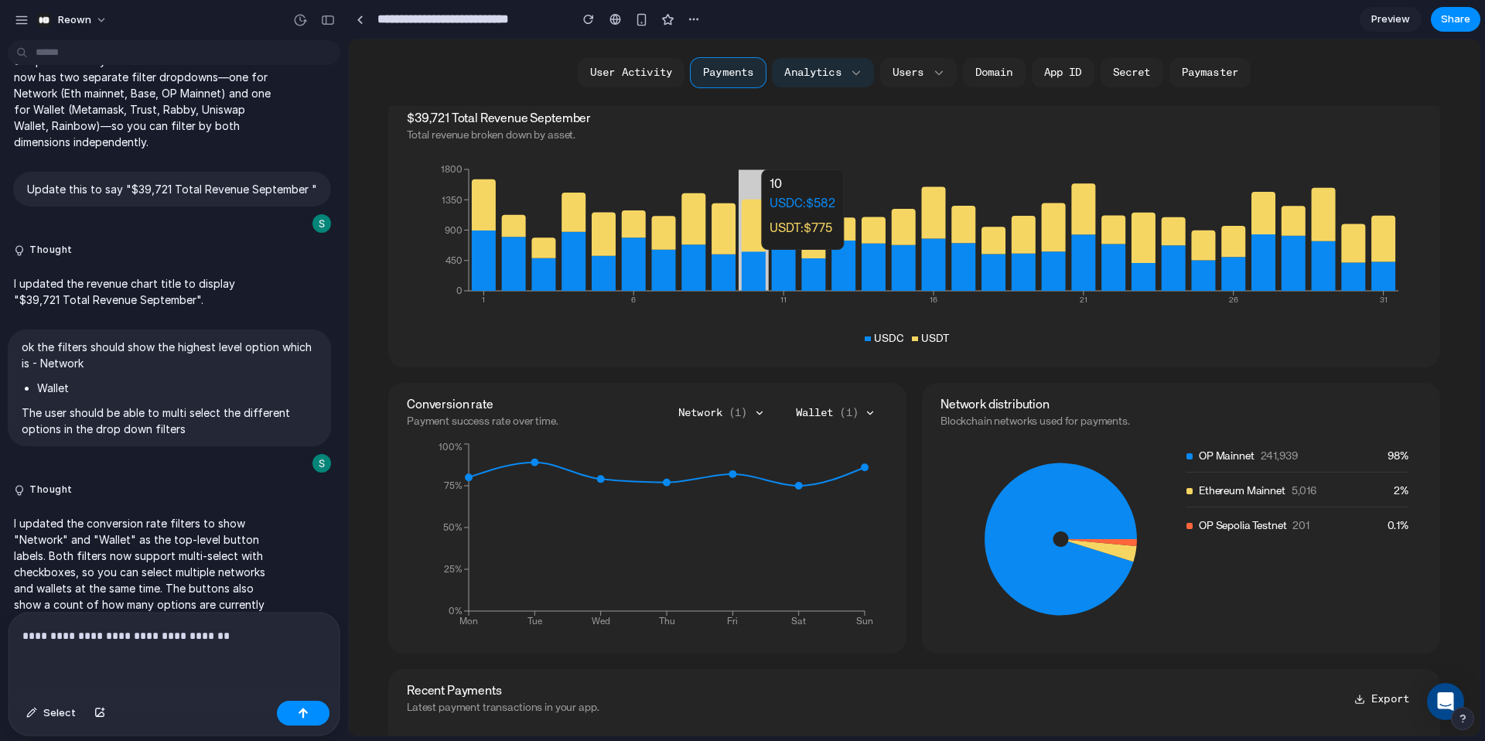
scroll to position [238, 0]
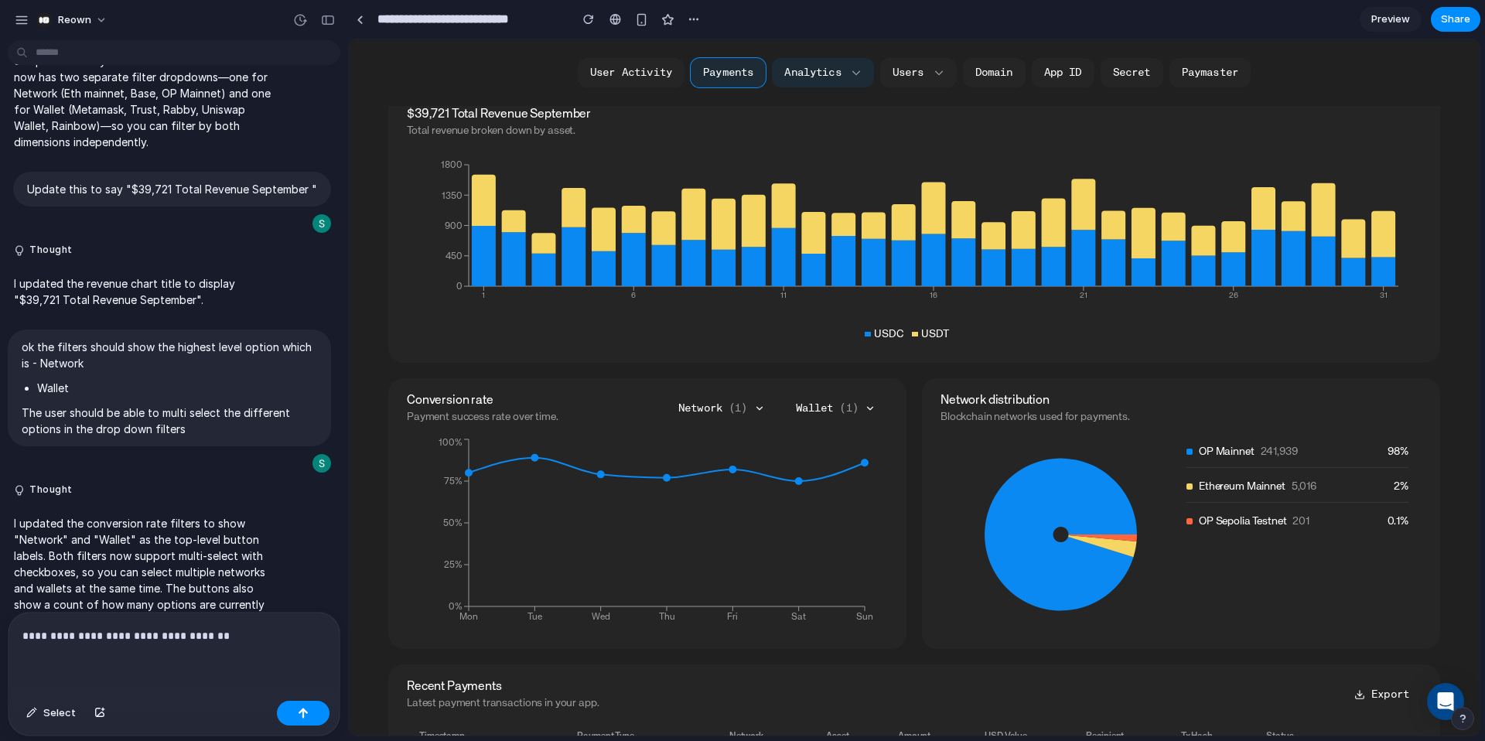
click at [744, 408] on span "( 1 )" at bounding box center [738, 408] width 19 height 11
click at [824, 404] on button "Wallet ( 1 )" at bounding box center [835, 408] width 104 height 29
click at [735, 364] on section "$39,721 Total Revenue September Total revenue broken down by asset. USDC USDT 1…" at bounding box center [914, 656] width 1052 height 1128
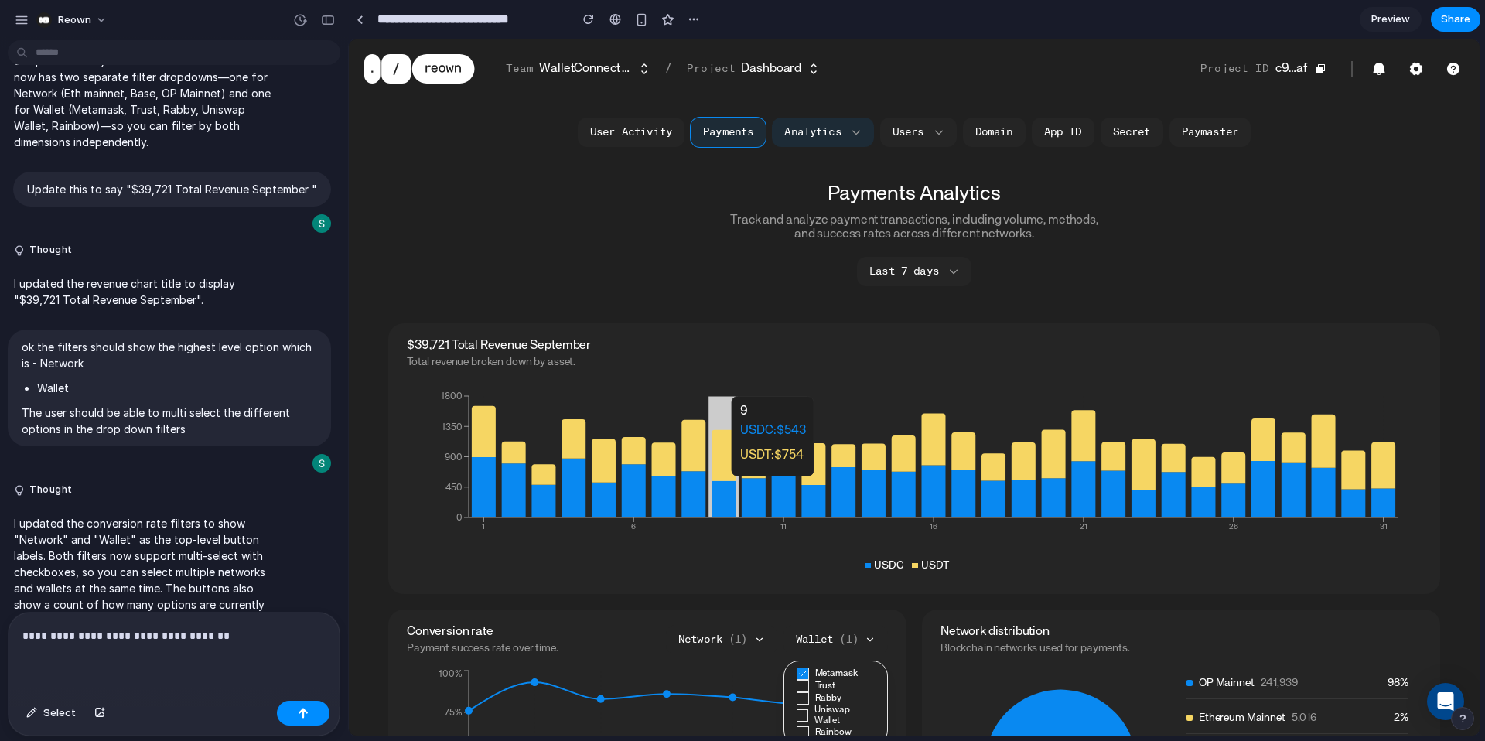
scroll to position [0, 0]
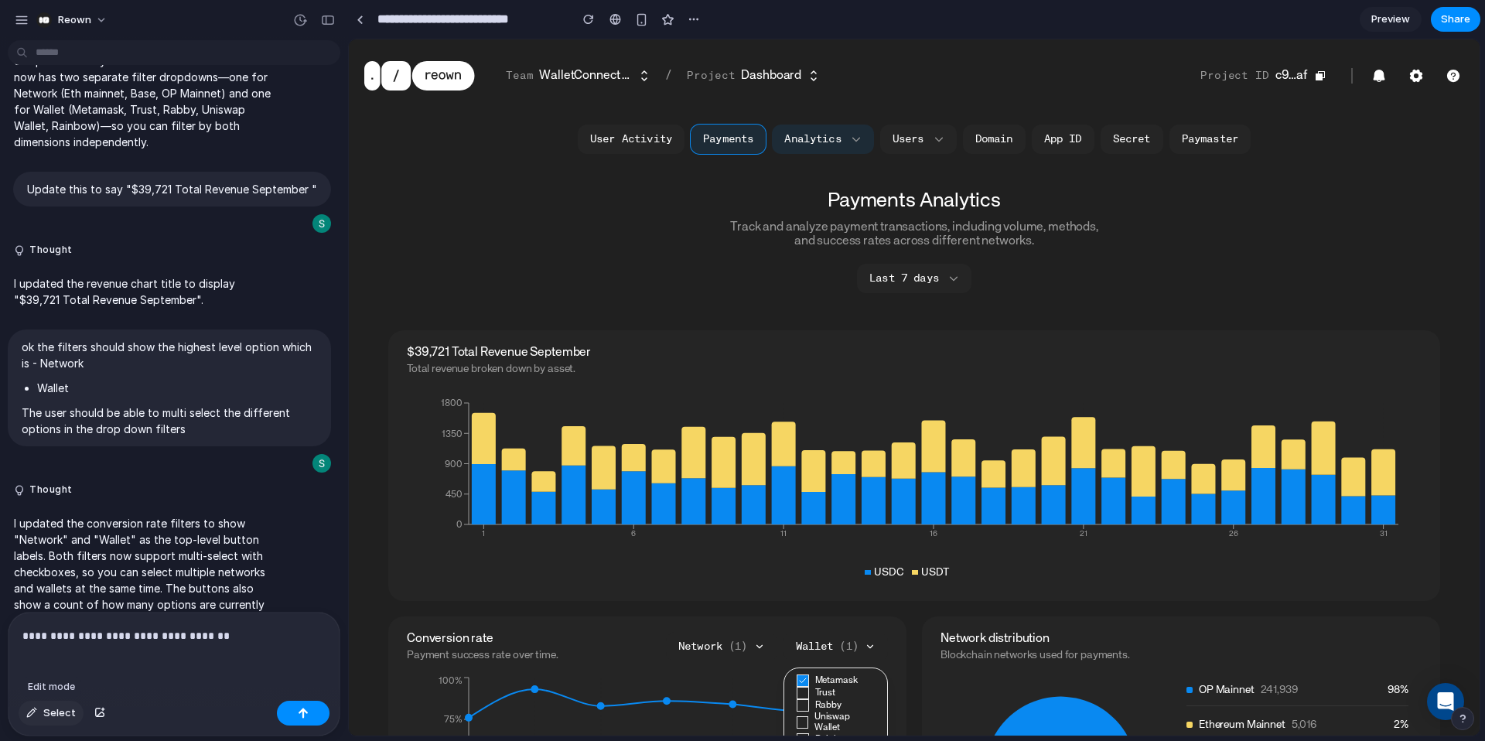
click at [30, 713] on div "button" at bounding box center [31, 712] width 11 height 9
click at [913, 142] on div at bounding box center [914, 387] width 1131 height 696
click at [1449, 19] on span "Share" at bounding box center [1455, 19] width 29 height 15
click at [715, 14] on div "Share ' Payments Analytics Dashboard ' Invite Sam Newman Creator Anyone at Reow…" at bounding box center [742, 370] width 1485 height 741
click at [697, 18] on div "button" at bounding box center [694, 19] width 12 height 12
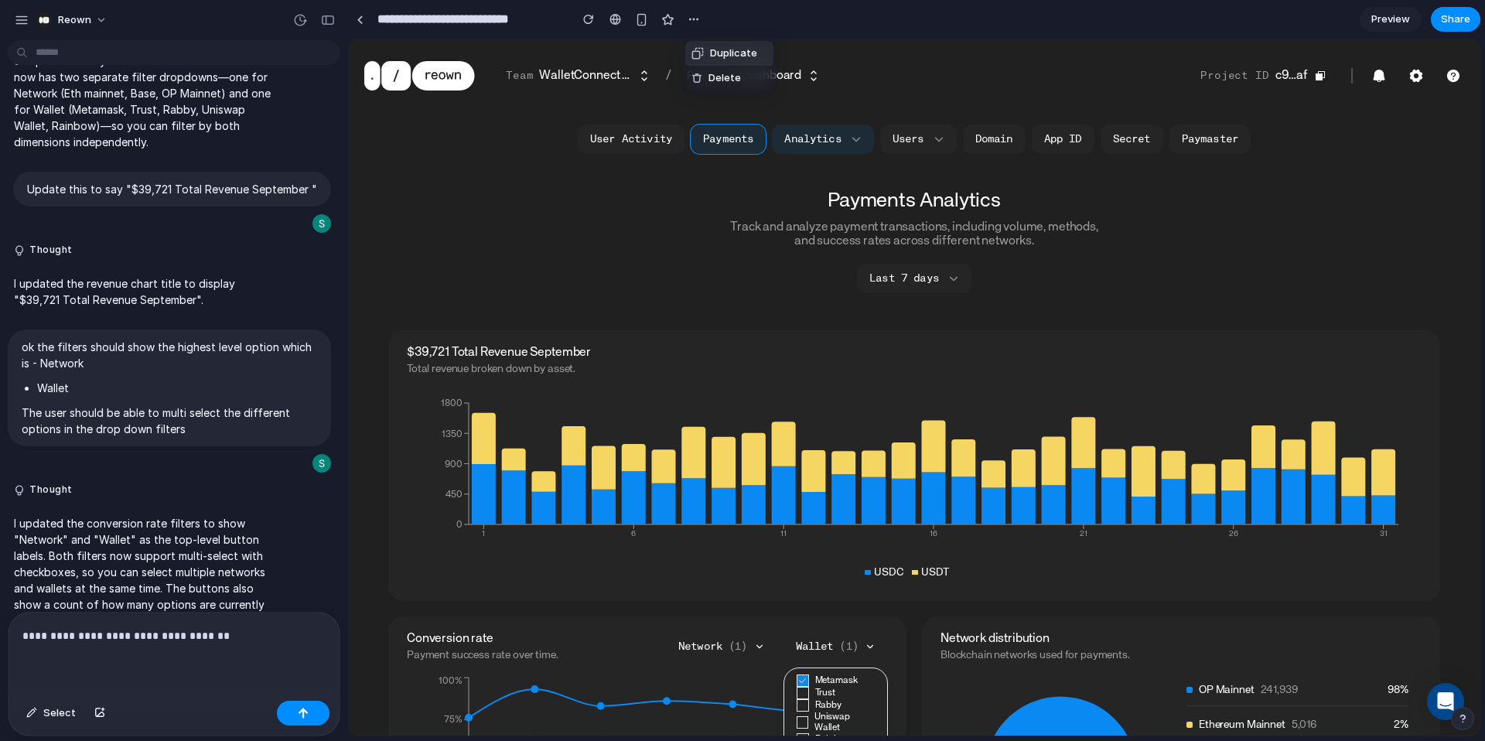
click at [794, 9] on div "Duplicate Delete" at bounding box center [742, 370] width 1485 height 741
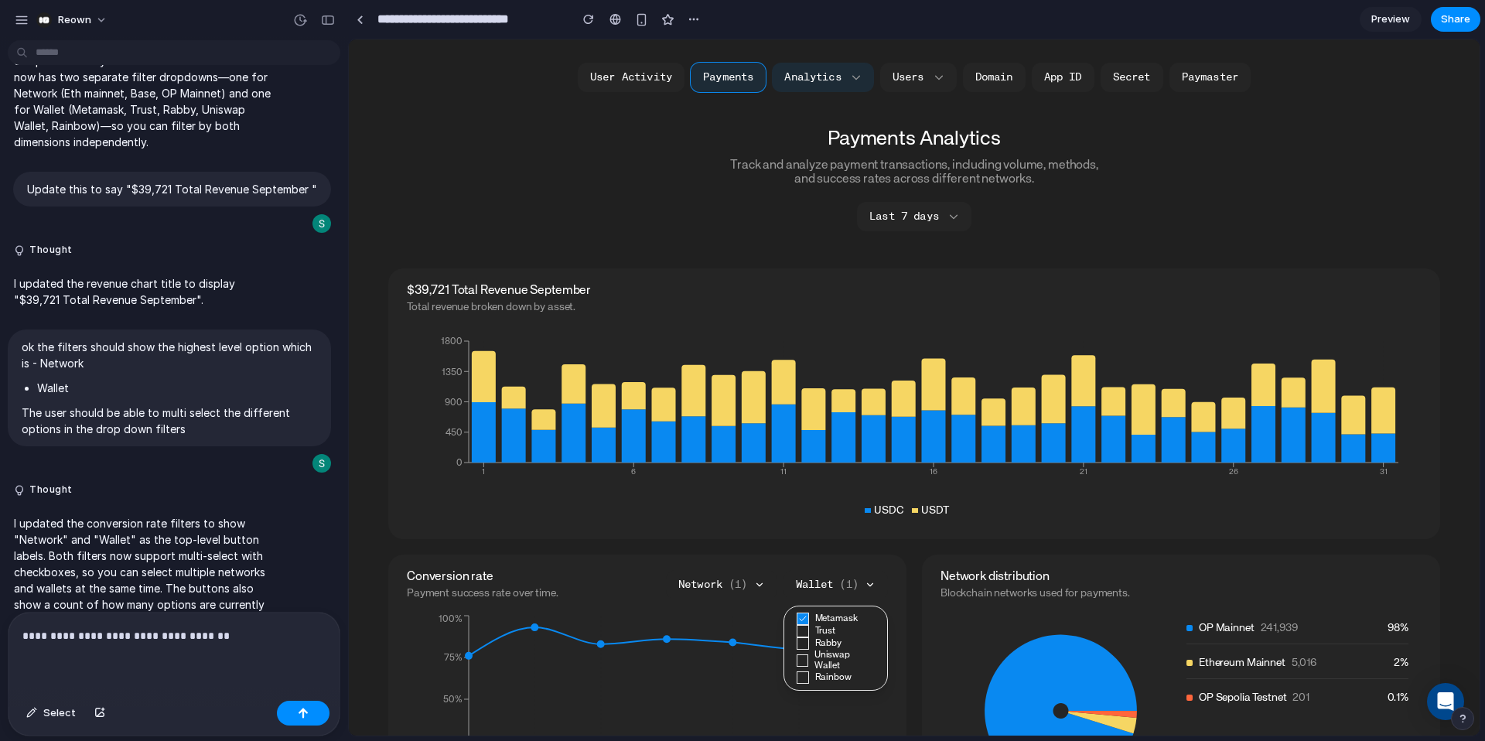
scroll to position [83, 0]
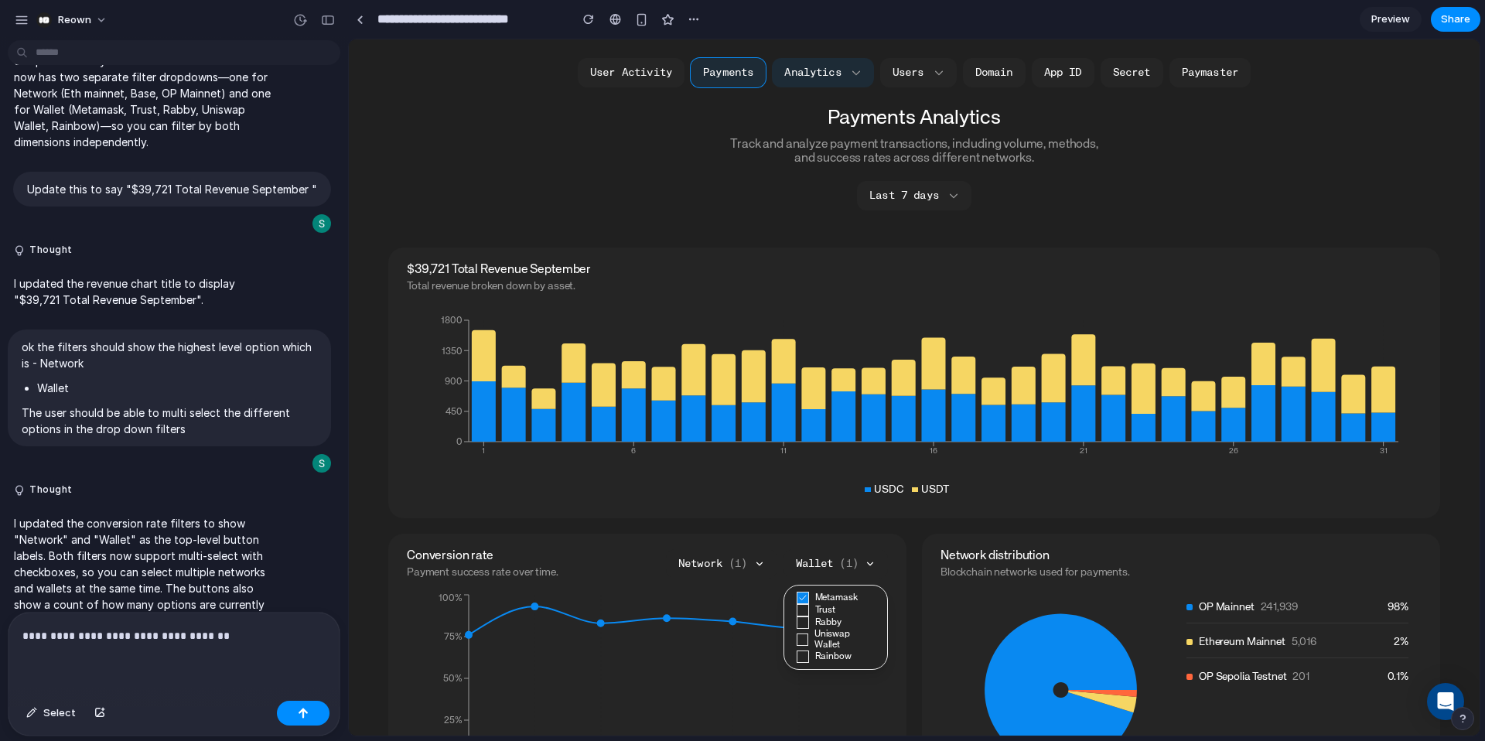
click at [210, 640] on p "**********" at bounding box center [173, 635] width 303 height 19
drag, startPoint x: 170, startPoint y: 633, endPoint x: 102, endPoint y: 630, distance: 68.1
click at [84, 636] on p "**********" at bounding box center [173, 635] width 303 height 19
click at [241, 634] on p "**********" at bounding box center [173, 635] width 303 height 19
drag, startPoint x: 308, startPoint y: 636, endPoint x: 227, endPoint y: 634, distance: 81.2
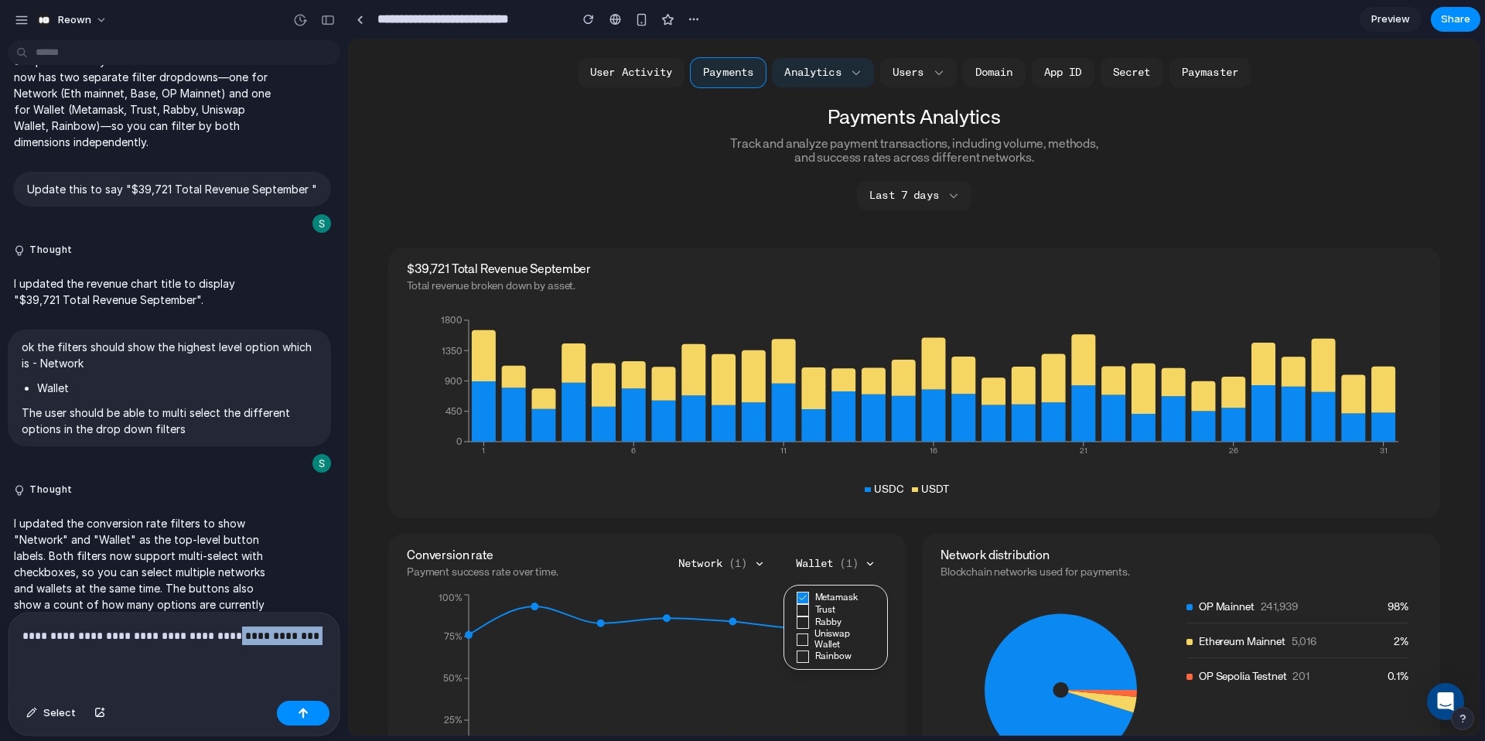
click at [227, 634] on p "**********" at bounding box center [173, 635] width 303 height 19
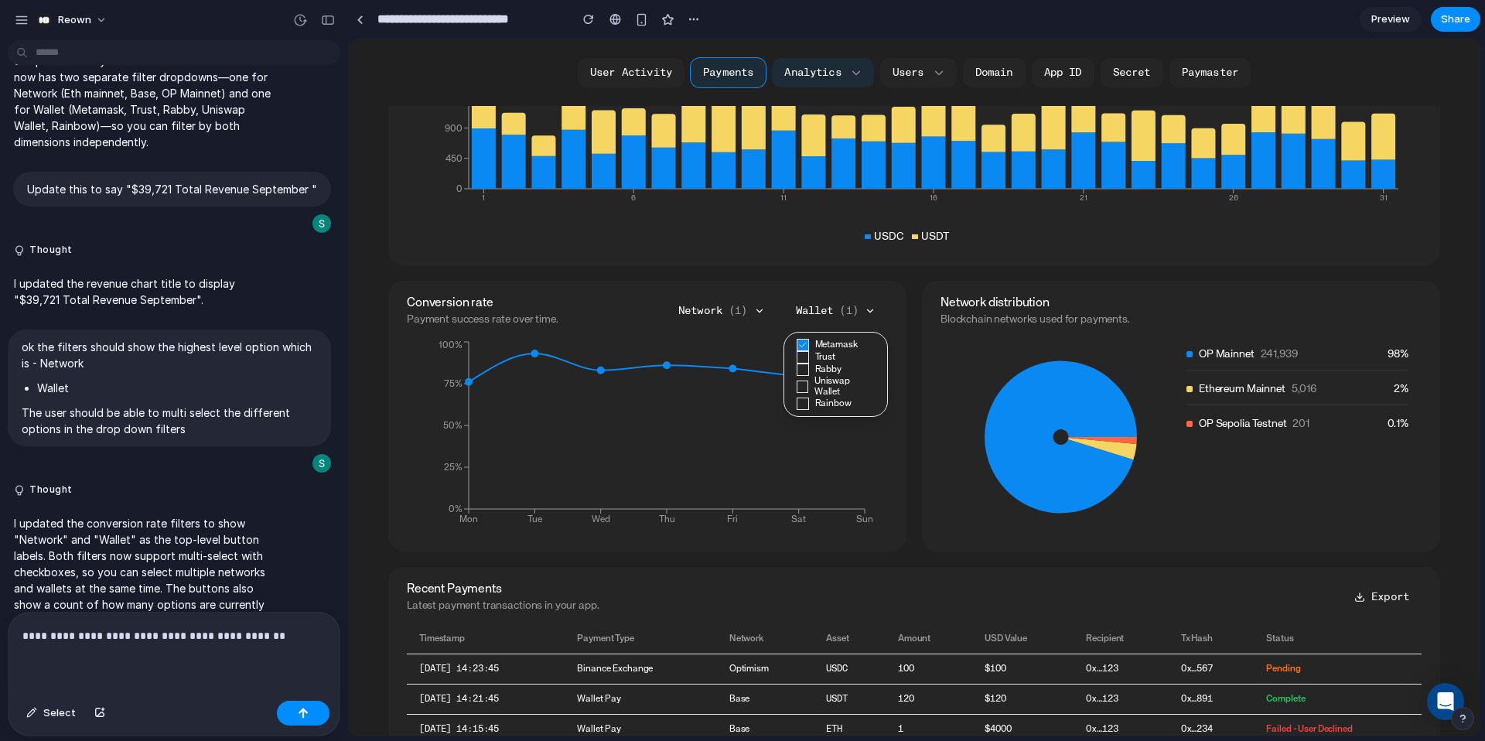
scroll to position [336, 0]
click at [155, 635] on p "**********" at bounding box center [173, 635] width 303 height 19
click at [290, 631] on p "**********" at bounding box center [173, 635] width 303 height 19
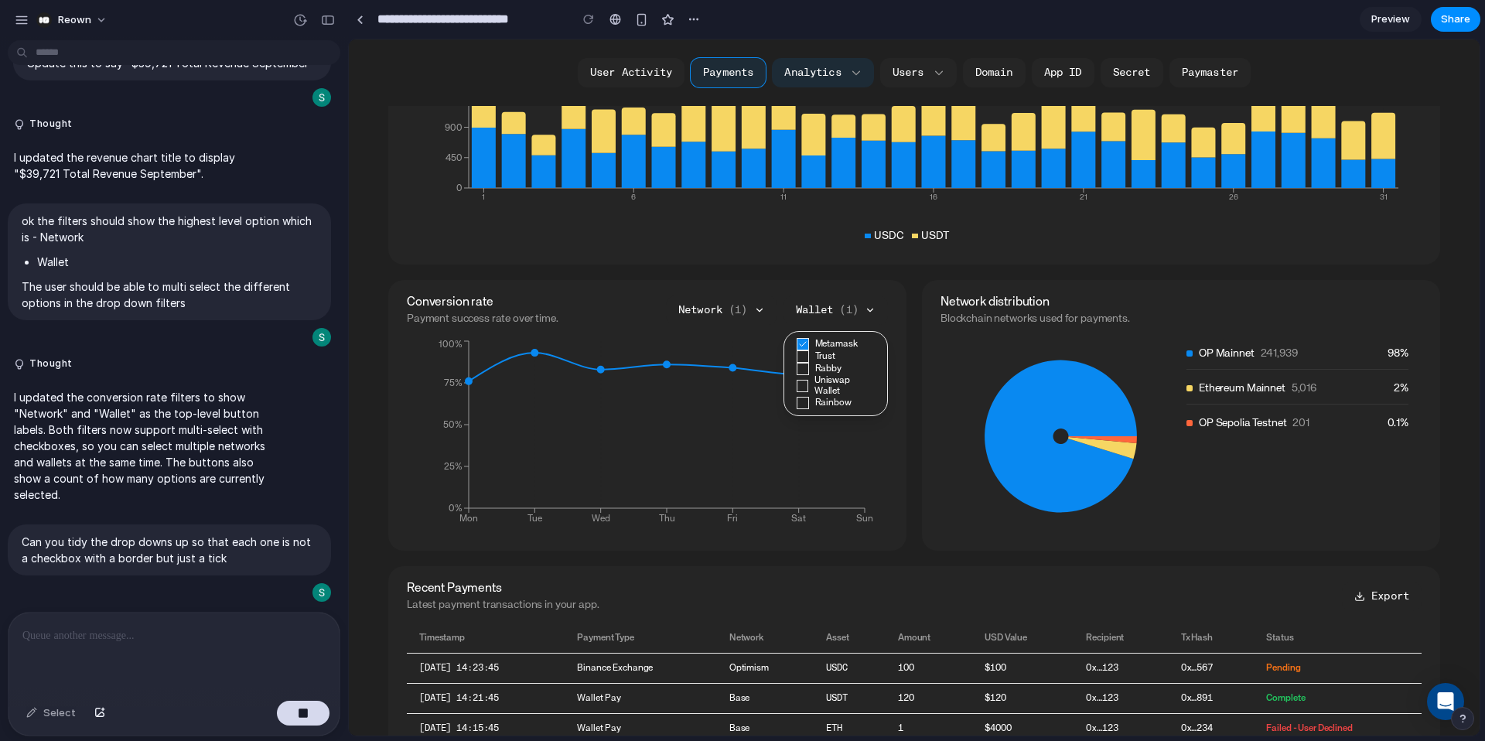
click at [808, 357] on div at bounding box center [803, 356] width 12 height 12
click at [804, 372] on div at bounding box center [803, 369] width 12 height 12
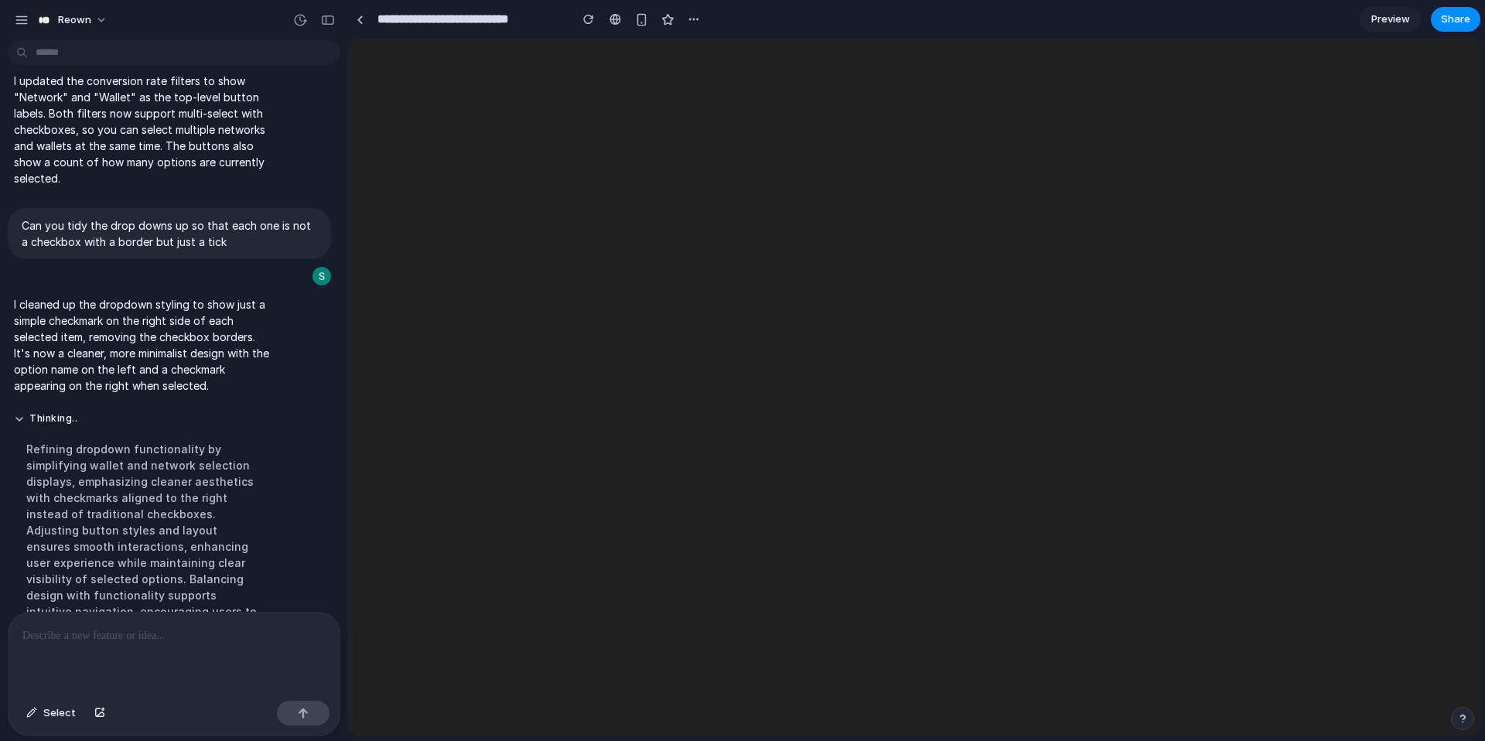
scroll to position [0, 0]
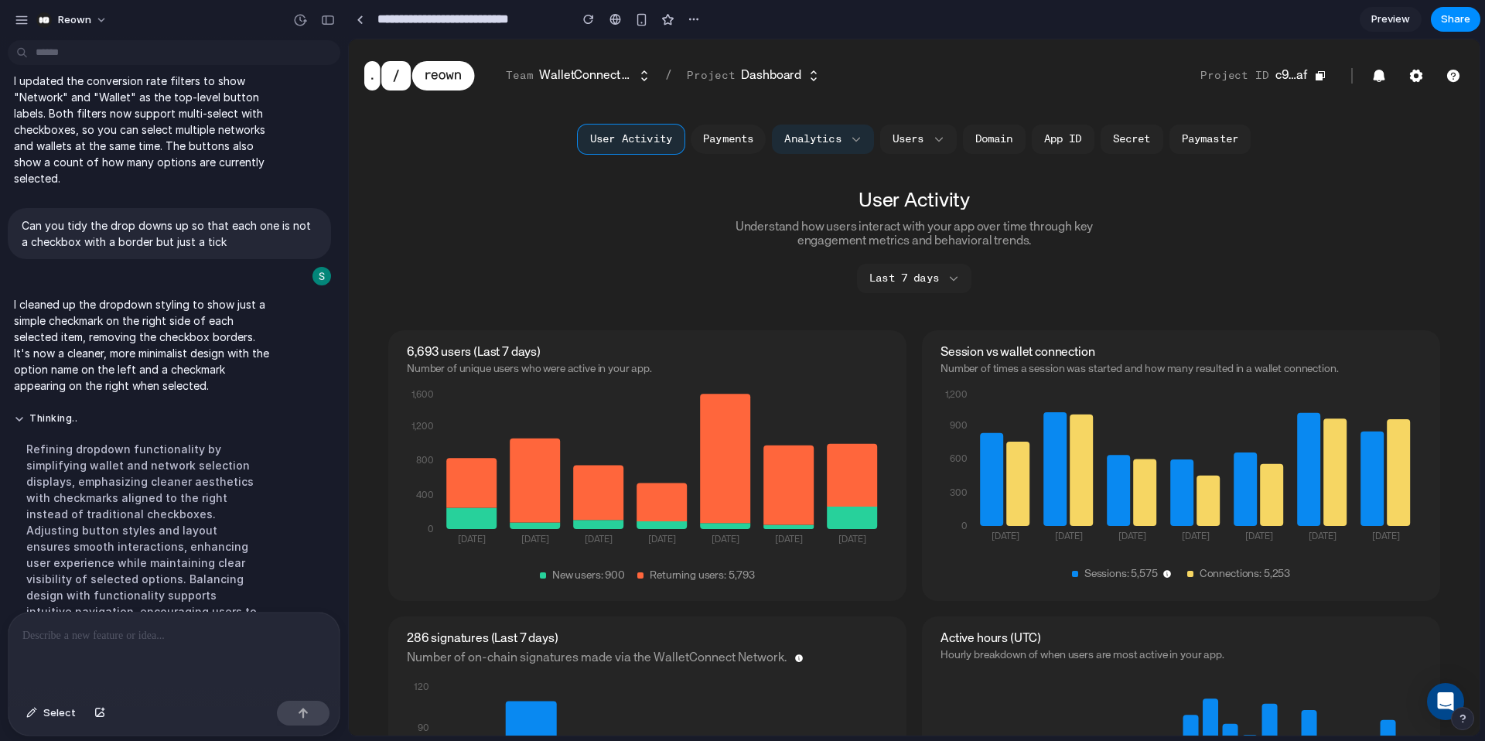
click at [729, 143] on button "Payments" at bounding box center [728, 139] width 75 height 29
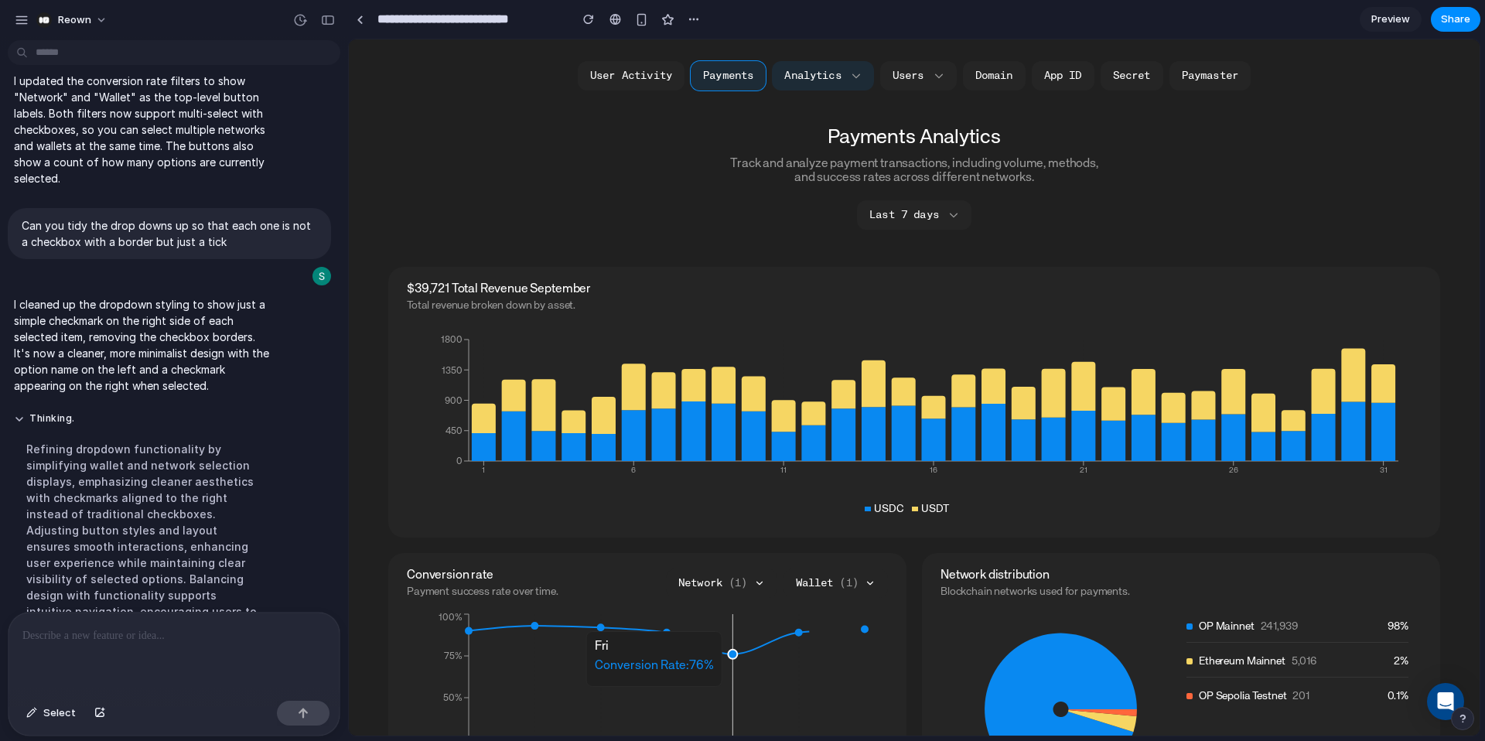
scroll to position [67, 0]
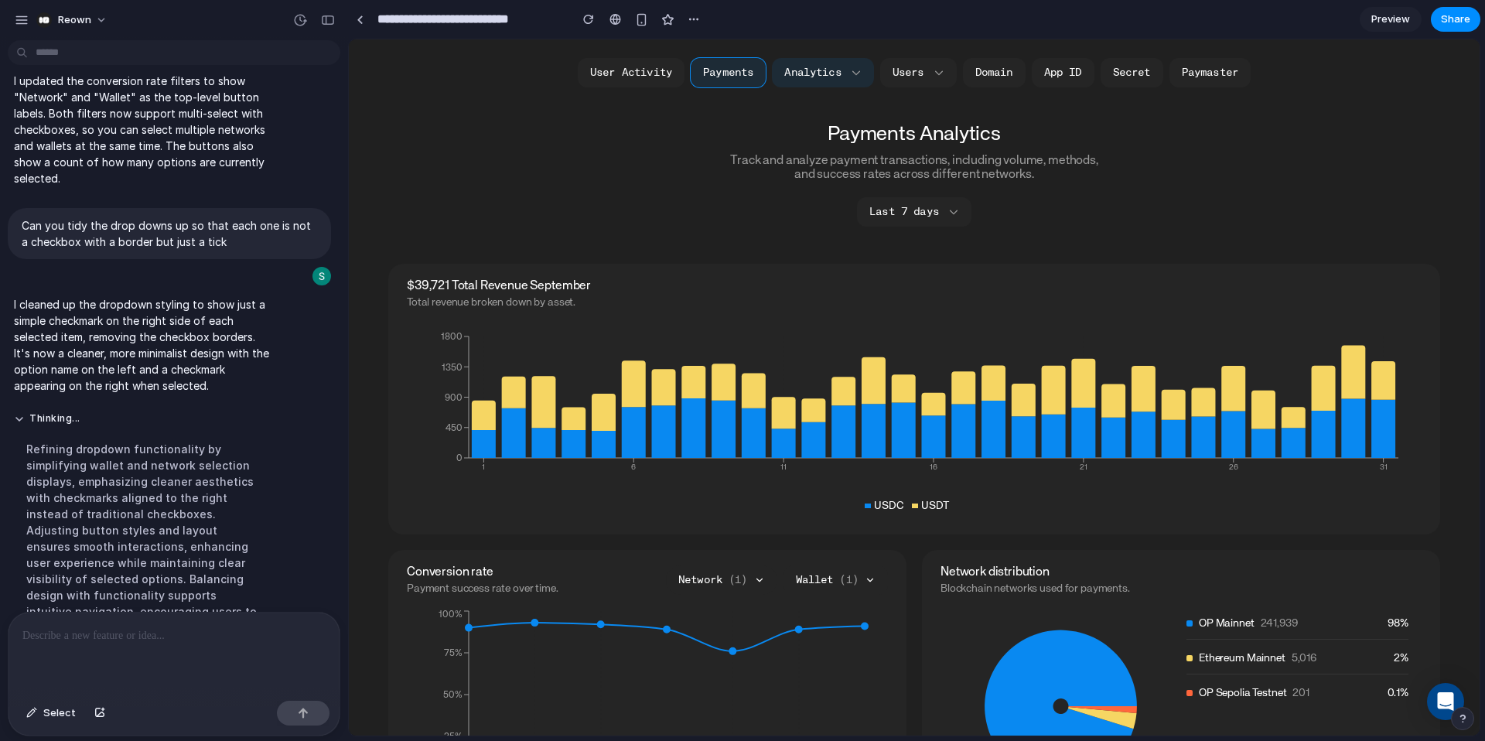
click at [733, 594] on button "Network ( 1 )" at bounding box center [721, 579] width 111 height 29
click at [735, 623] on button "Base" at bounding box center [733, 625] width 87 height 11
click at [733, 639] on span "OP Mainnet" at bounding box center [726, 638] width 49 height 11
click at [848, 577] on span "( 1 )" at bounding box center [848, 580] width 19 height 11
click at [839, 629] on button "Trust" at bounding box center [843, 625] width 88 height 11
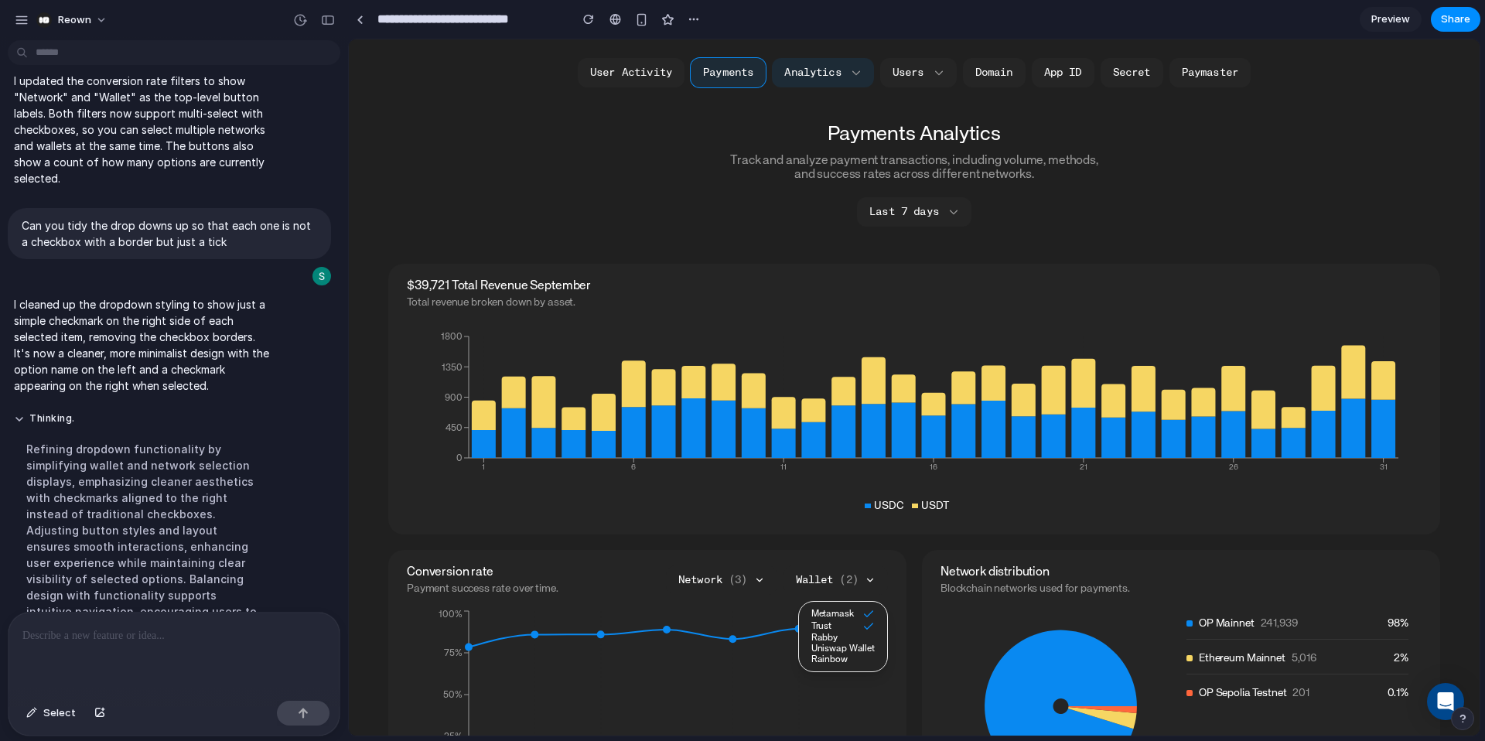
click at [837, 637] on span "Rabby" at bounding box center [824, 638] width 26 height 11
click at [840, 651] on span "Uniswap Wallet" at bounding box center [842, 650] width 63 height 11
click at [831, 663] on span "Rainbow" at bounding box center [817, 662] width 36 height 11
click at [111, 643] on p at bounding box center [173, 635] width 303 height 19
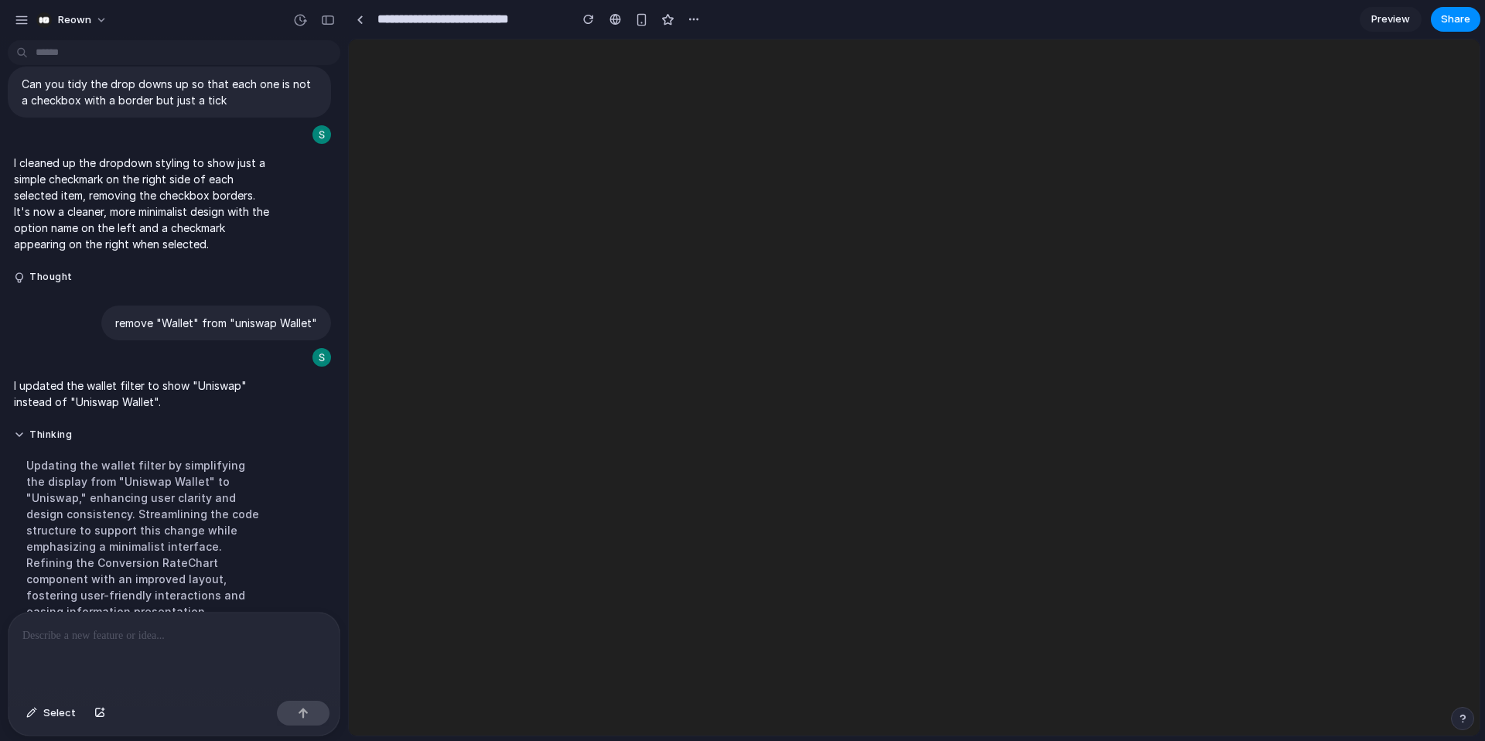
scroll to position [0, 0]
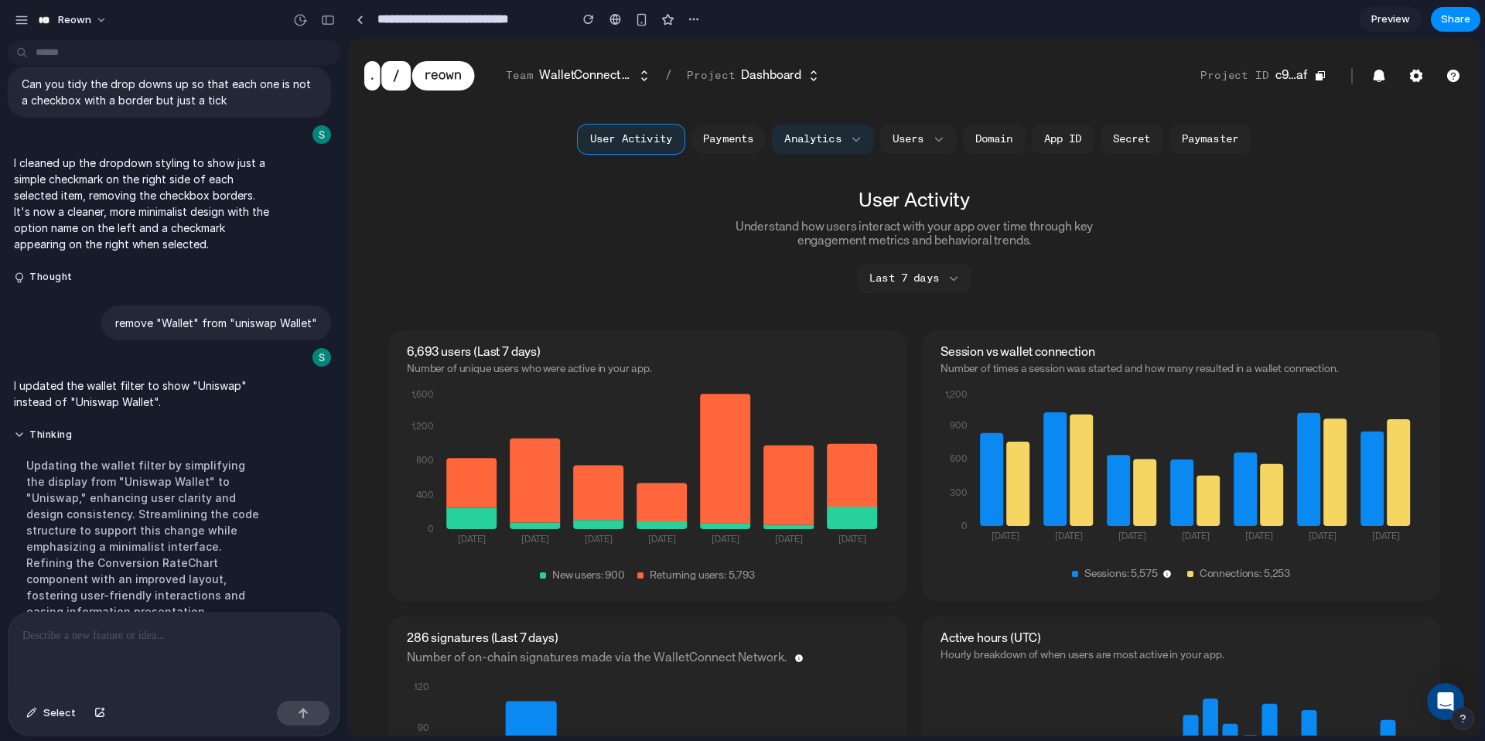
click at [731, 138] on button "Payments" at bounding box center [728, 139] width 75 height 29
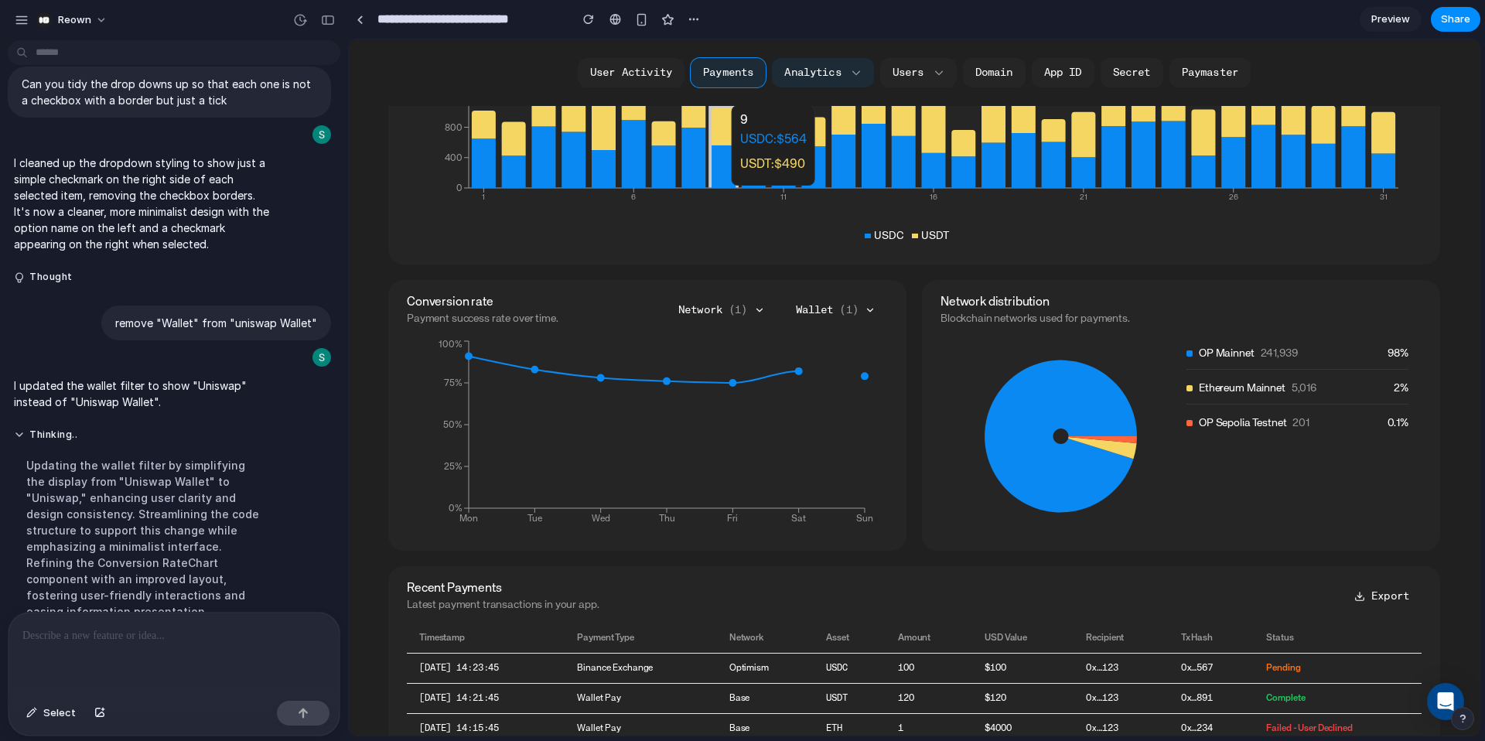
scroll to position [429, 0]
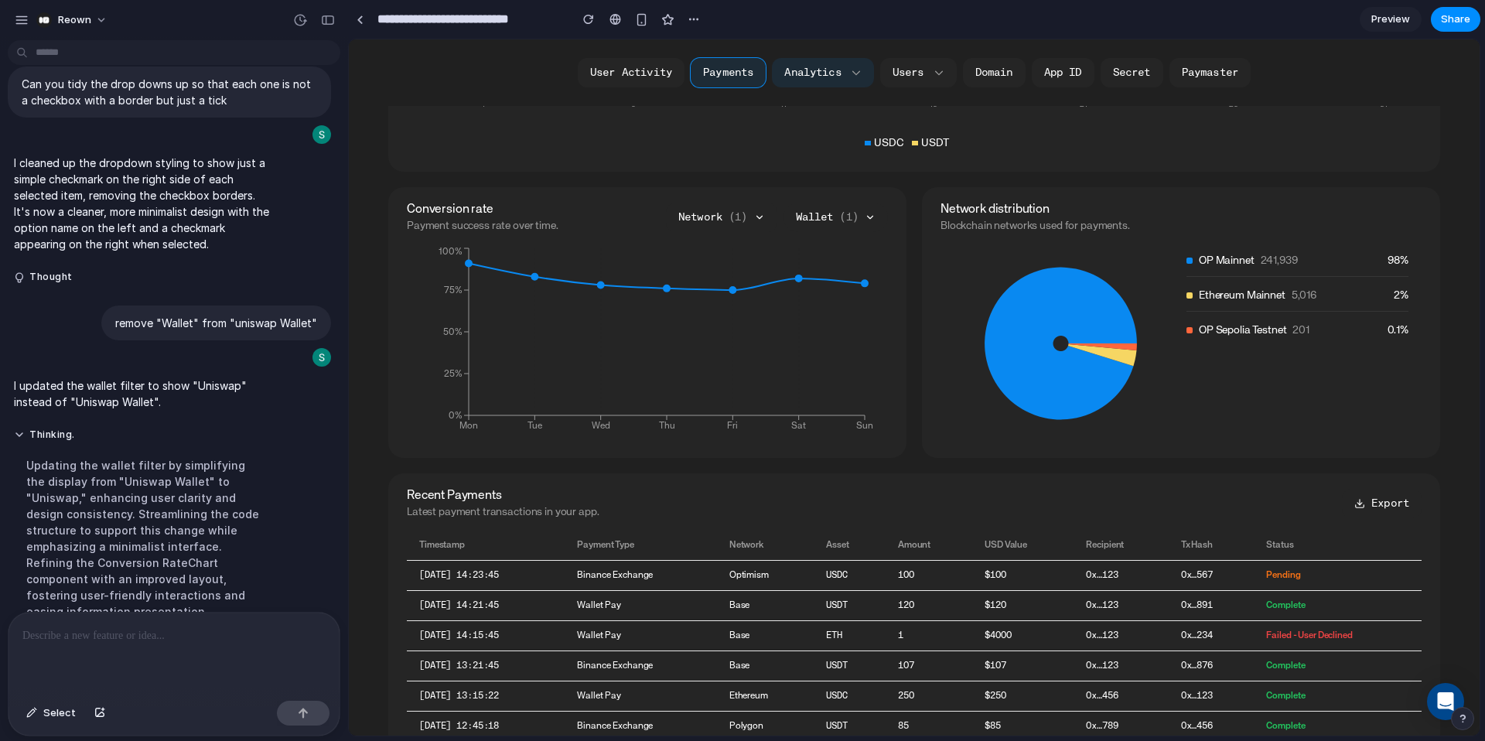
click at [854, 215] on span "( 1 )" at bounding box center [848, 217] width 19 height 11
click at [829, 275] on span "Rabby" at bounding box center [833, 273] width 26 height 11
click at [832, 289] on span "Uniswap" at bounding box center [838, 286] width 36 height 11
click at [722, 213] on button "Network ( 1 )" at bounding box center [721, 217] width 111 height 29
click at [713, 265] on span "Base" at bounding box center [712, 263] width 21 height 11
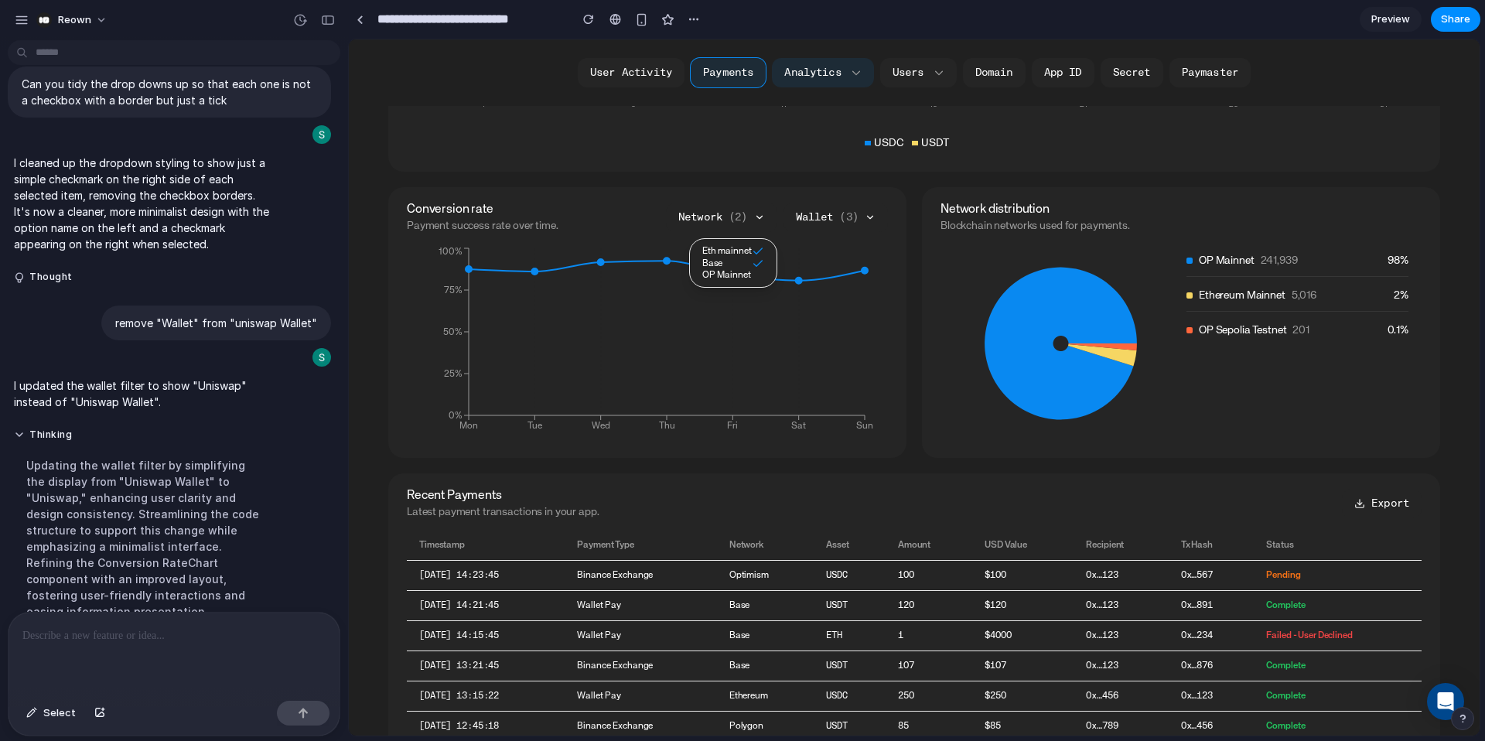
click at [719, 278] on span "OP Mainnet" at bounding box center [726, 275] width 49 height 11
click at [706, 210] on button "Network ( 3 )" at bounding box center [721, 217] width 111 height 29
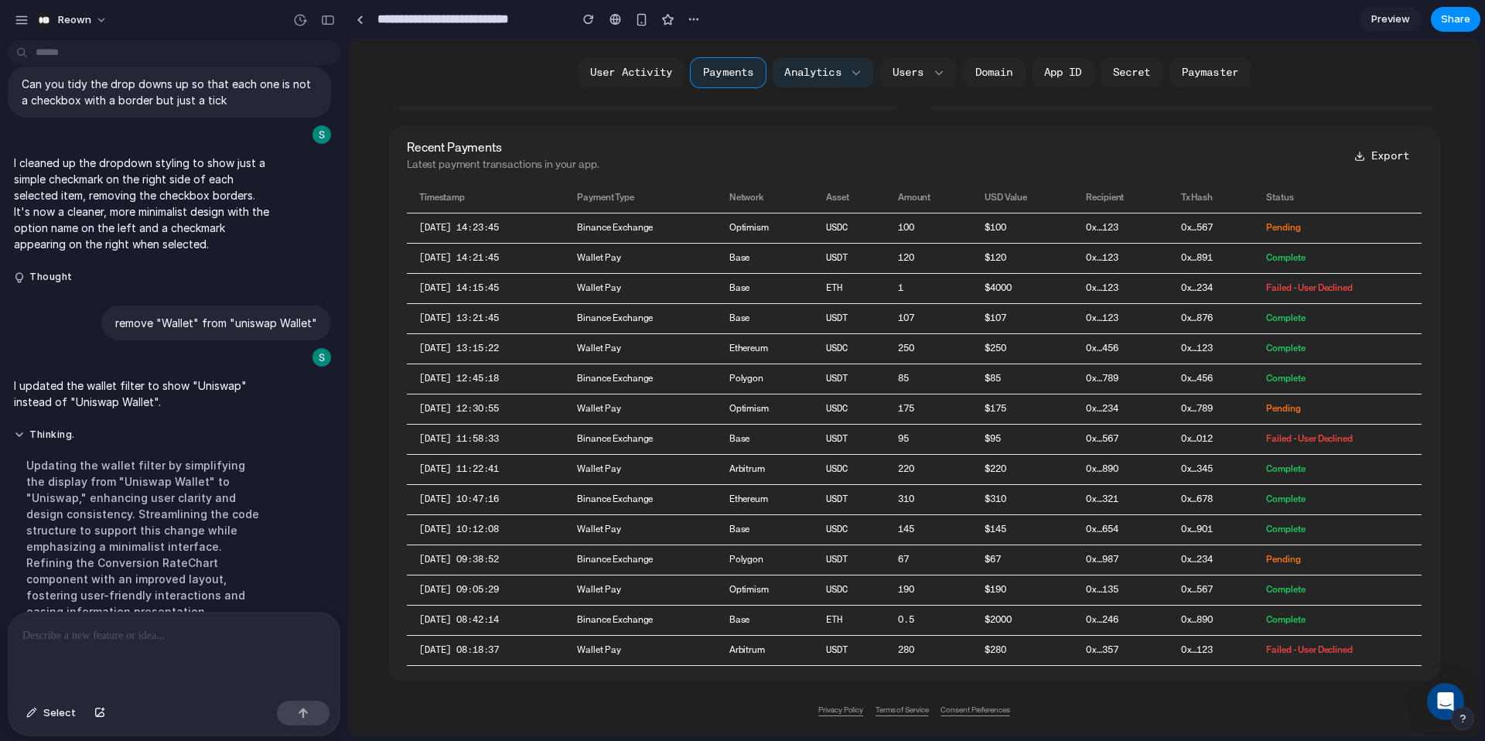
scroll to position [0, 0]
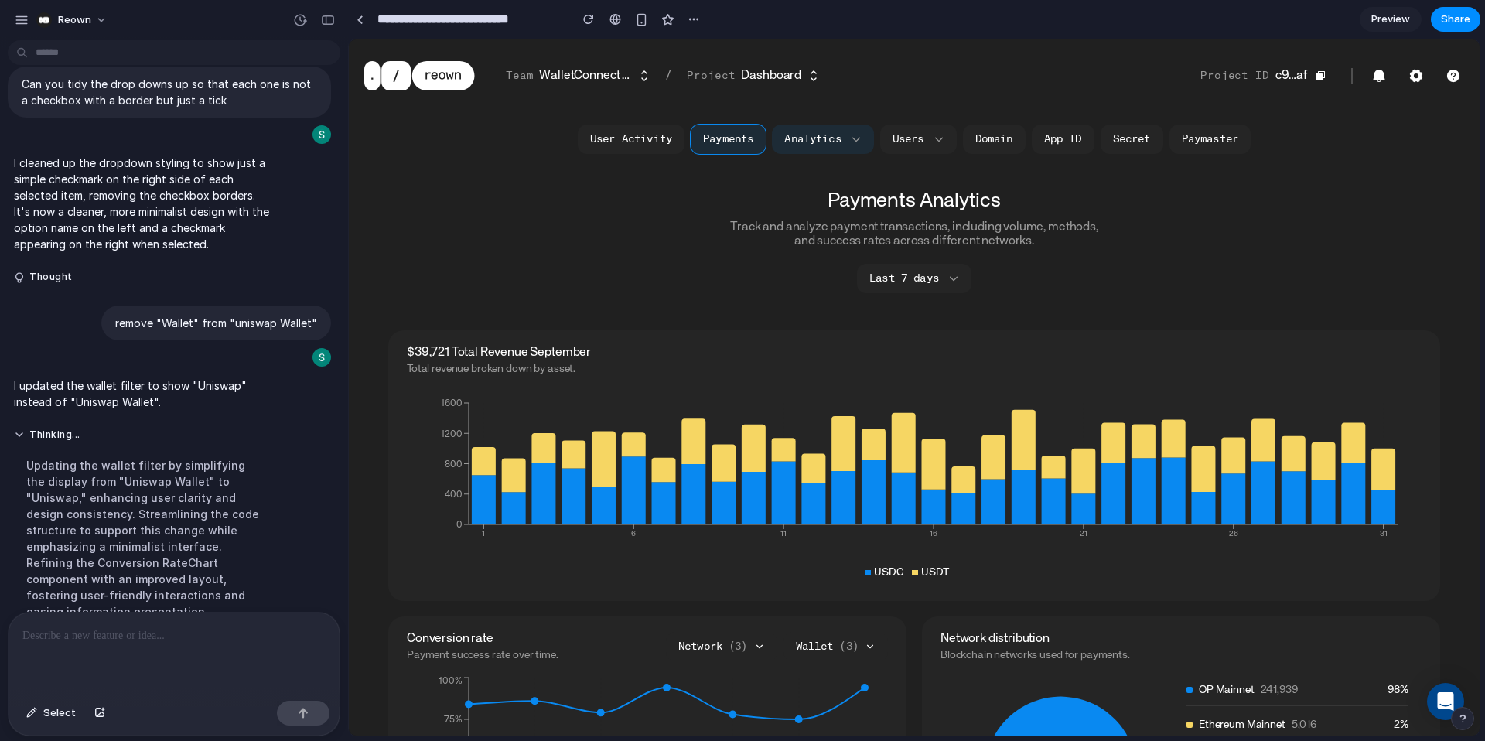
click at [74, 633] on p at bounding box center [173, 635] width 303 height 19
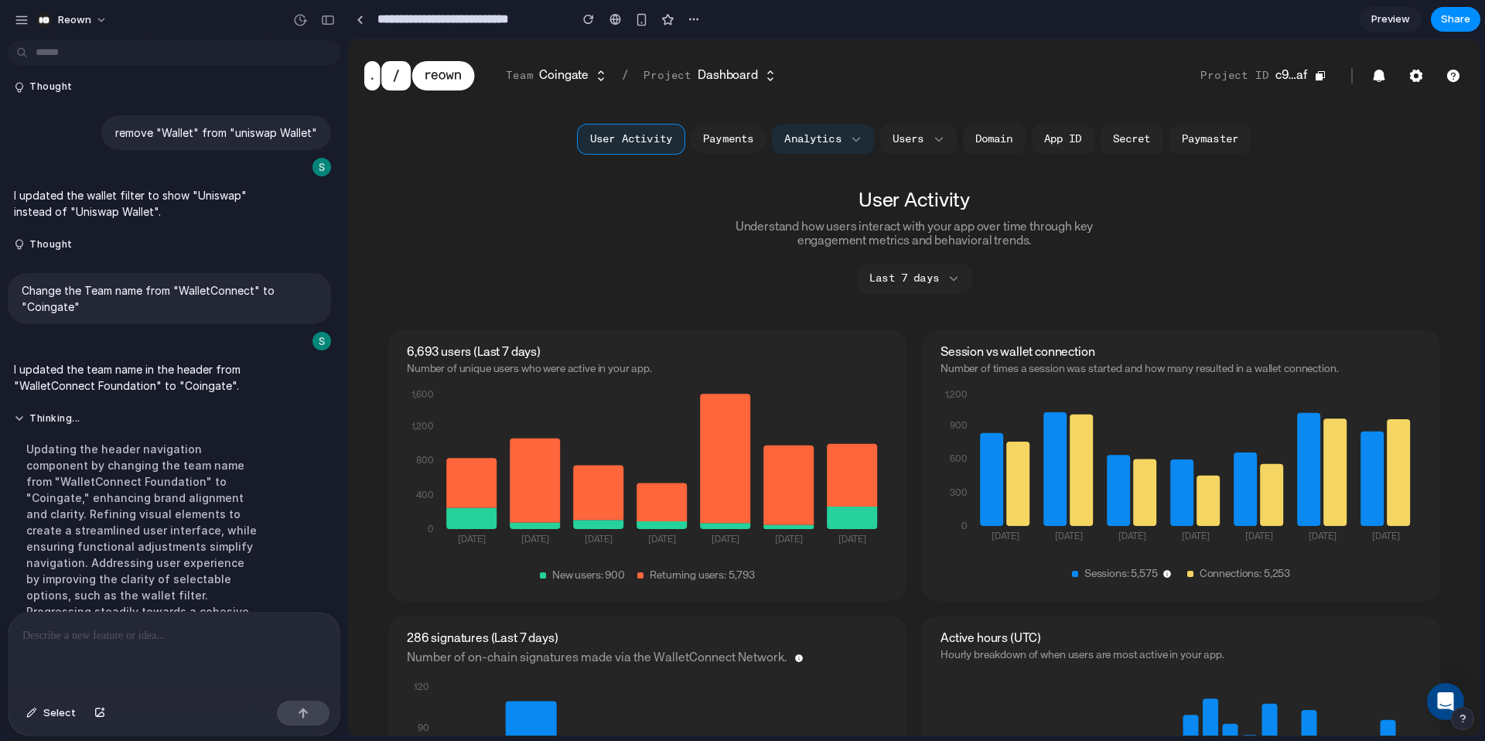
click at [732, 142] on button "Payments" at bounding box center [728, 139] width 75 height 29
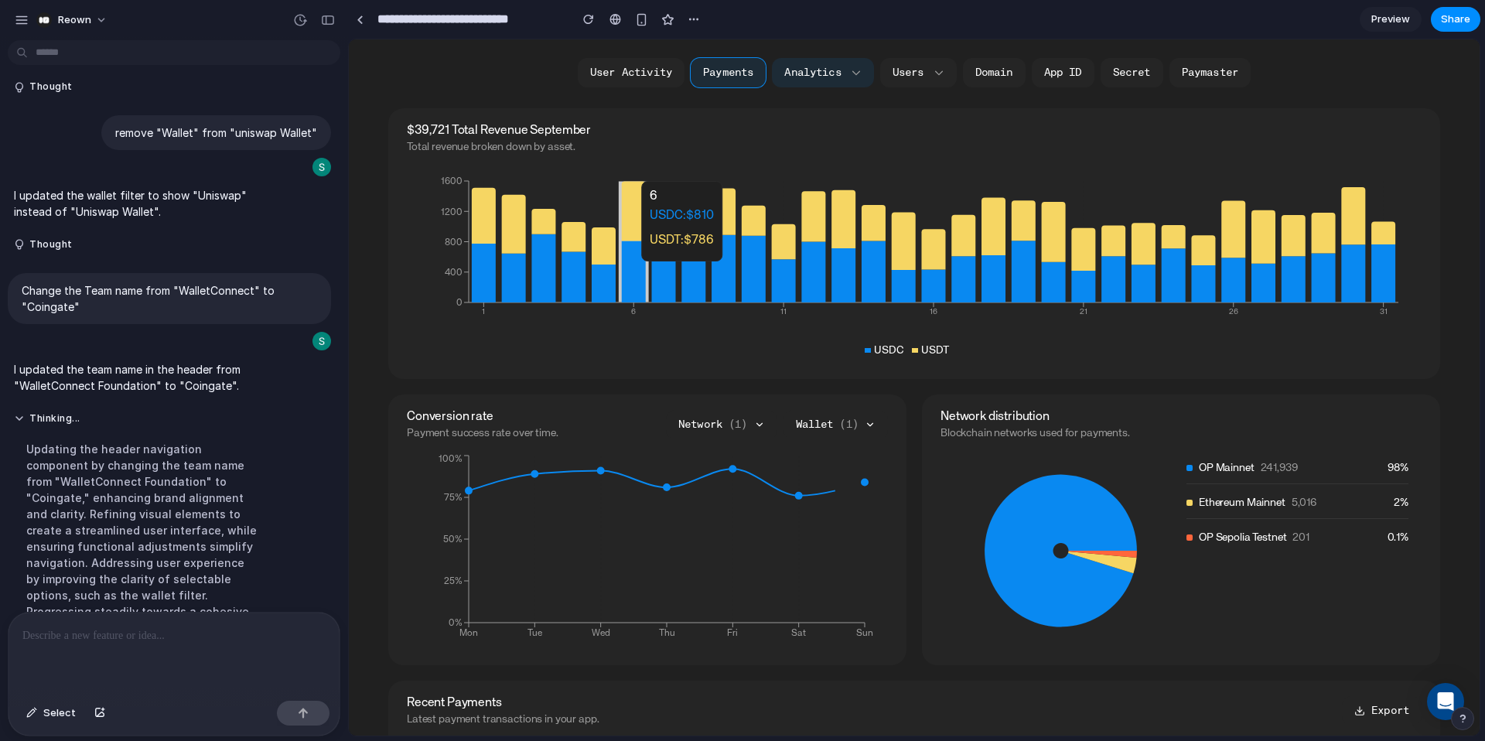
scroll to position [273, 0]
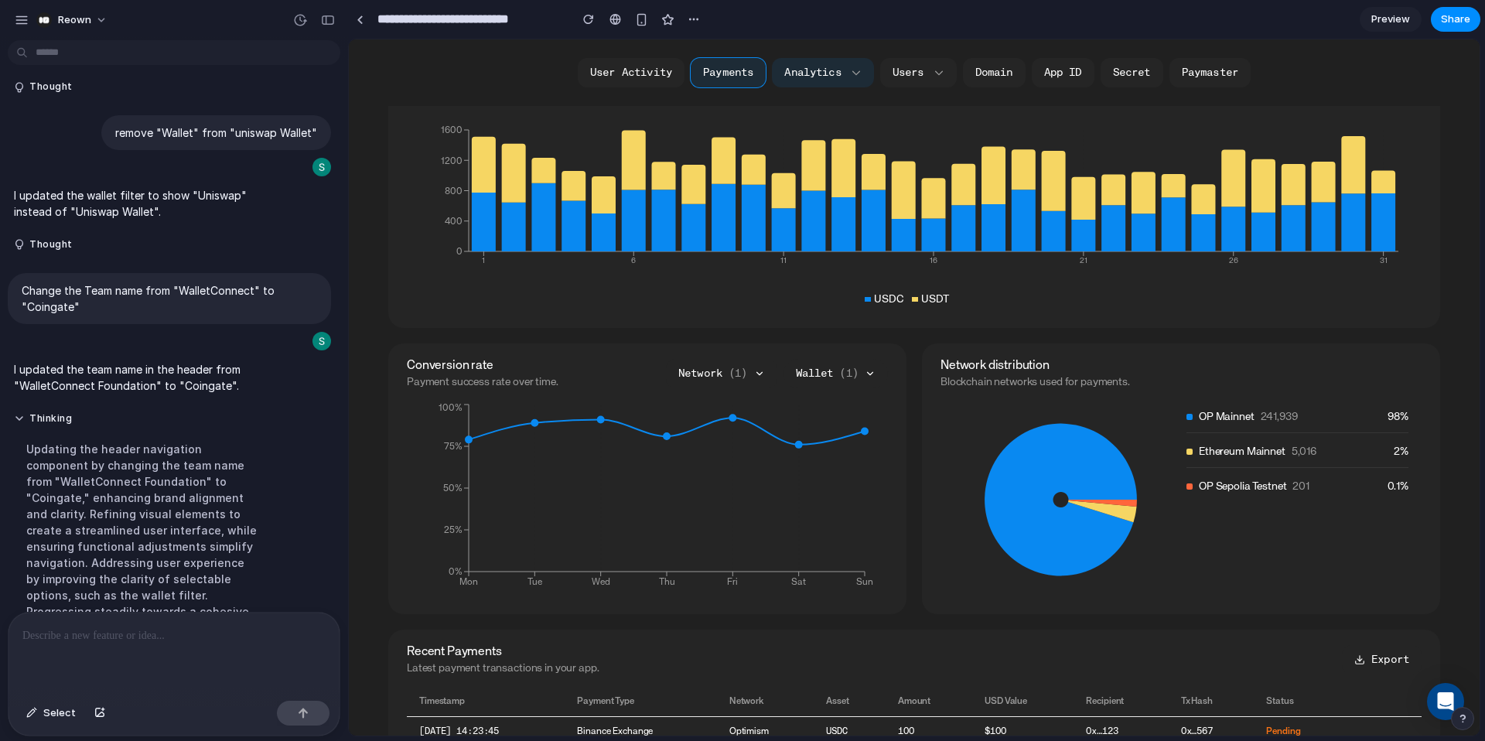
click at [838, 373] on button "Wallet ( 1 )" at bounding box center [835, 373] width 104 height 29
click at [838, 372] on button "Wallet ( 1 )" at bounding box center [835, 373] width 104 height 29
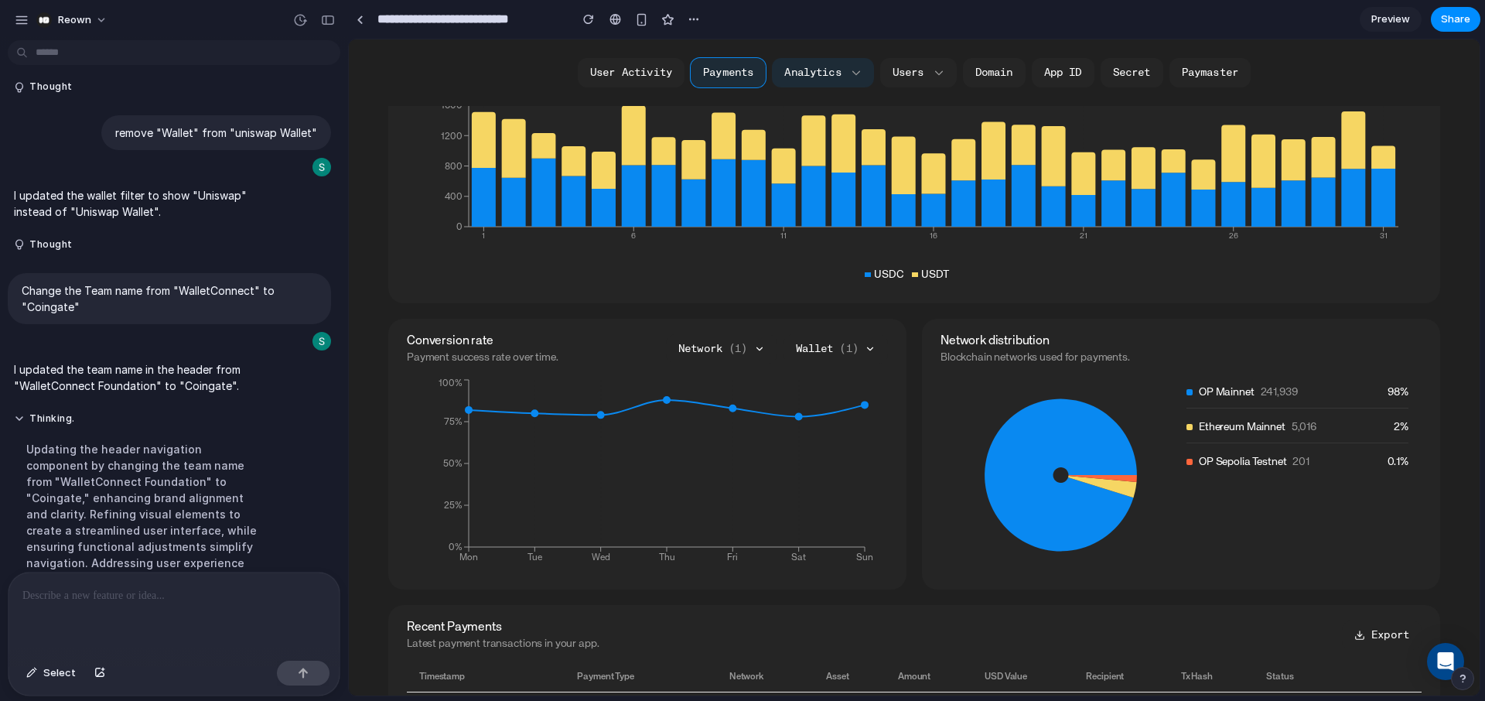
scroll to position [308, 0]
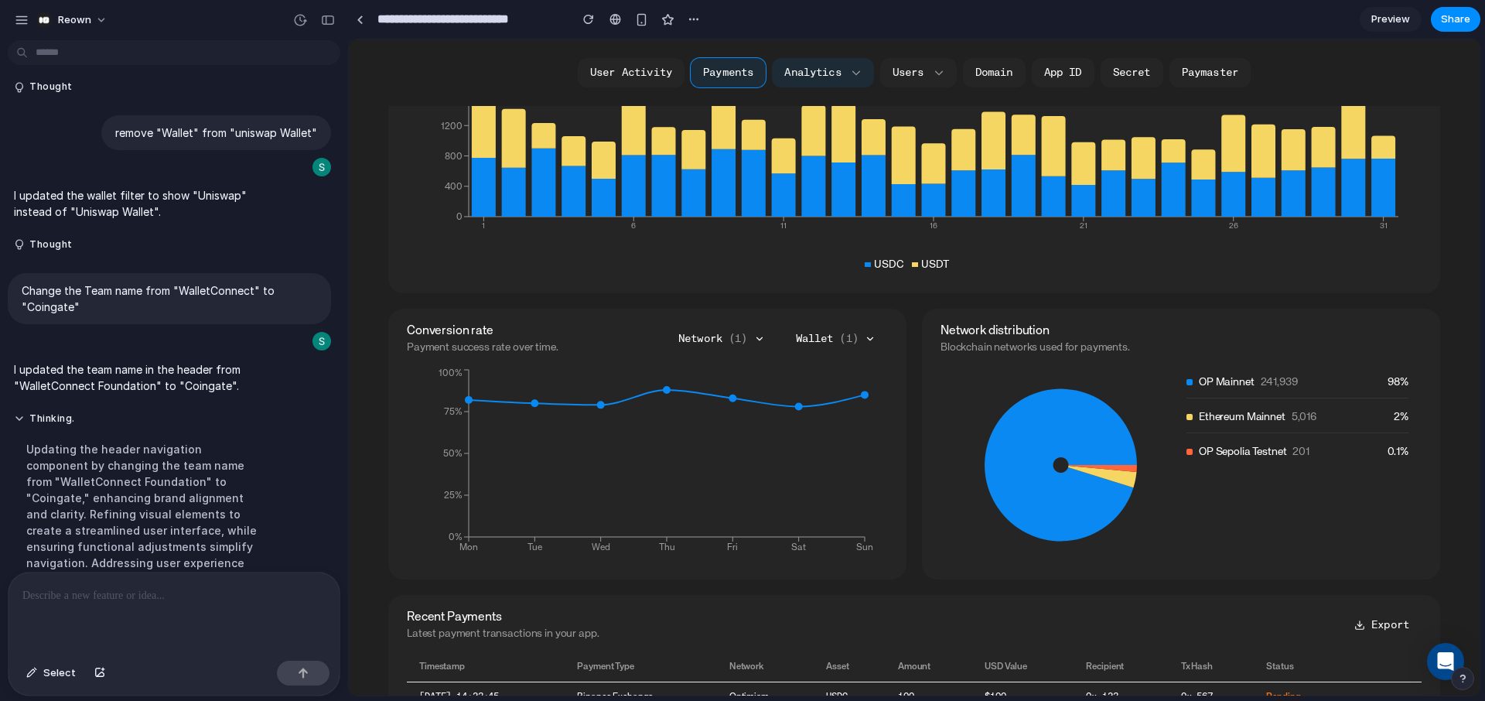
click at [753, 343] on button "Network ( 1 )" at bounding box center [721, 338] width 111 height 29
click at [729, 384] on button "Base" at bounding box center [733, 384] width 87 height 11
click at [732, 397] on span "OP Mainnet" at bounding box center [726, 396] width 49 height 11
click at [831, 340] on button "Wallet ( 1 )" at bounding box center [835, 338] width 104 height 29
click at [856, 387] on button "Trust" at bounding box center [847, 384] width 80 height 11
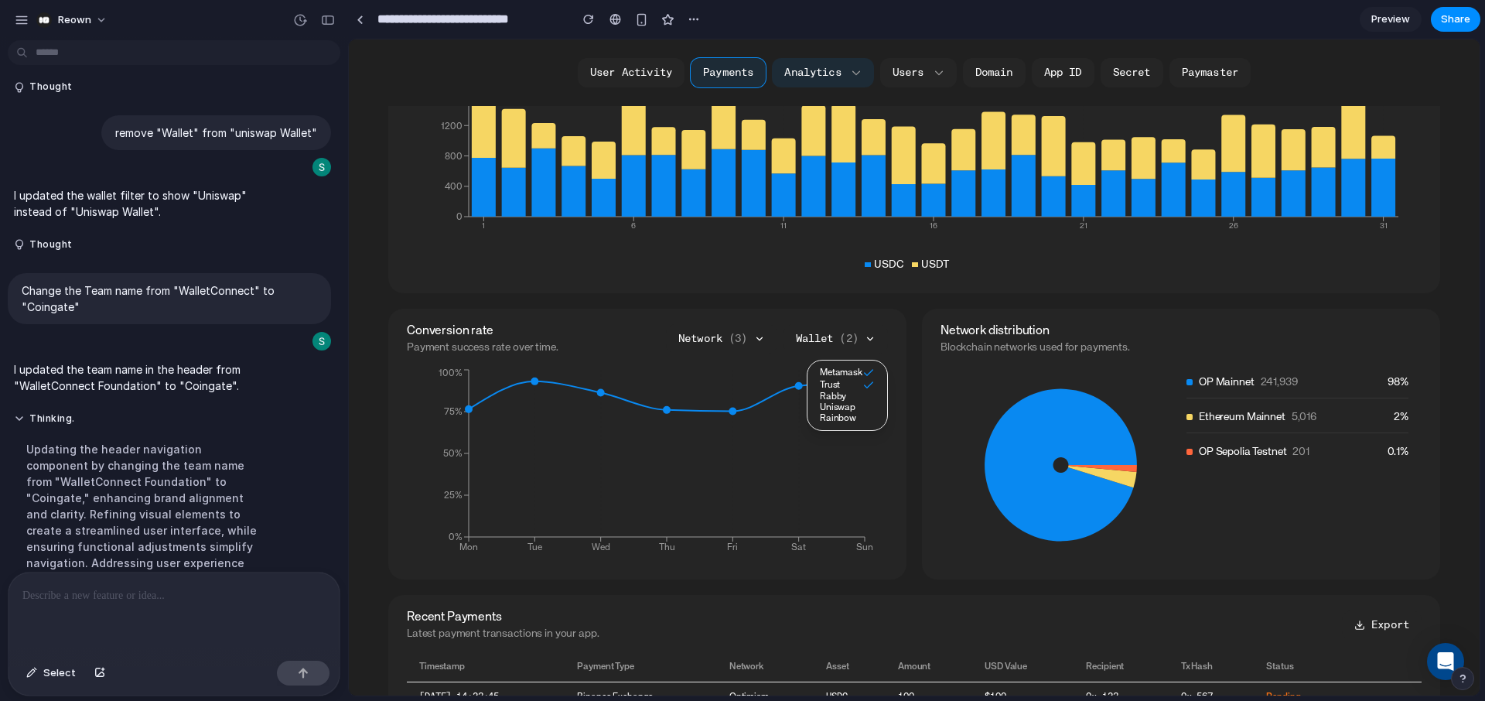
click at [846, 398] on button "Rabby" at bounding box center [847, 396] width 80 height 11
click at [845, 415] on span "Rainbow" at bounding box center [838, 420] width 36 height 11
click at [841, 374] on span "Metamask" at bounding box center [841, 372] width 43 height 11
click at [841, 374] on span "Metamask" at bounding box center [847, 372] width 43 height 11
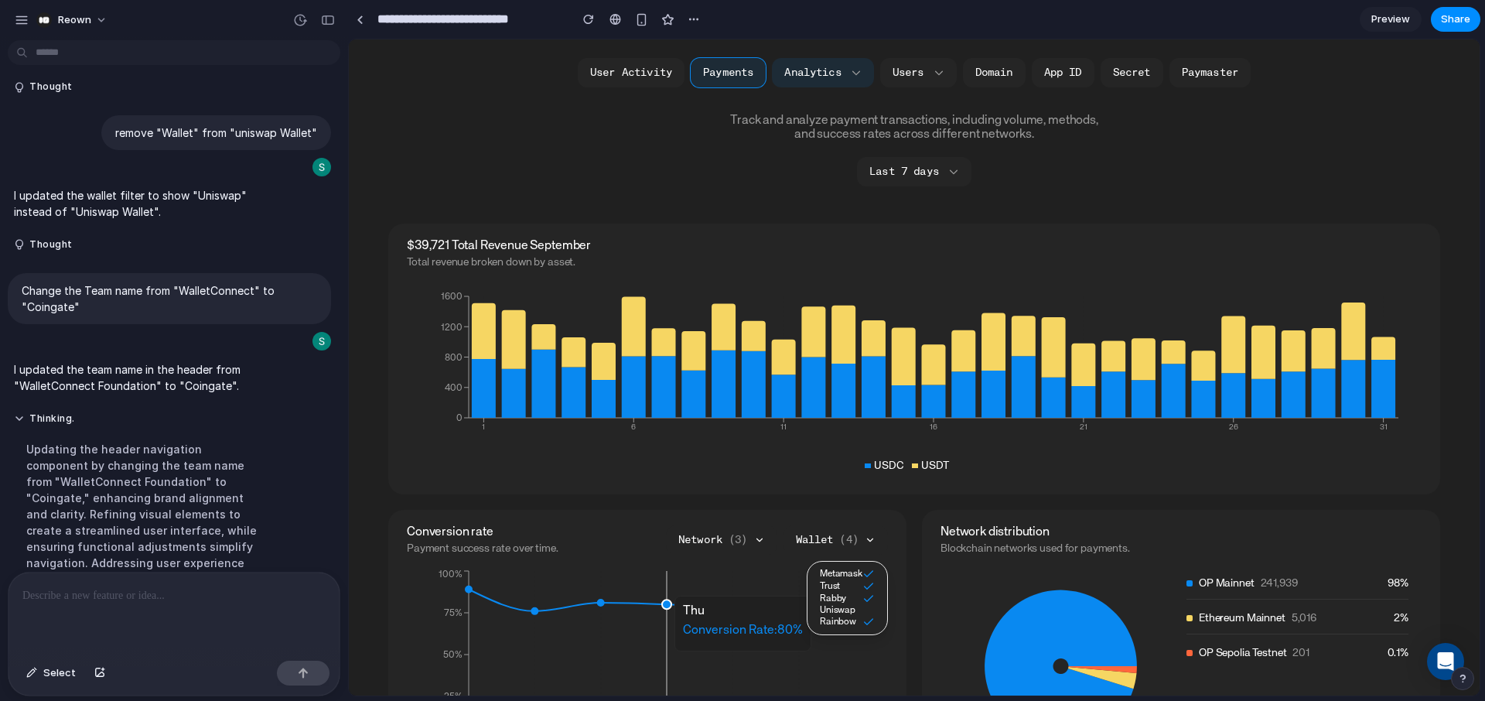
scroll to position [0, 0]
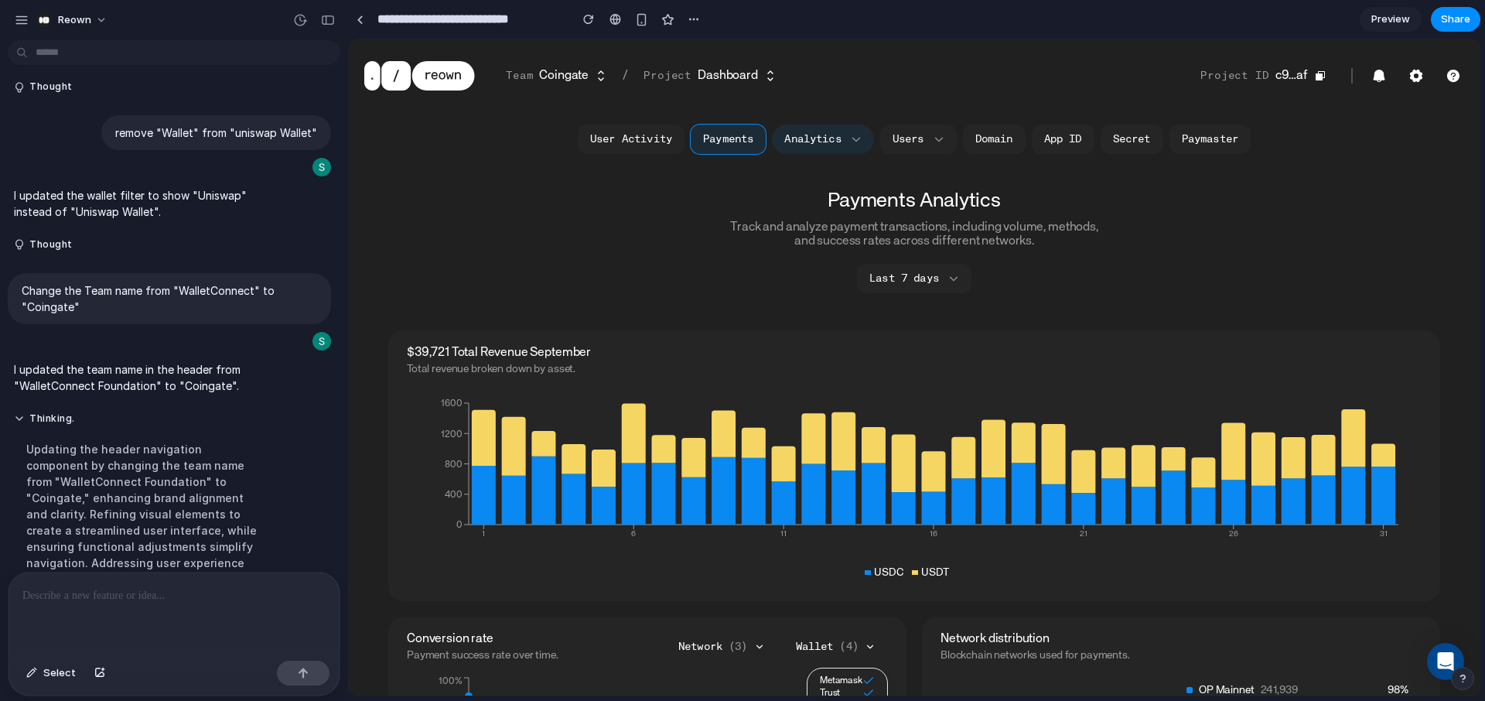
click at [824, 137] on button "Analytics" at bounding box center [822, 139] width 101 height 29
click at [364, 20] on link at bounding box center [359, 19] width 23 height 23
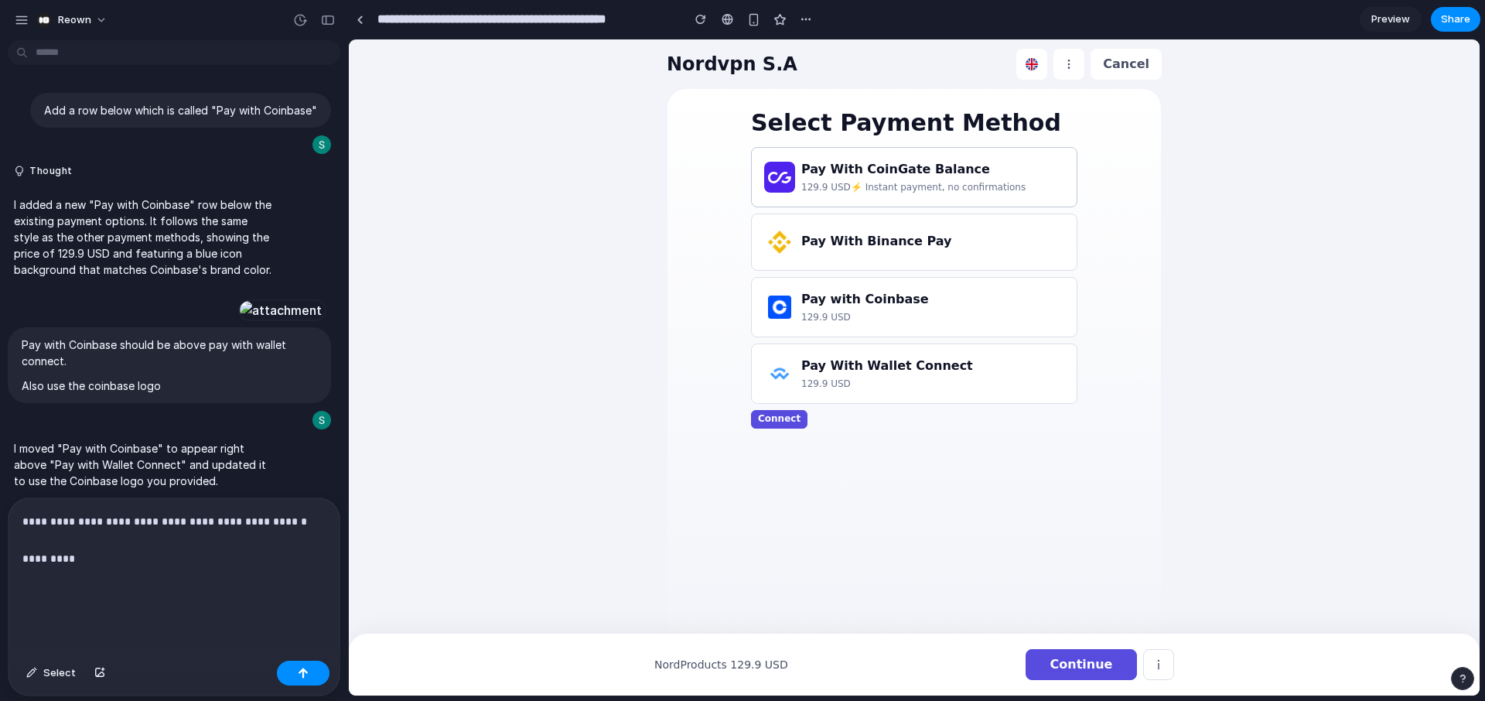
scroll to position [1753, 0]
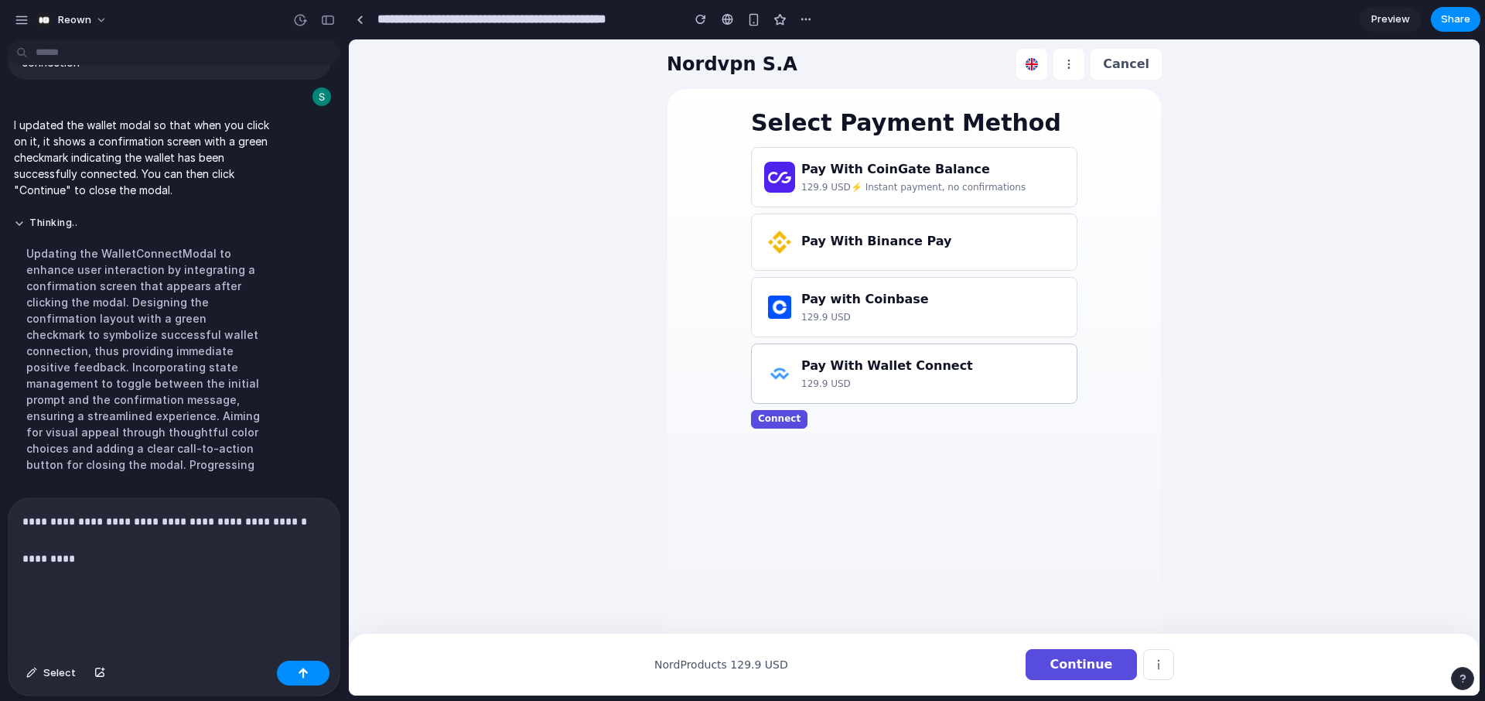
click at [852, 370] on h3 "Pay With Wallet Connect" at bounding box center [887, 366] width 172 height 19
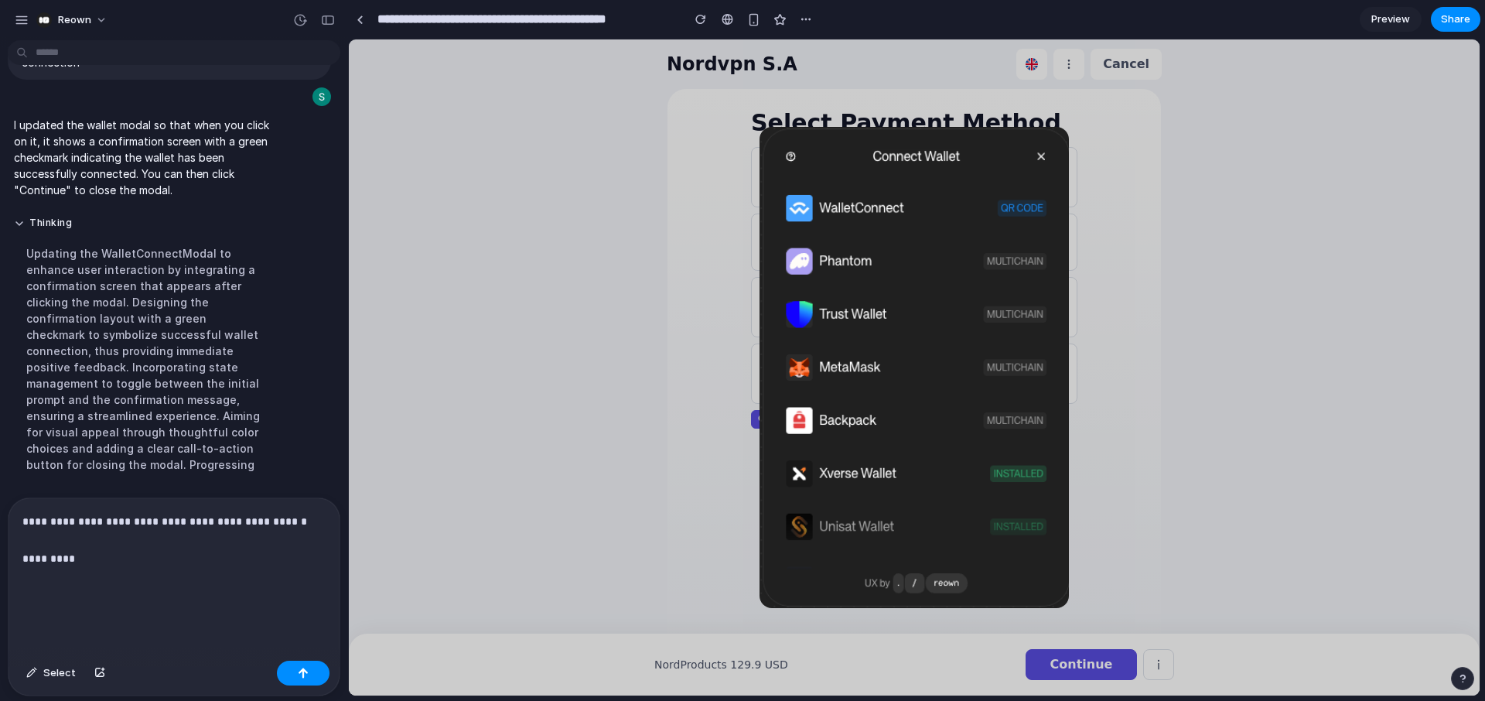
click at [869, 346] on img at bounding box center [914, 367] width 309 height 481
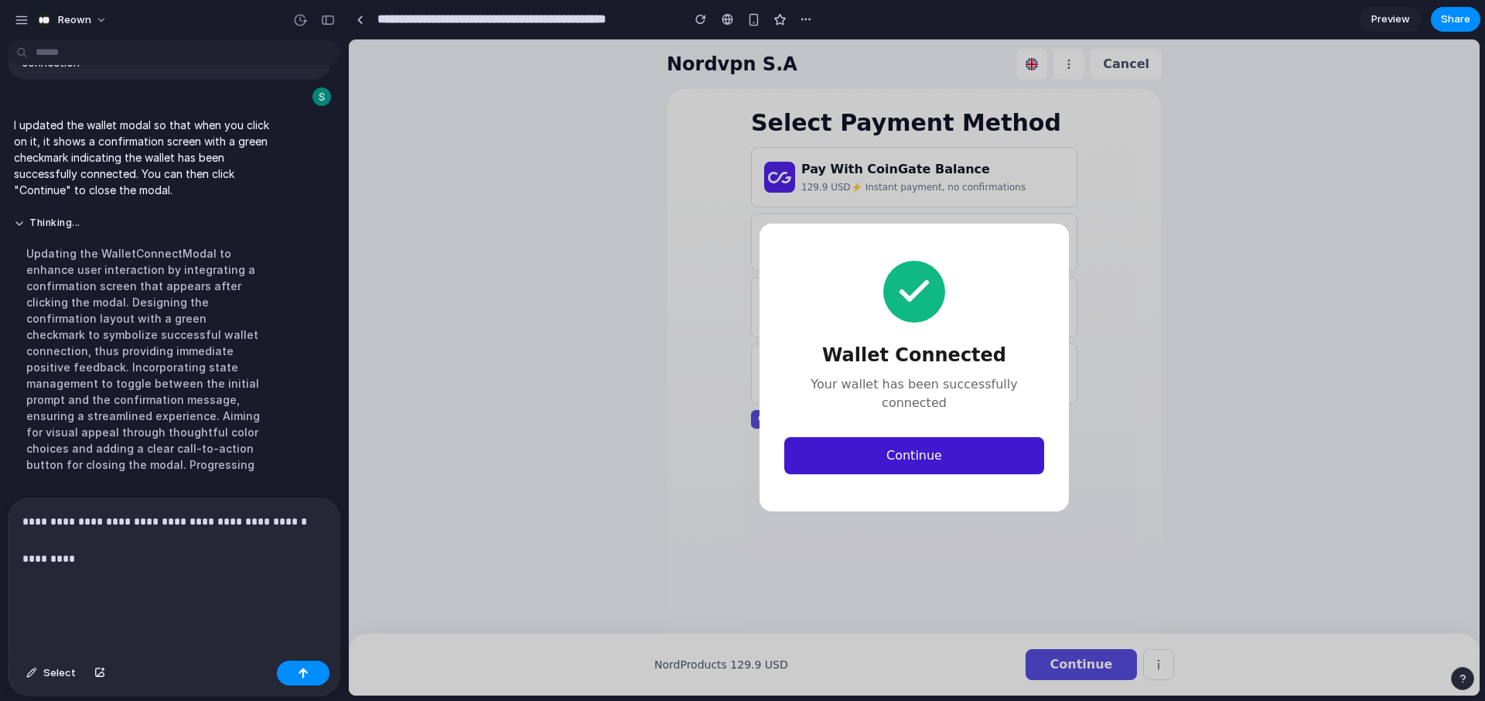
click at [930, 441] on button "Continue" at bounding box center [914, 455] width 260 height 37
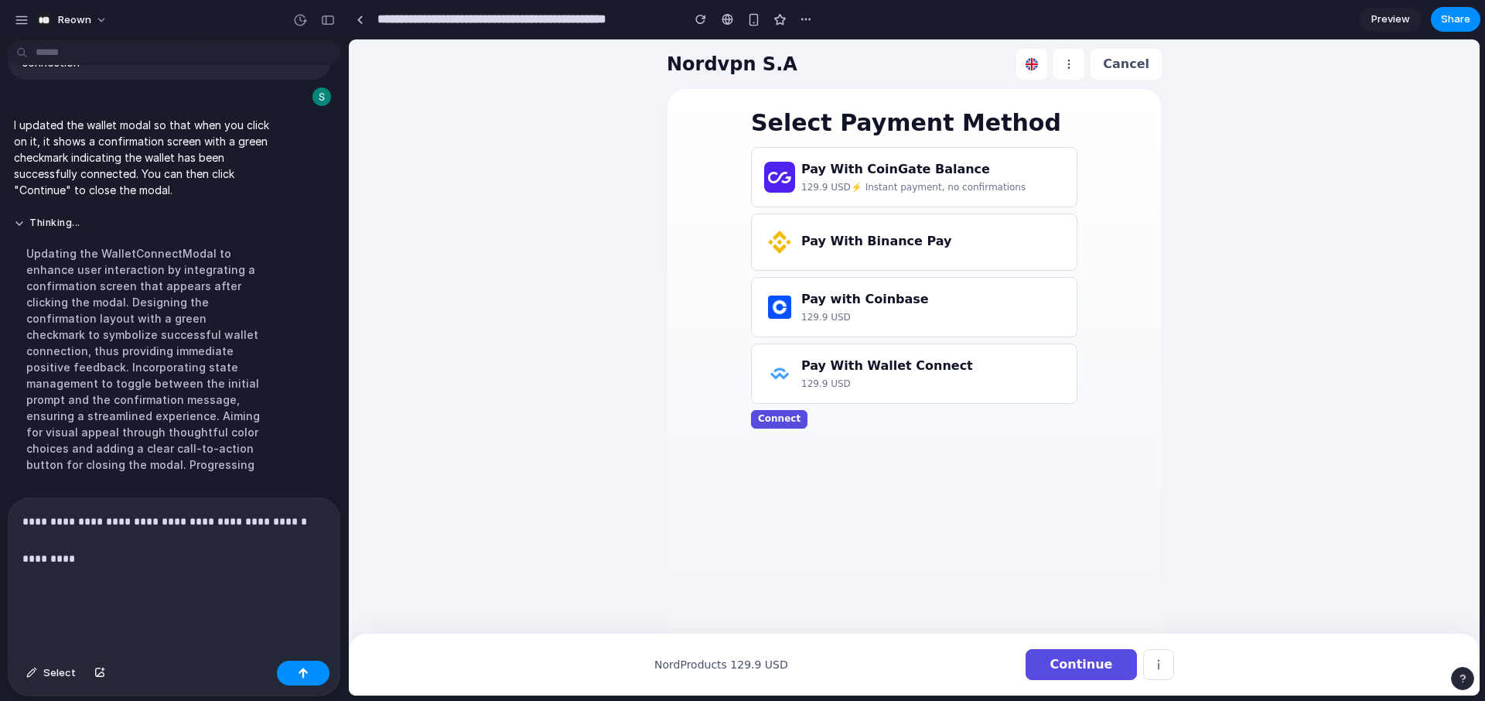
click at [95, 540] on p "**********" at bounding box center [173, 558] width 303 height 93
click at [108, 551] on p "**********" at bounding box center [173, 558] width 303 height 93
drag, startPoint x: 176, startPoint y: 534, endPoint x: 129, endPoint y: 539, distance: 47.5
click at [176, 534] on p "**********" at bounding box center [173, 558] width 303 height 93
click at [19, 553] on div "**********" at bounding box center [174, 576] width 331 height 156
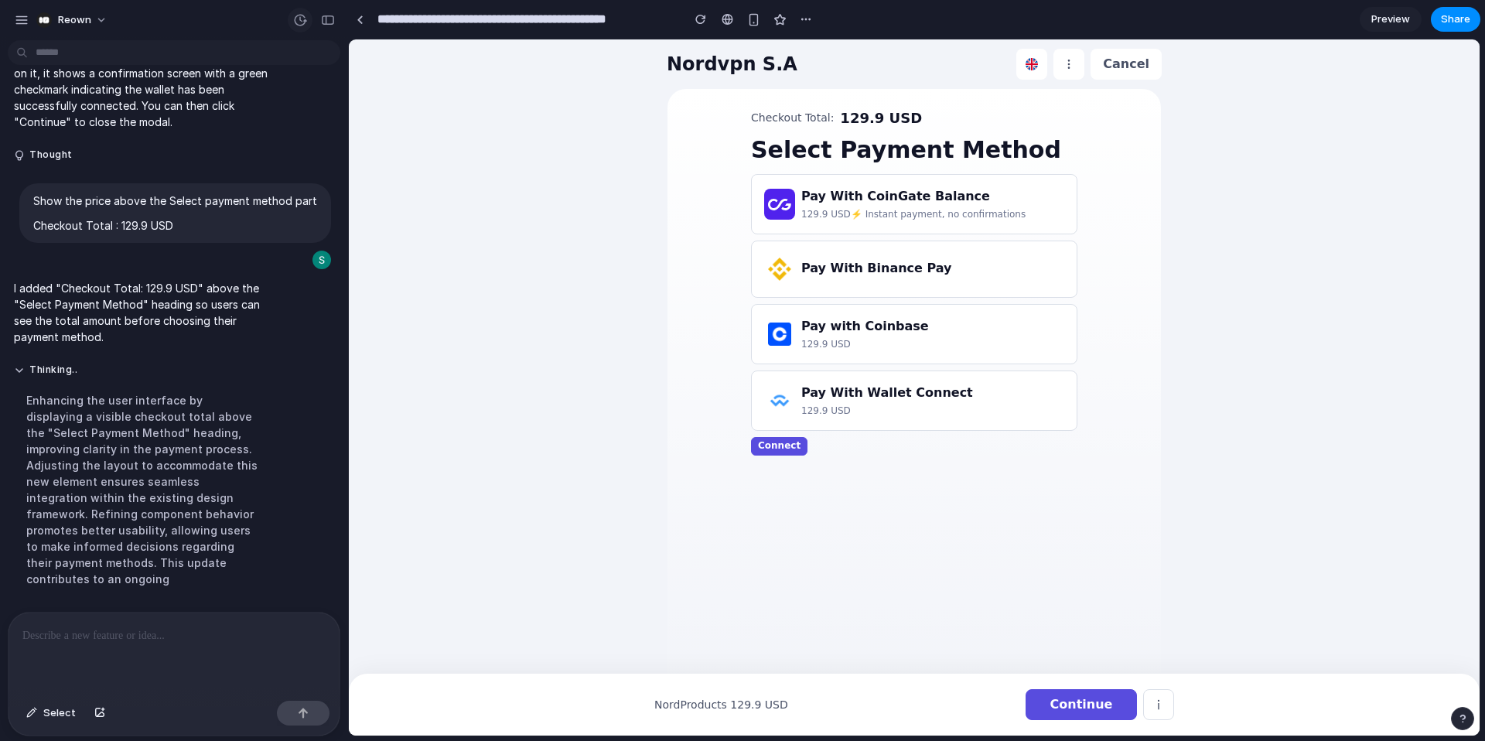
scroll to position [1845, 0]
click at [825, 391] on h3 "Pay With Wallet Connect" at bounding box center [887, 393] width 172 height 19
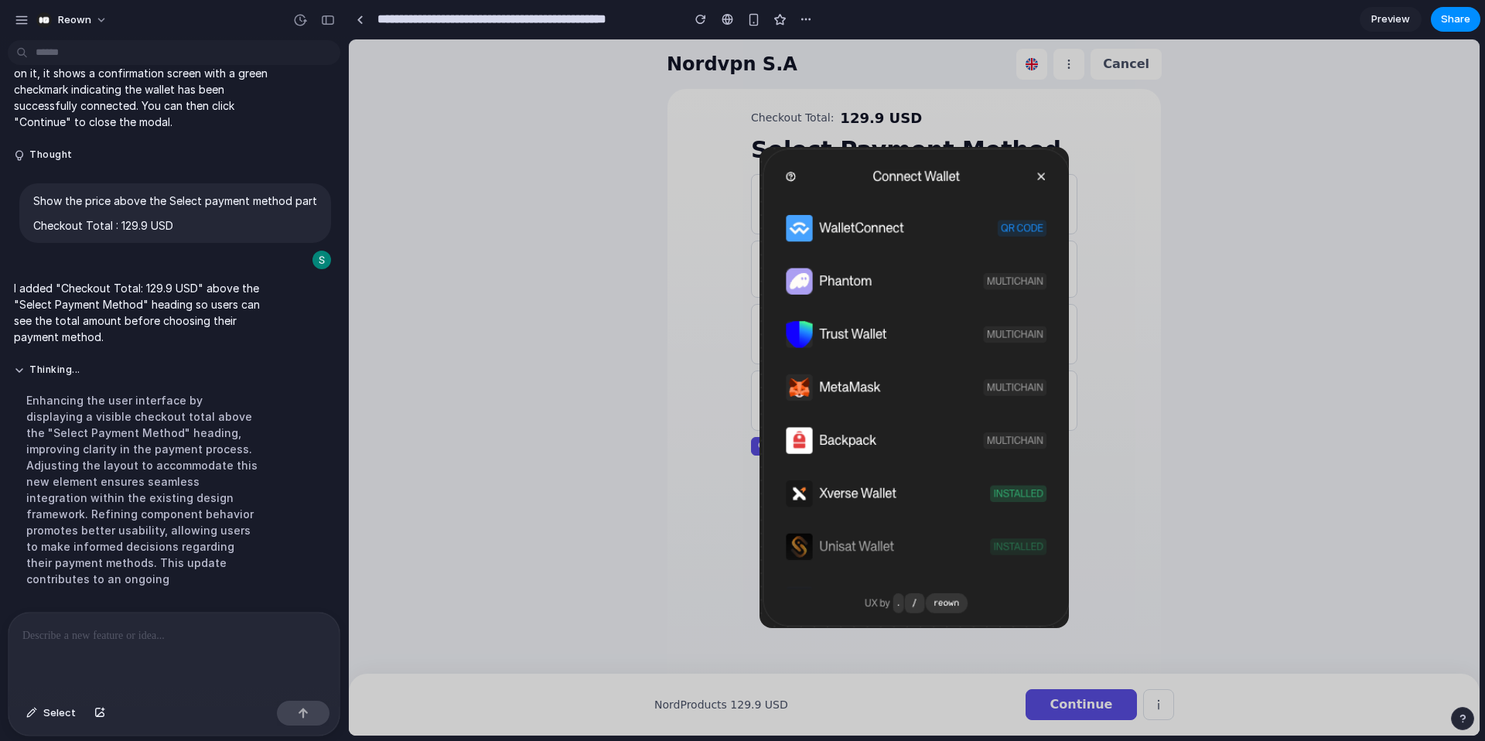
click at [835, 366] on img at bounding box center [914, 387] width 309 height 481
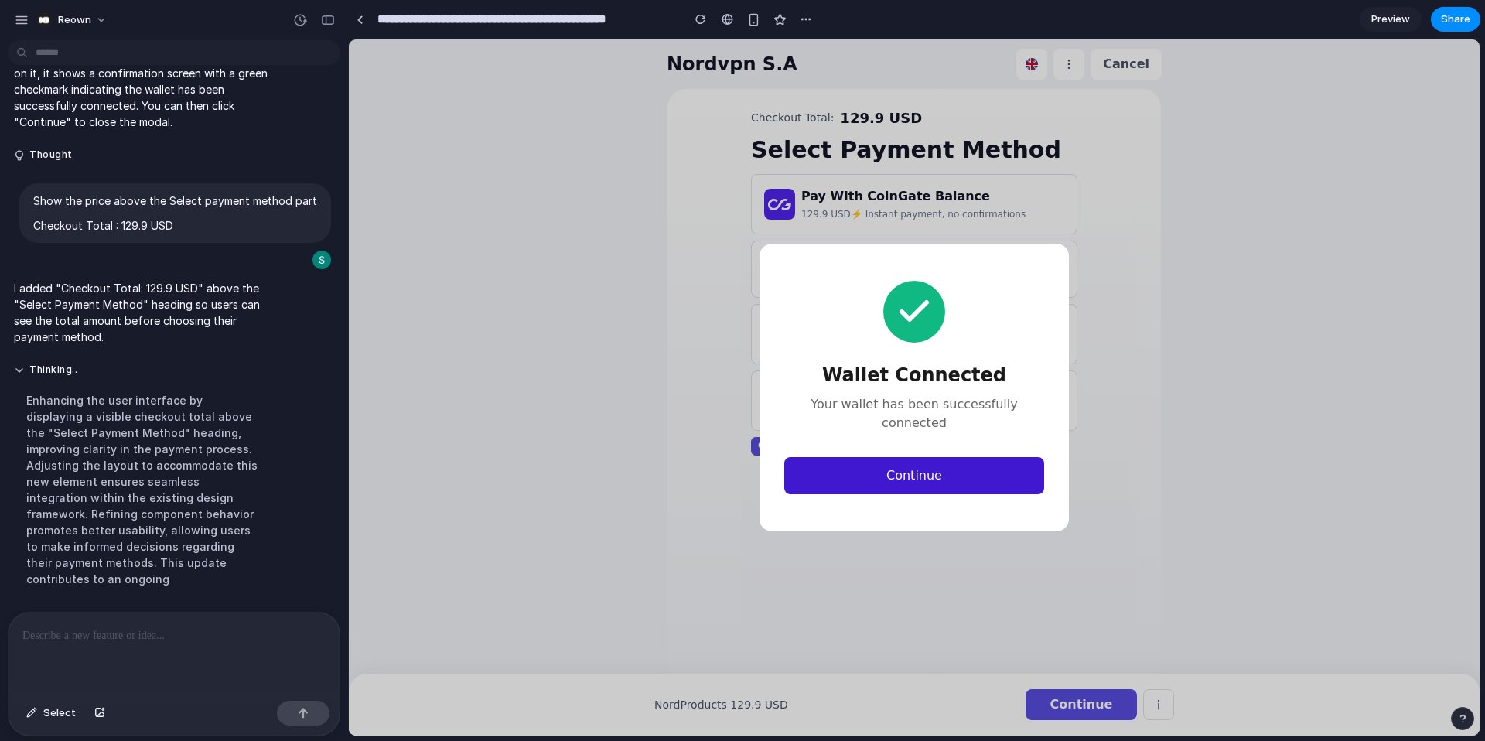
click at [896, 470] on button "Continue" at bounding box center [914, 475] width 260 height 37
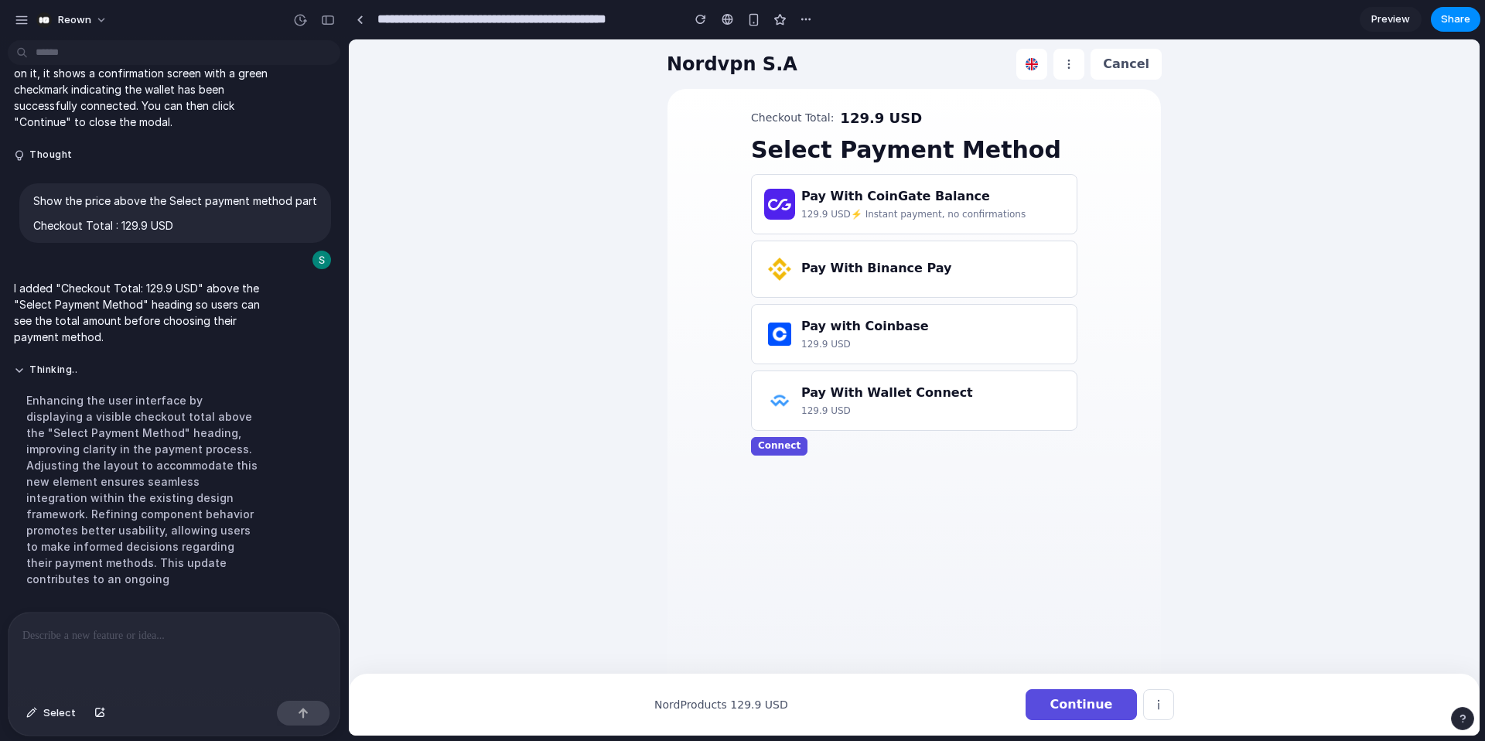
click at [150, 636] on p at bounding box center [173, 635] width 303 height 19
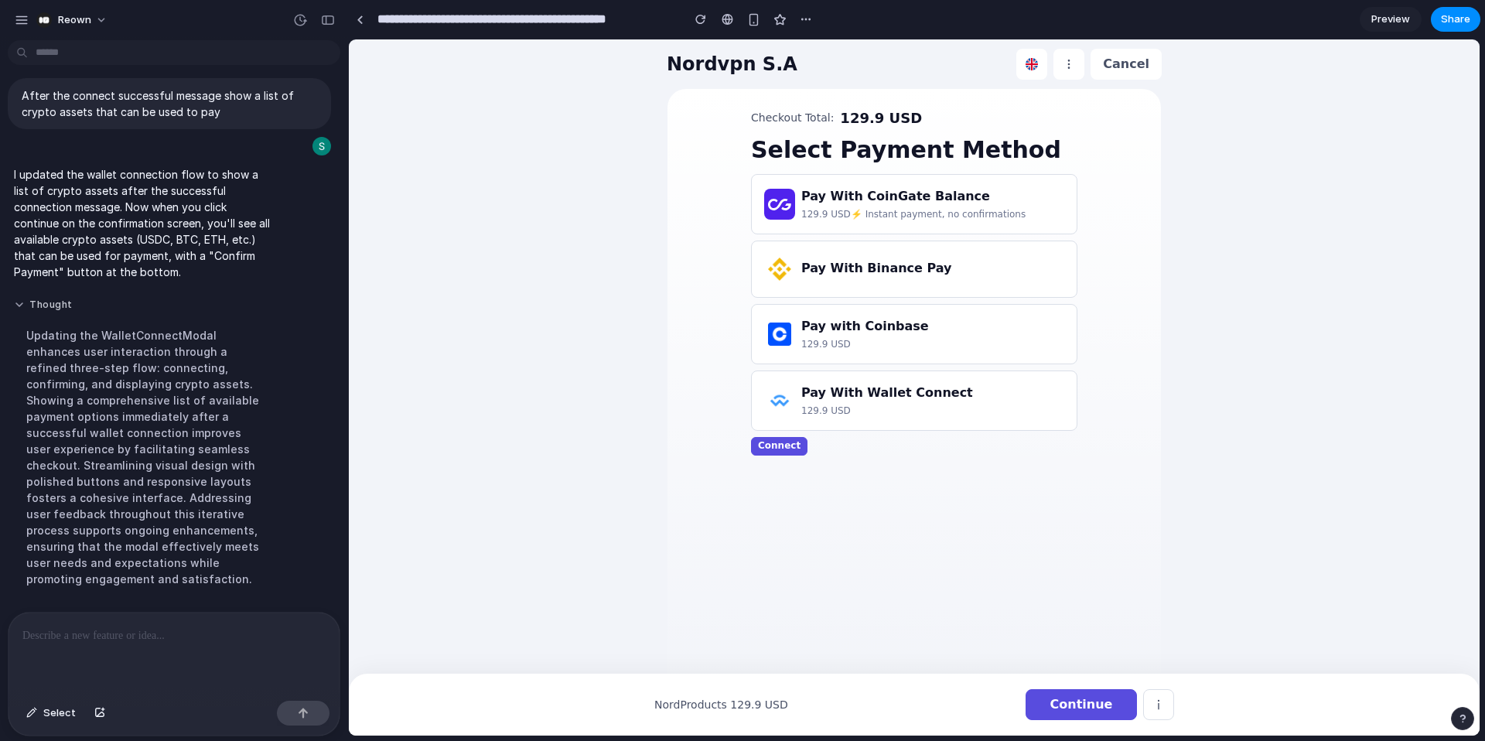
scroll to position [2182, 0]
click at [889, 401] on h3 "Pay With Wallet Connect" at bounding box center [887, 393] width 172 height 19
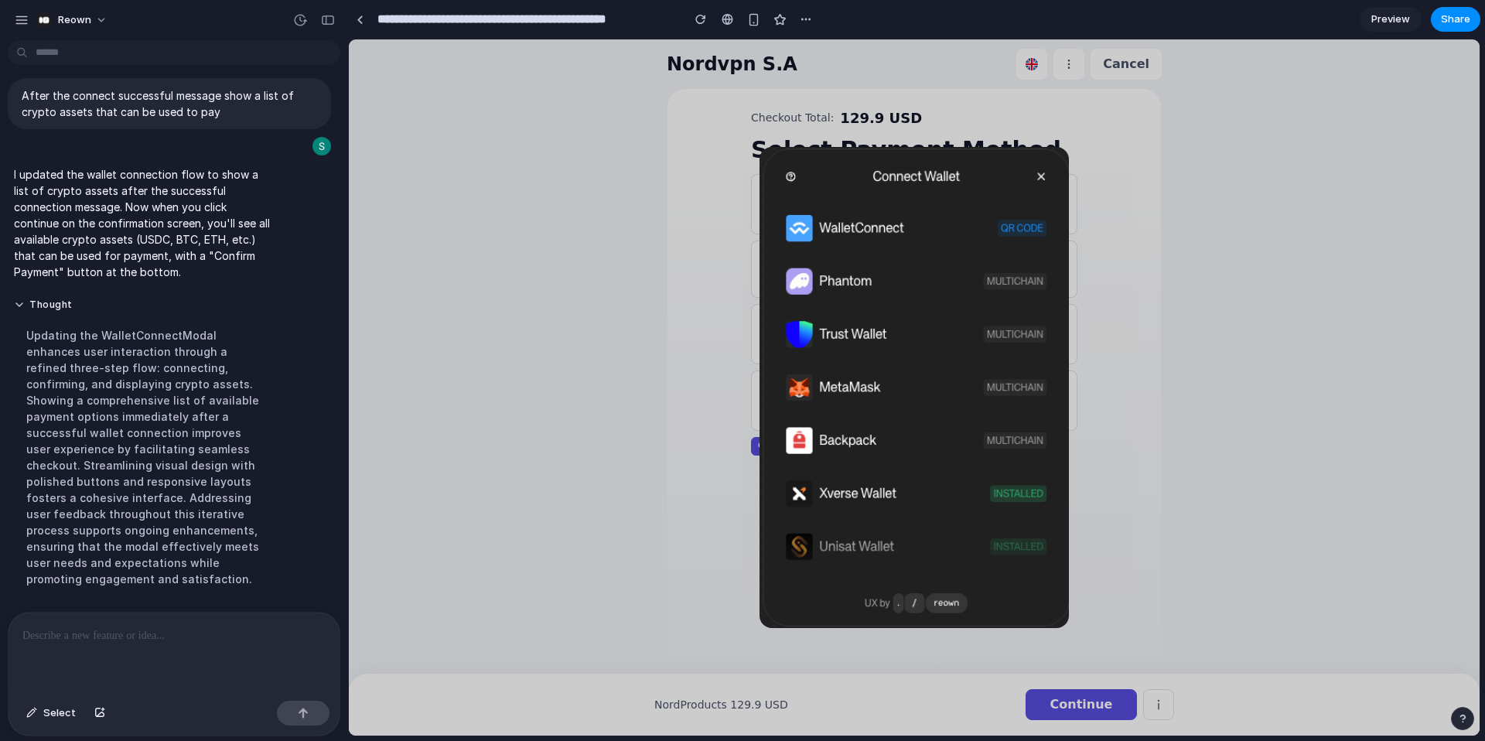
click at [838, 267] on img at bounding box center [914, 387] width 309 height 481
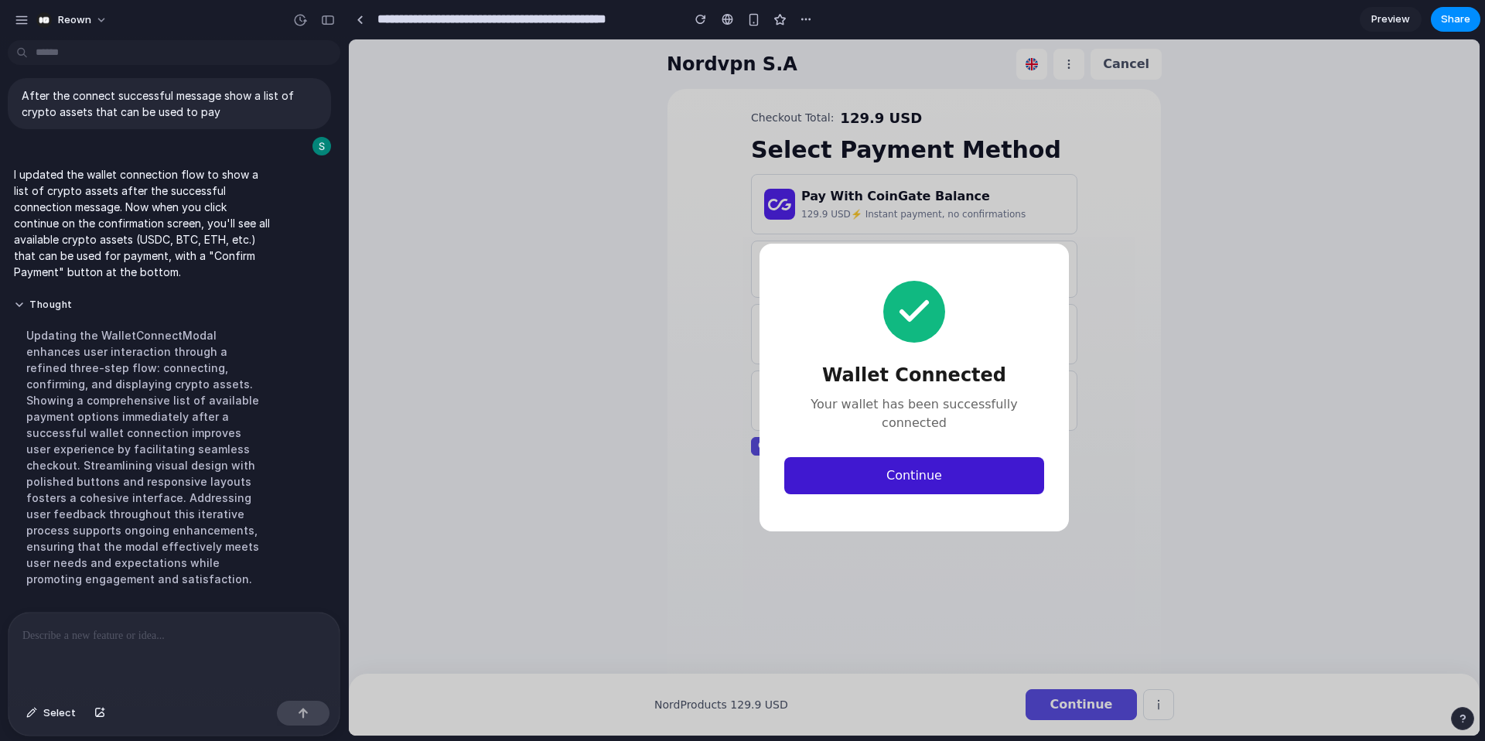
click at [908, 461] on button "Continue" at bounding box center [914, 475] width 260 height 37
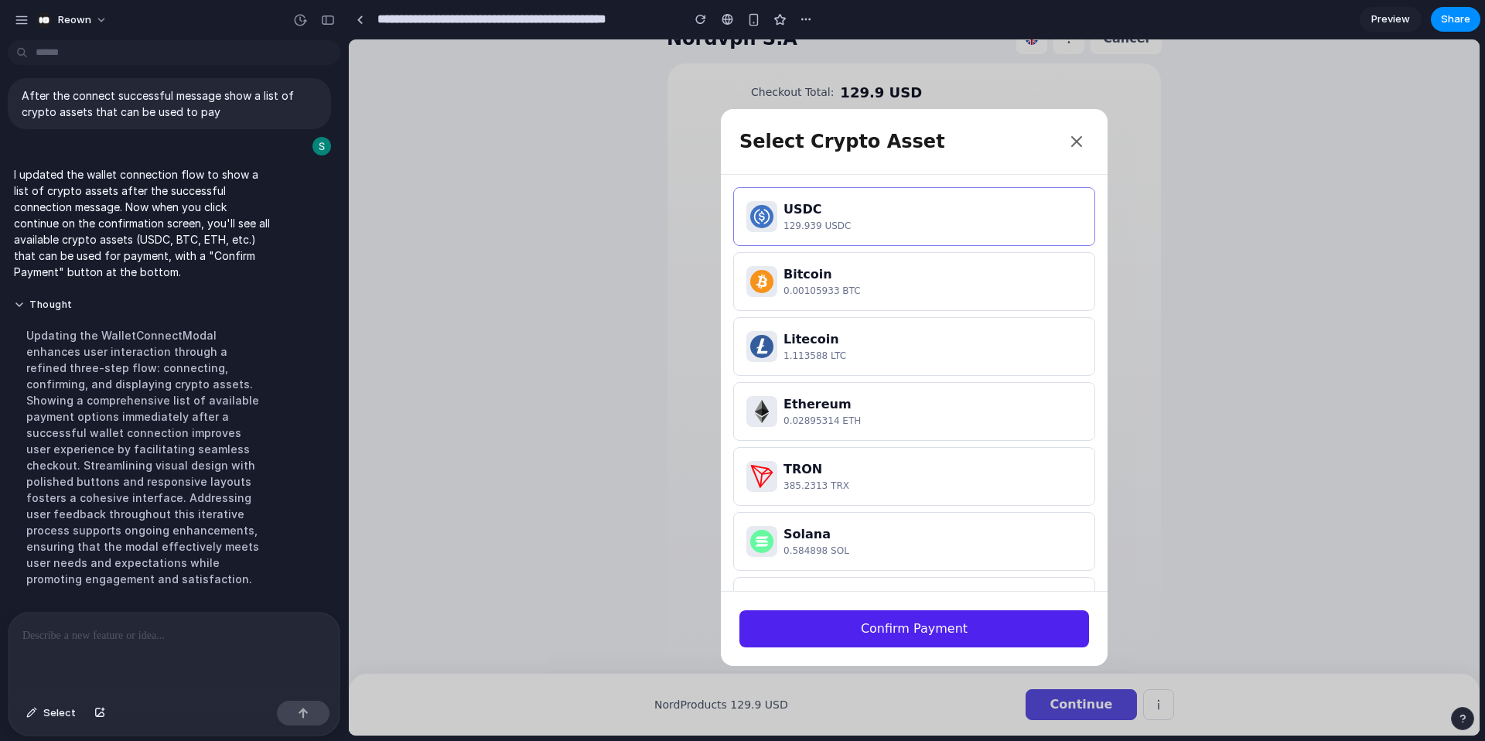
scroll to position [0, 0]
click at [95, 640] on p at bounding box center [173, 635] width 303 height 19
